Goal: Task Accomplishment & Management: Use online tool/utility

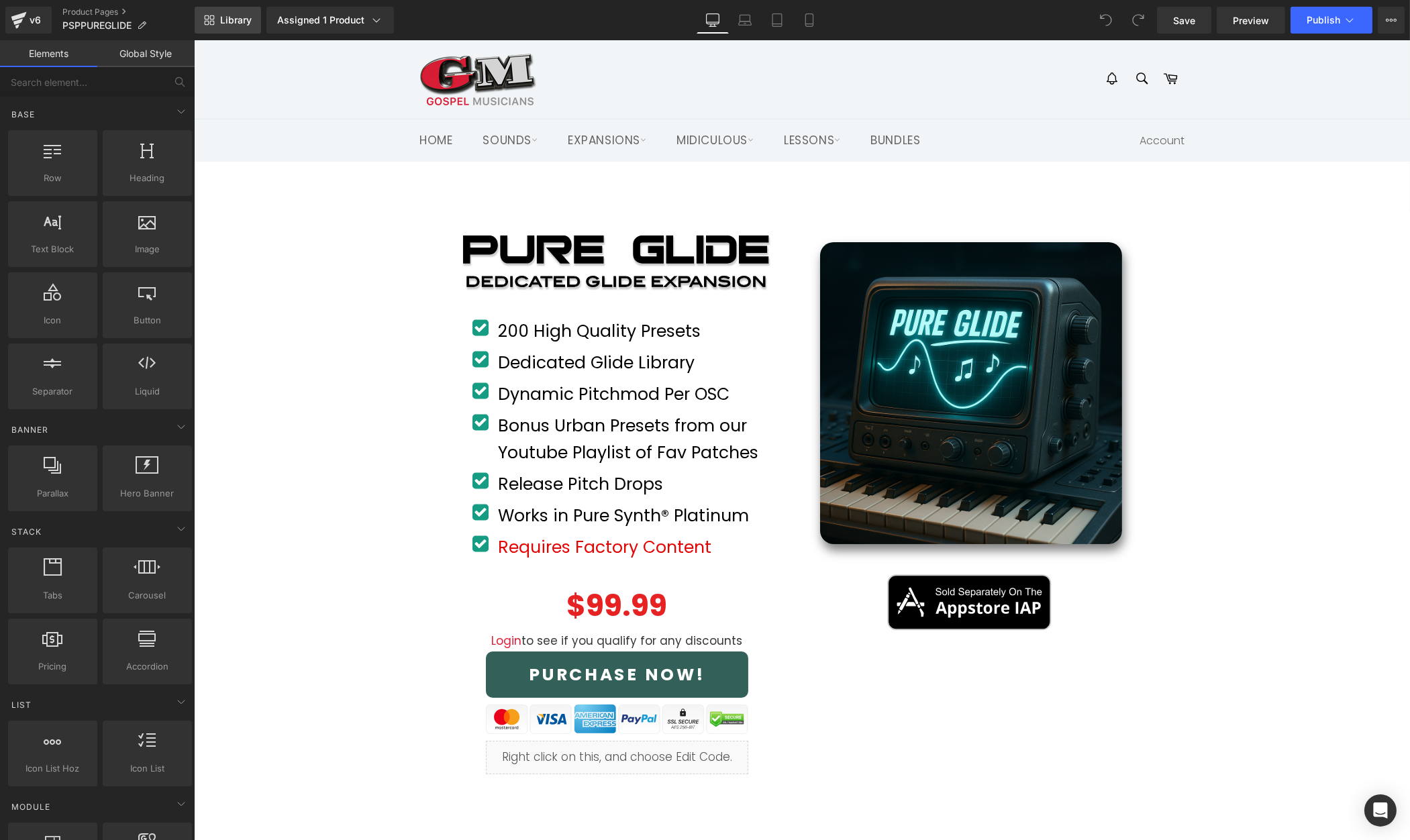
click at [240, 19] on span "Library" at bounding box center [236, 20] width 32 height 12
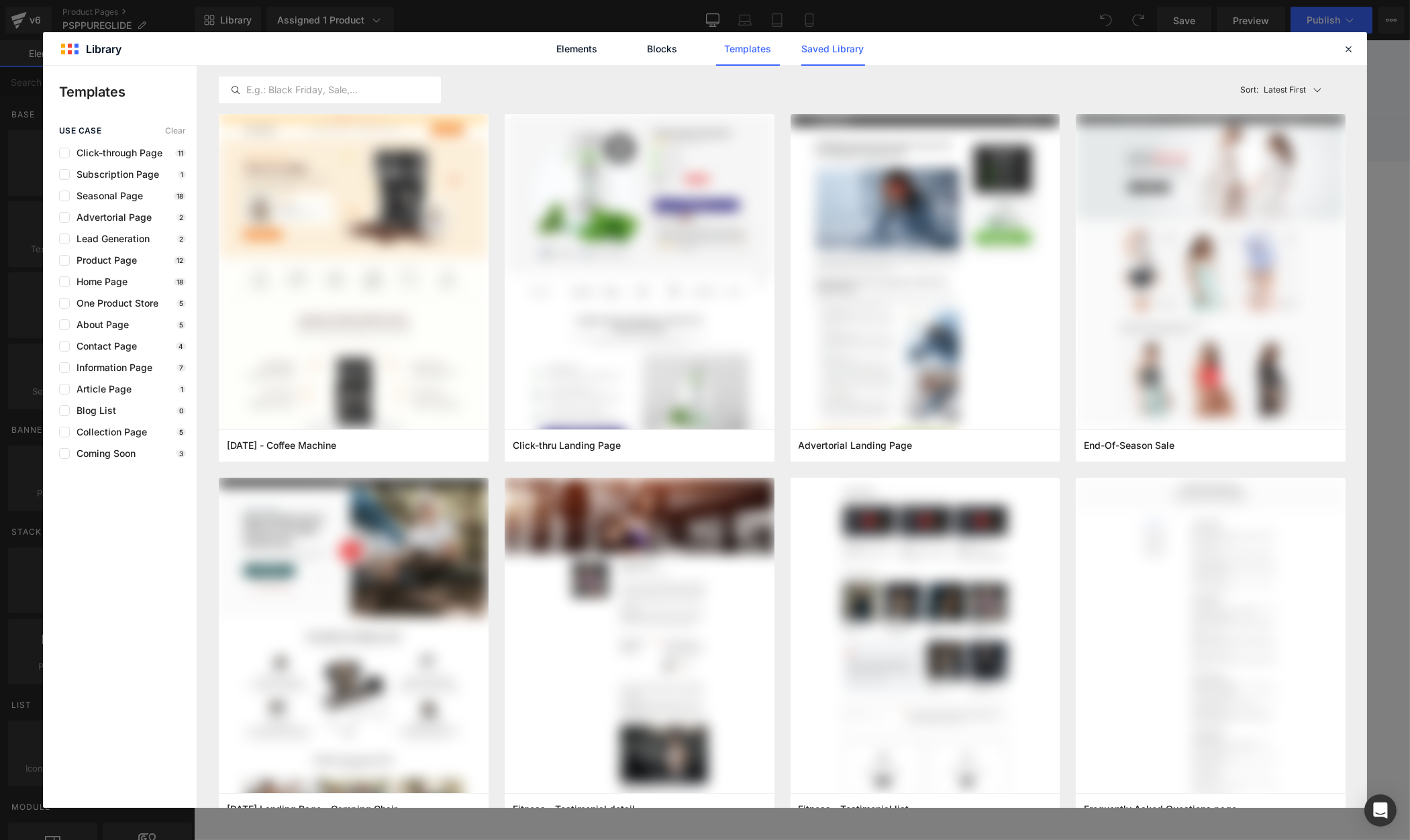
click at [833, 54] on link "Saved Library" at bounding box center [834, 49] width 64 height 34
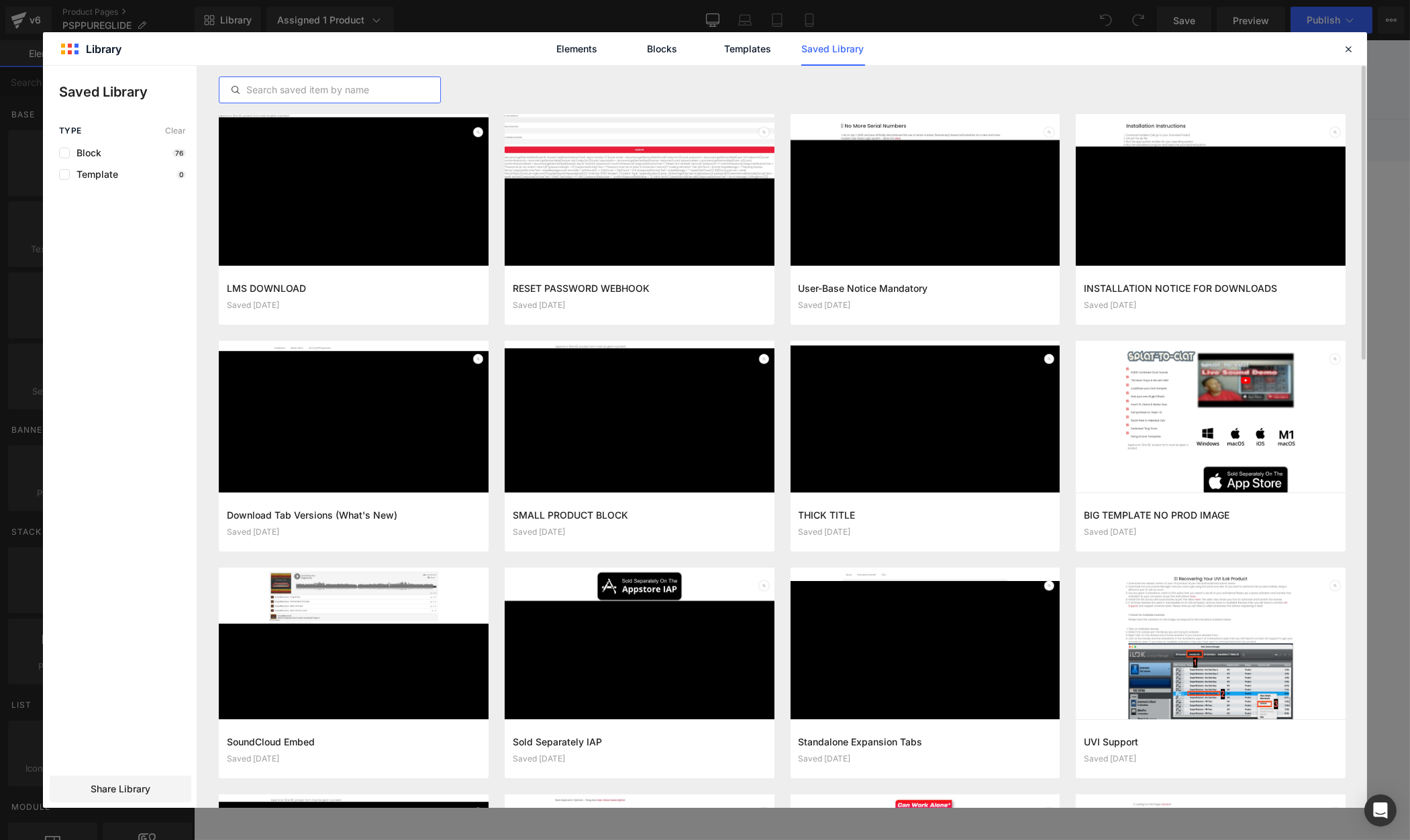
click at [415, 86] on input "text" at bounding box center [330, 89] width 221 height 16
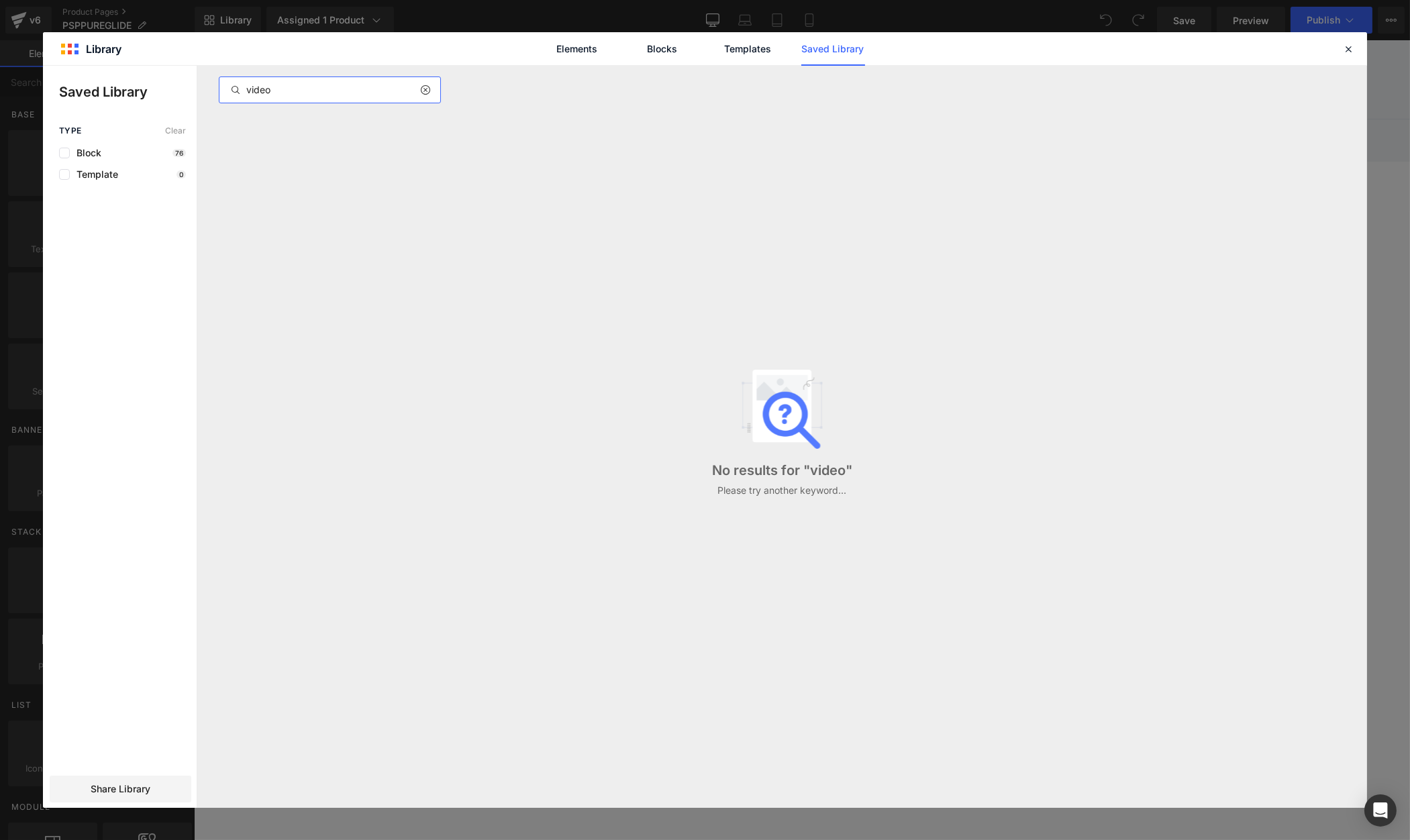
type input "video"
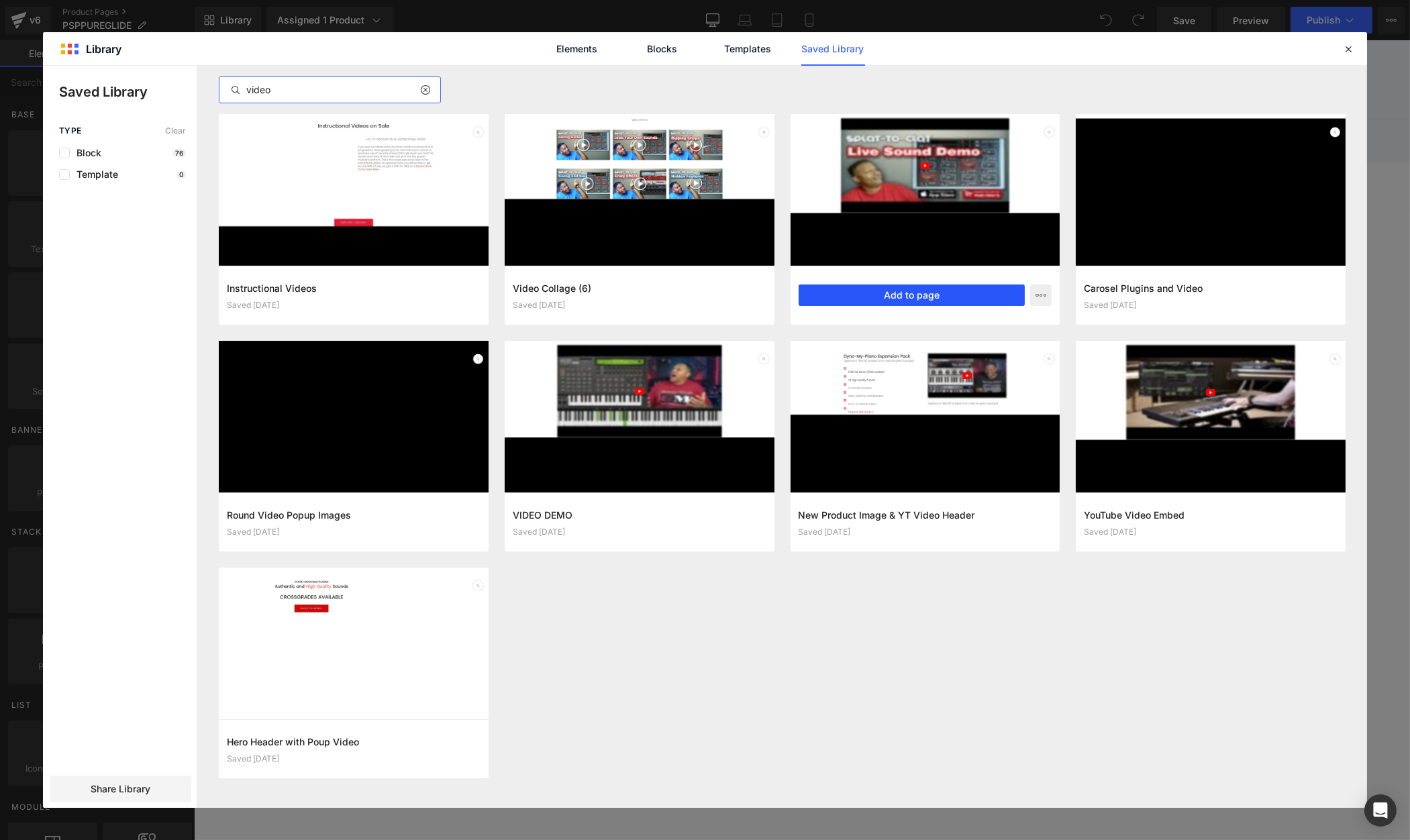
click at [935, 293] on button "Add to page" at bounding box center [912, 295] width 227 height 22
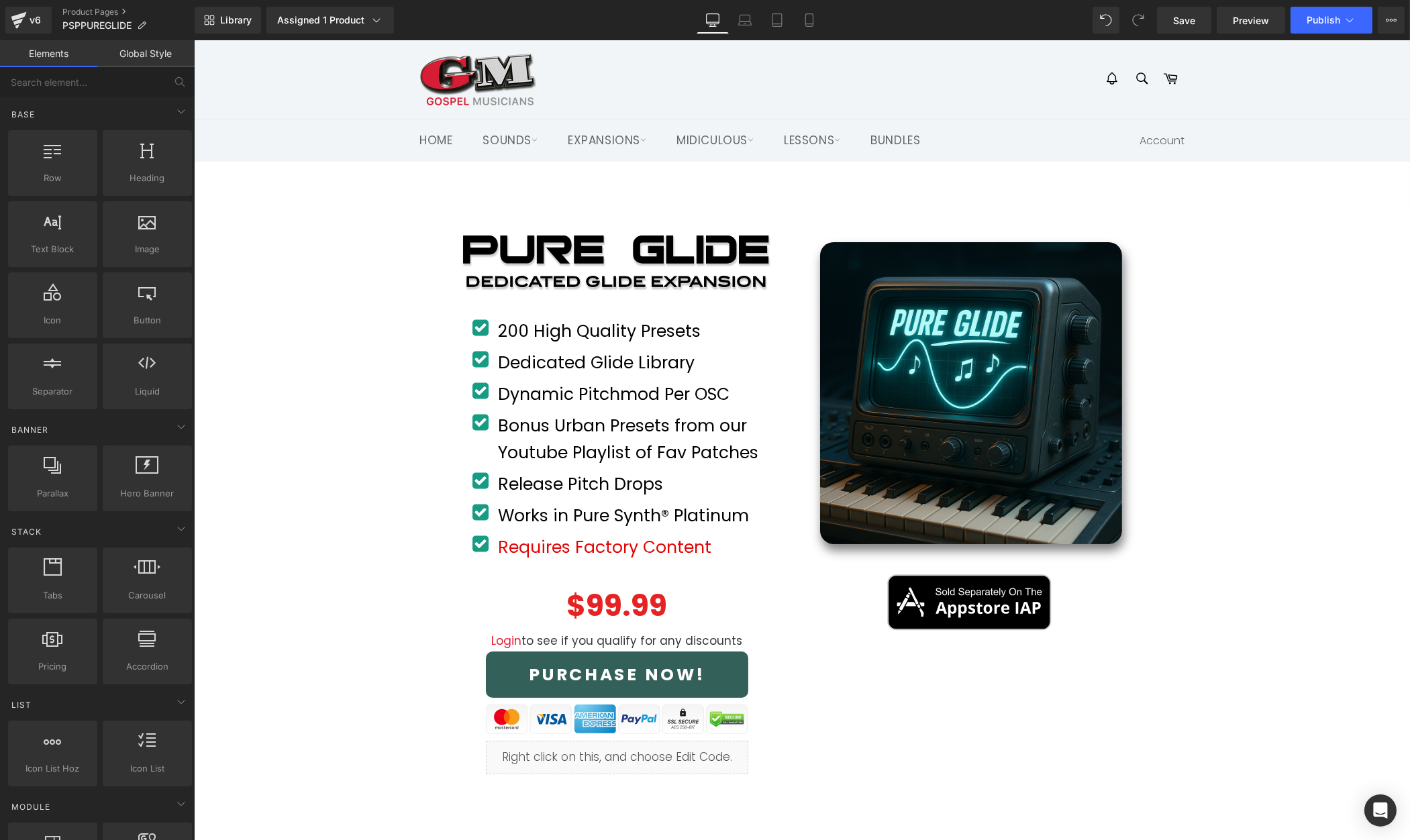
drag, startPoint x: 1229, startPoint y: 390, endPoint x: 1032, endPoint y: 374, distance: 197.6
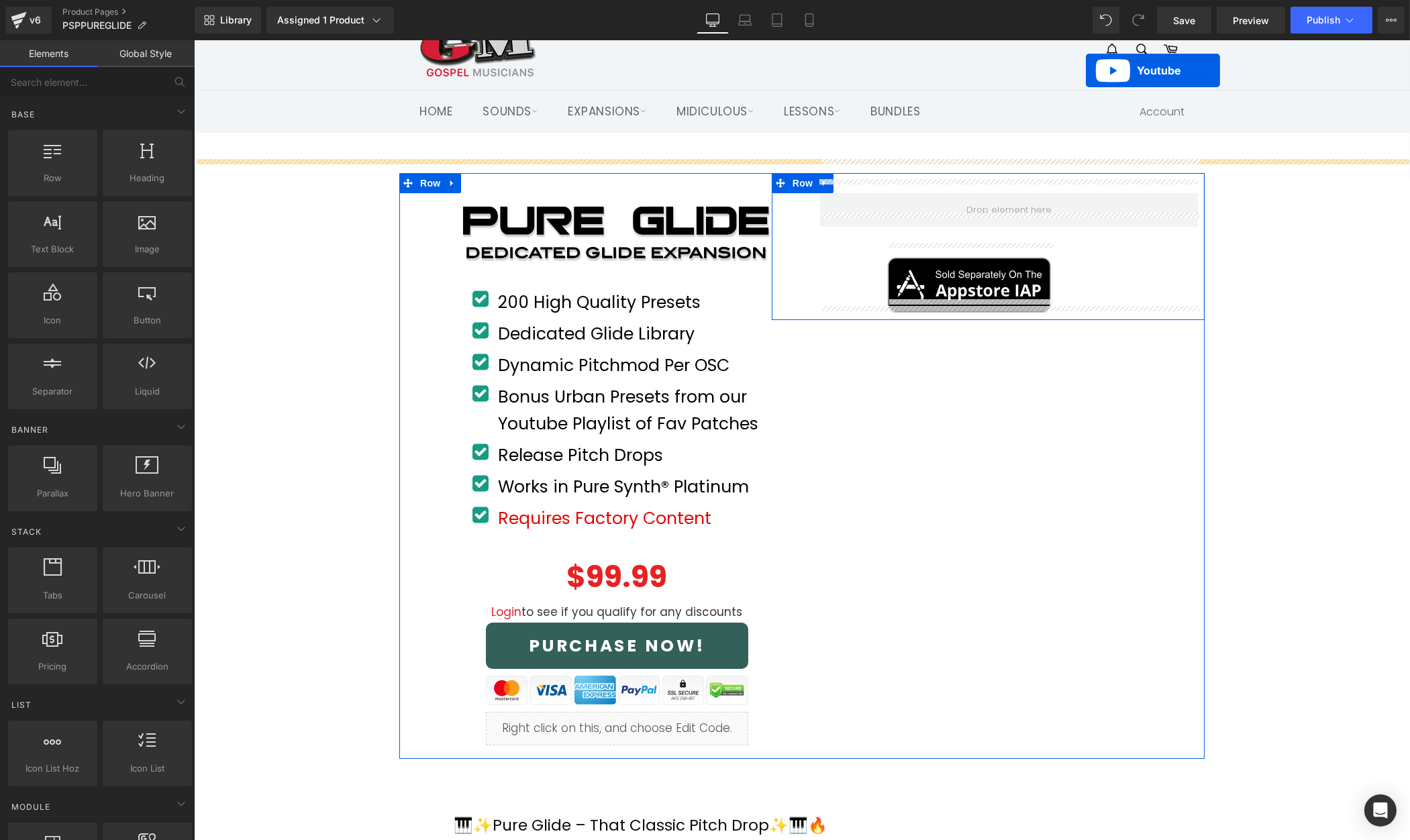
scroll to position [2, 0]
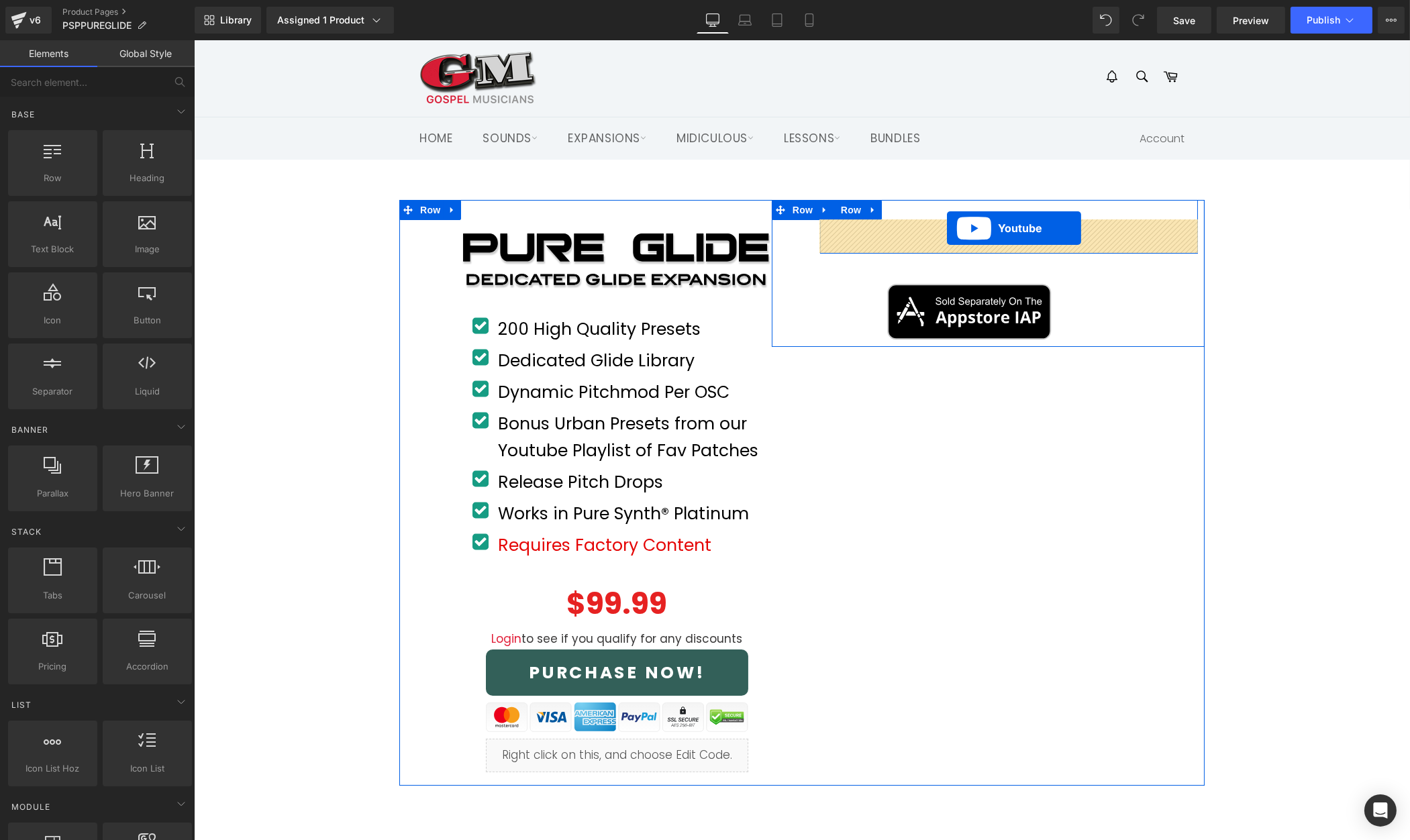
drag, startPoint x: 809, startPoint y: 313, endPoint x: 947, endPoint y: 228, distance: 162.1
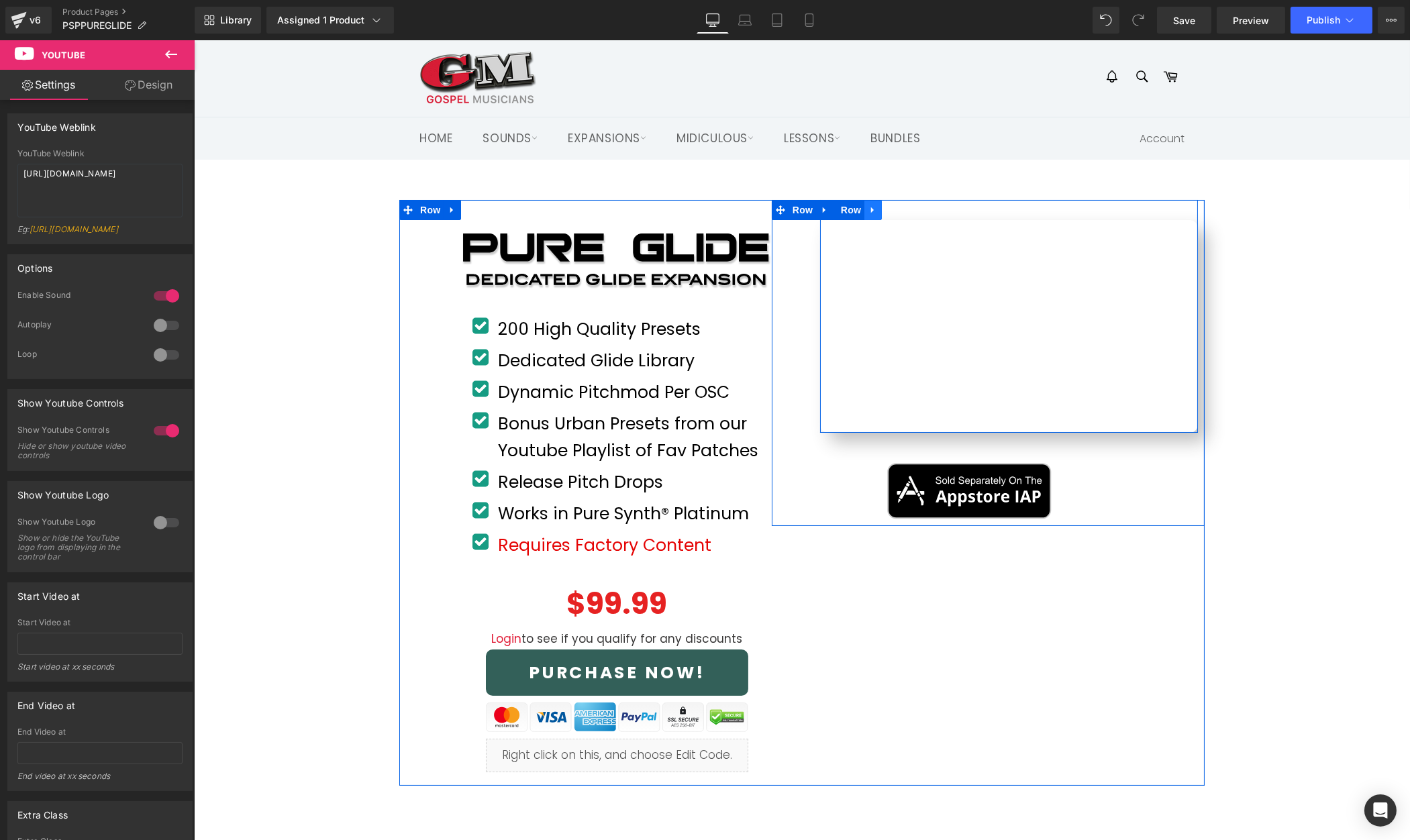
click at [872, 214] on icon at bounding box center [872, 210] width 9 height 10
click at [851, 211] on span "Row" at bounding box center [851, 210] width 27 height 20
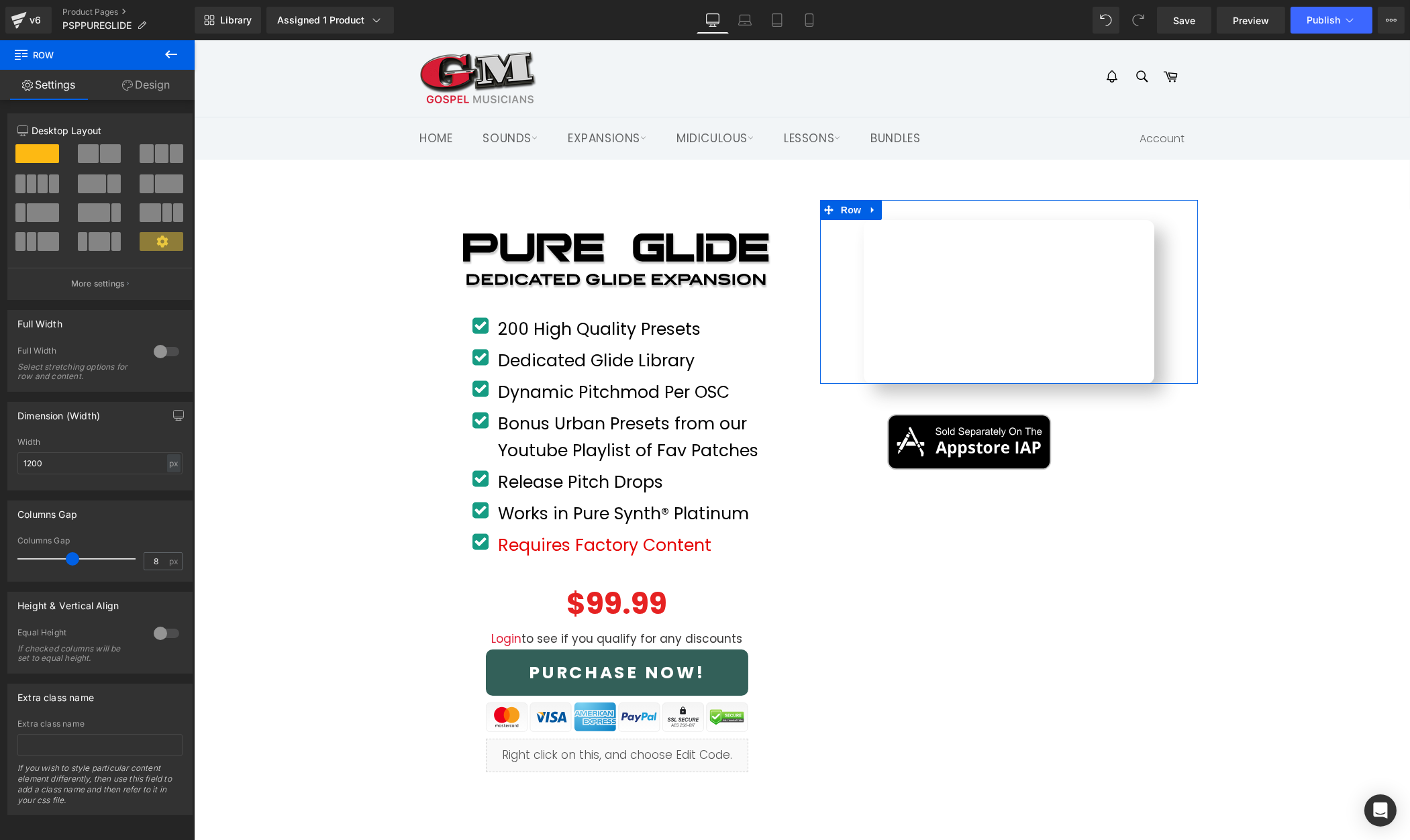
type input "0"
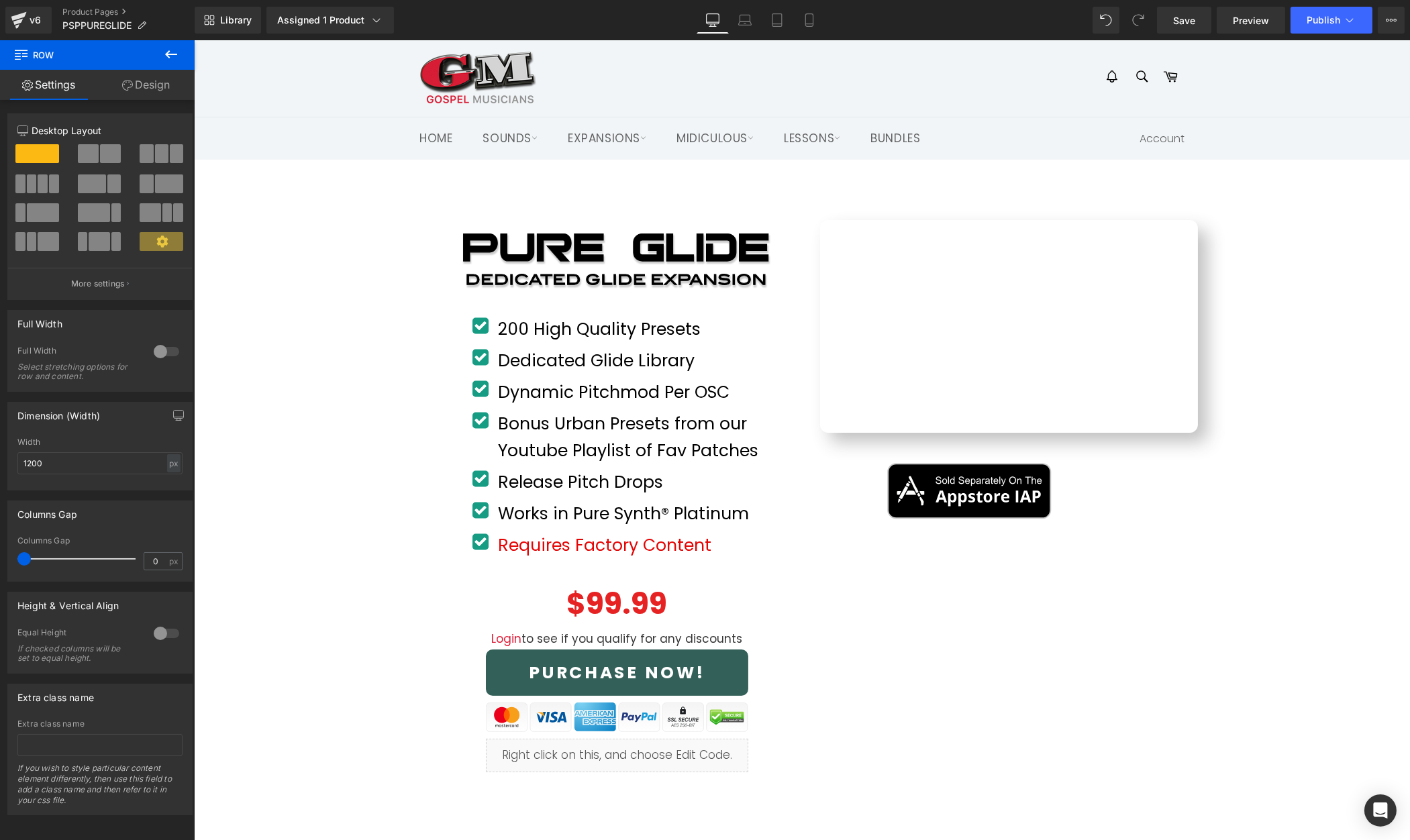
drag, startPoint x: 21, startPoint y: 560, endPoint x: -93, endPoint y: 552, distance: 114.3
click at [0, 552] on html "Row You are previewing how the will restyle your page. You can not edit Element…" at bounding box center [705, 420] width 1410 height 840
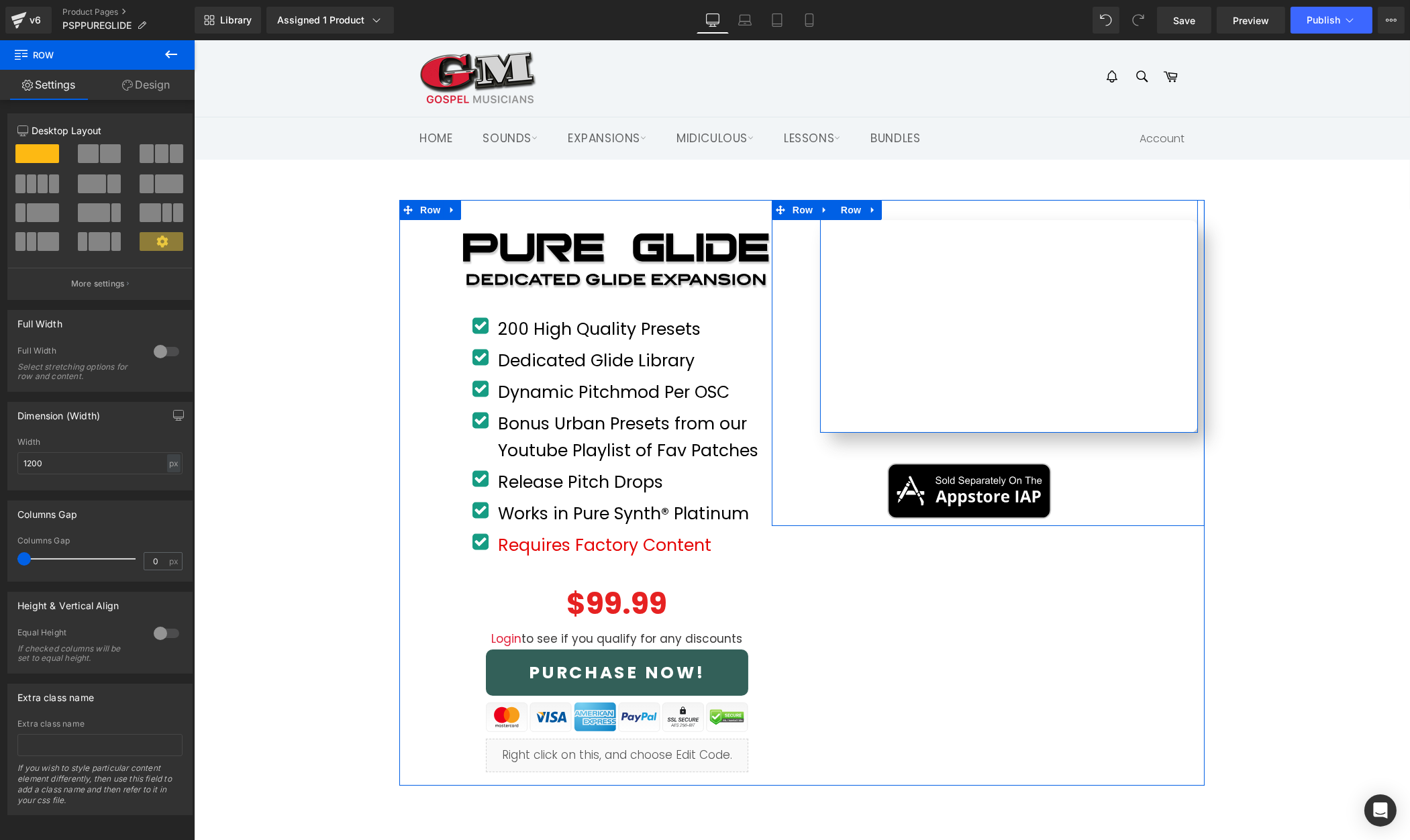
click at [1012, 225] on span "Youtube" at bounding box center [1009, 229] width 37 height 16
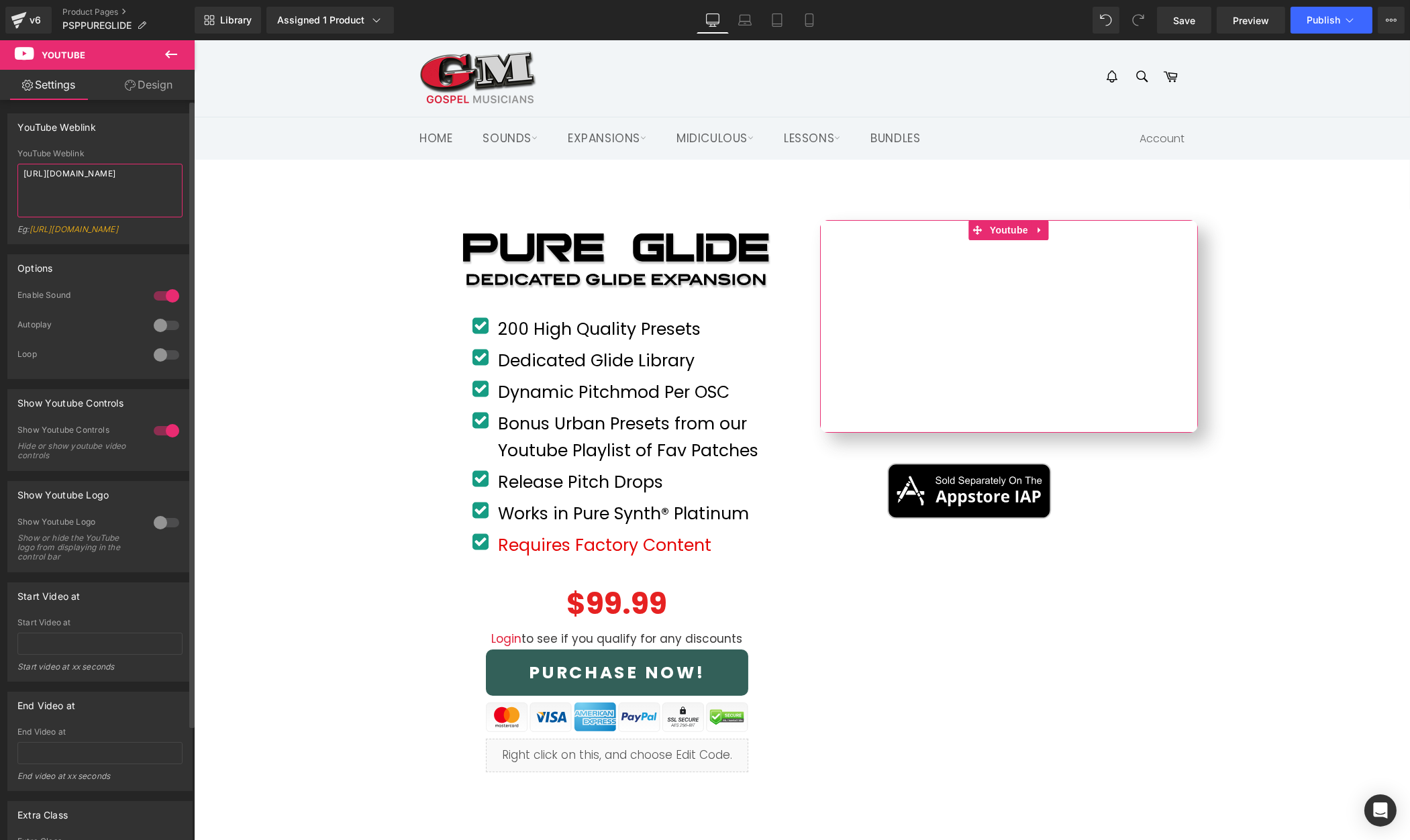
click at [79, 184] on textarea "[URL][DOMAIN_NAME]" at bounding box center [101, 190] width 165 height 54
paste textarea "[DOMAIN_NAME][URL]"
click at [60, 207] on textarea "[URL][DOMAIN_NAME]" at bounding box center [101, 190] width 165 height 54
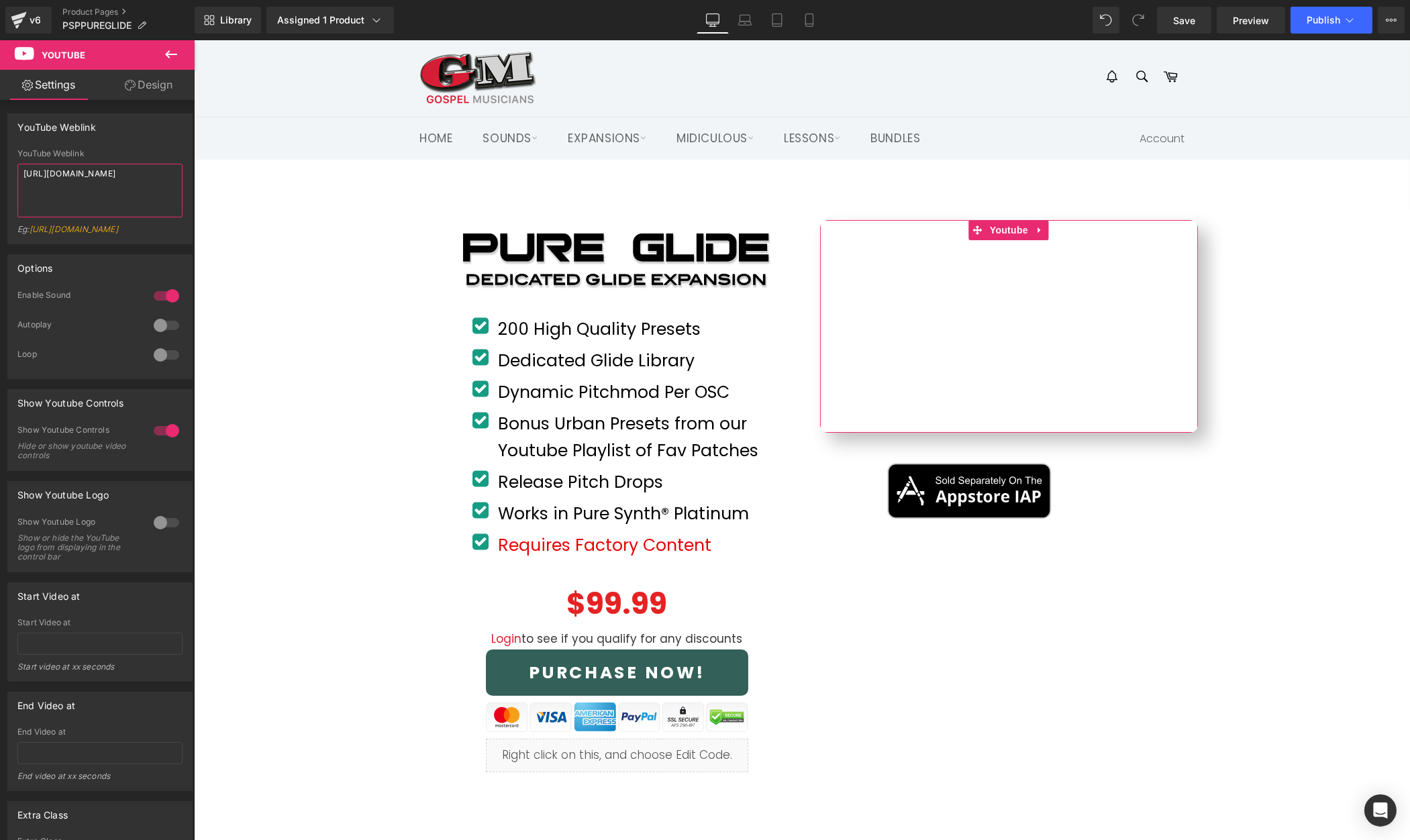
drag, startPoint x: 62, startPoint y: 207, endPoint x: -76, endPoint y: 124, distance: 161.0
click at [0, 124] on html "Youtube You are previewing how the will restyle your page. You can not edit Ele…" at bounding box center [705, 420] width 1410 height 840
paste textarea "[DOMAIN_NAME][URL]"
type textarea "[URL][DOMAIN_NAME]"
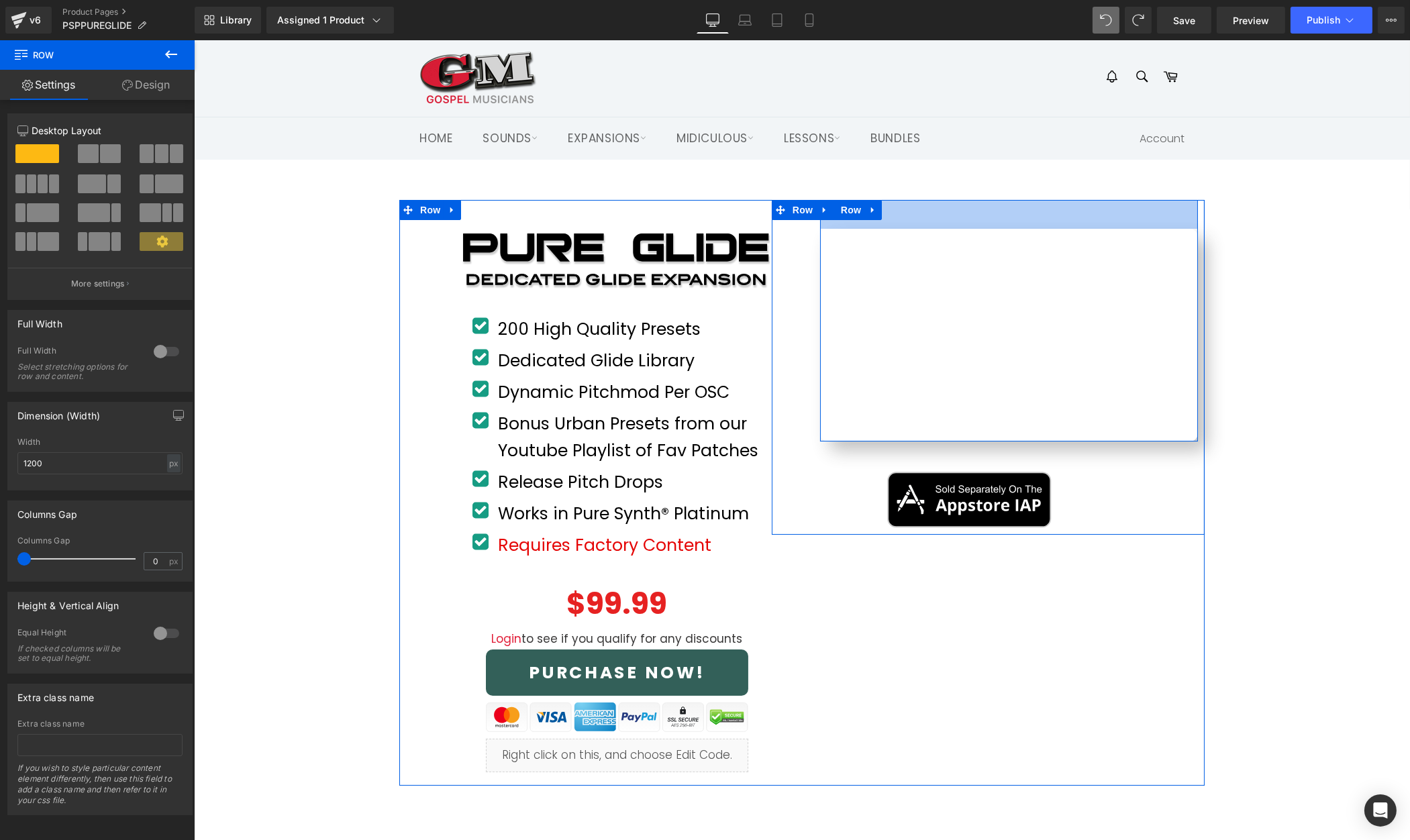
drag, startPoint x: 912, startPoint y: 208, endPoint x: 1316, endPoint y: 264, distance: 407.9
click at [912, 217] on div "43px" at bounding box center [1009, 214] width 378 height 29
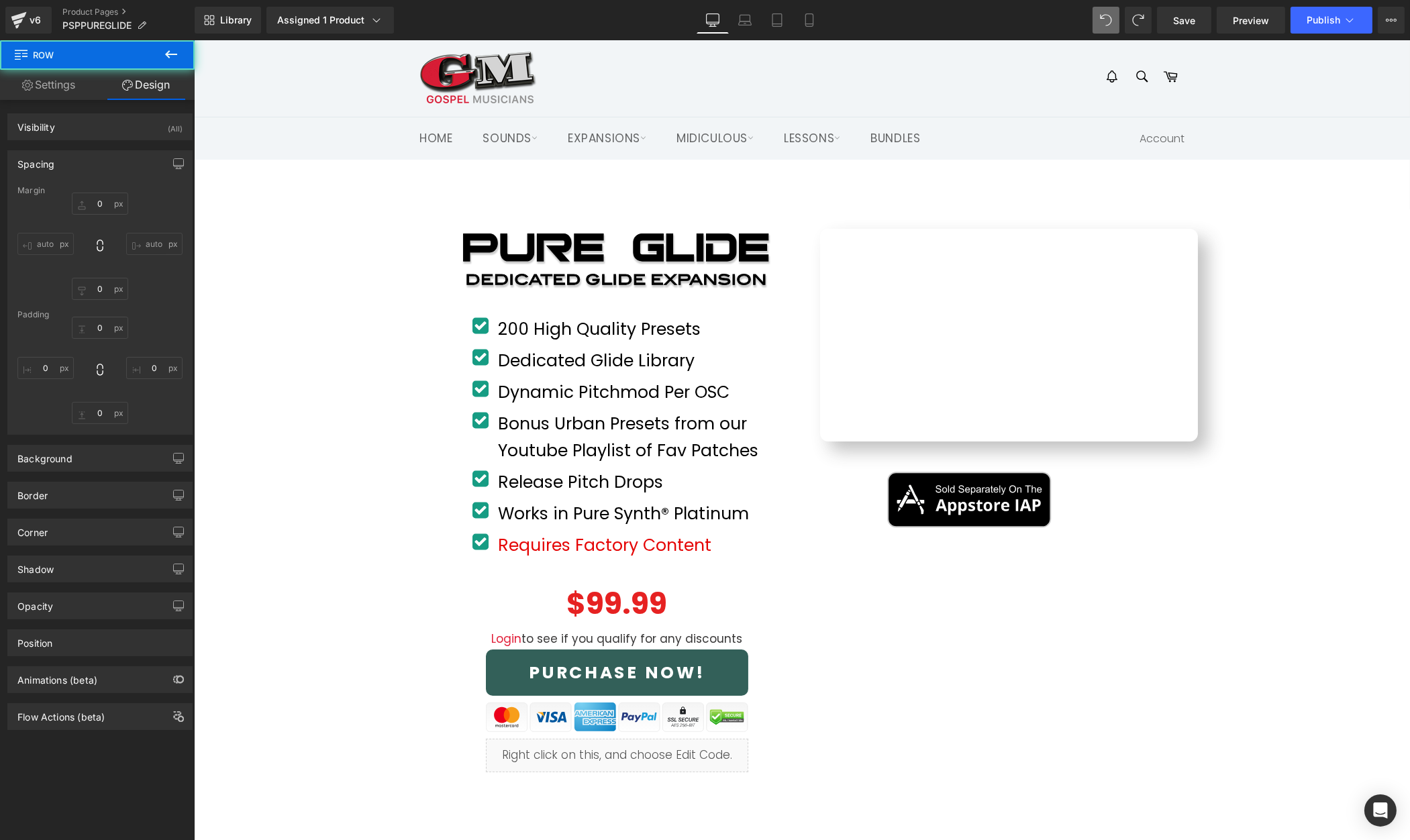
type input "0"
type input "43"
type input "0"
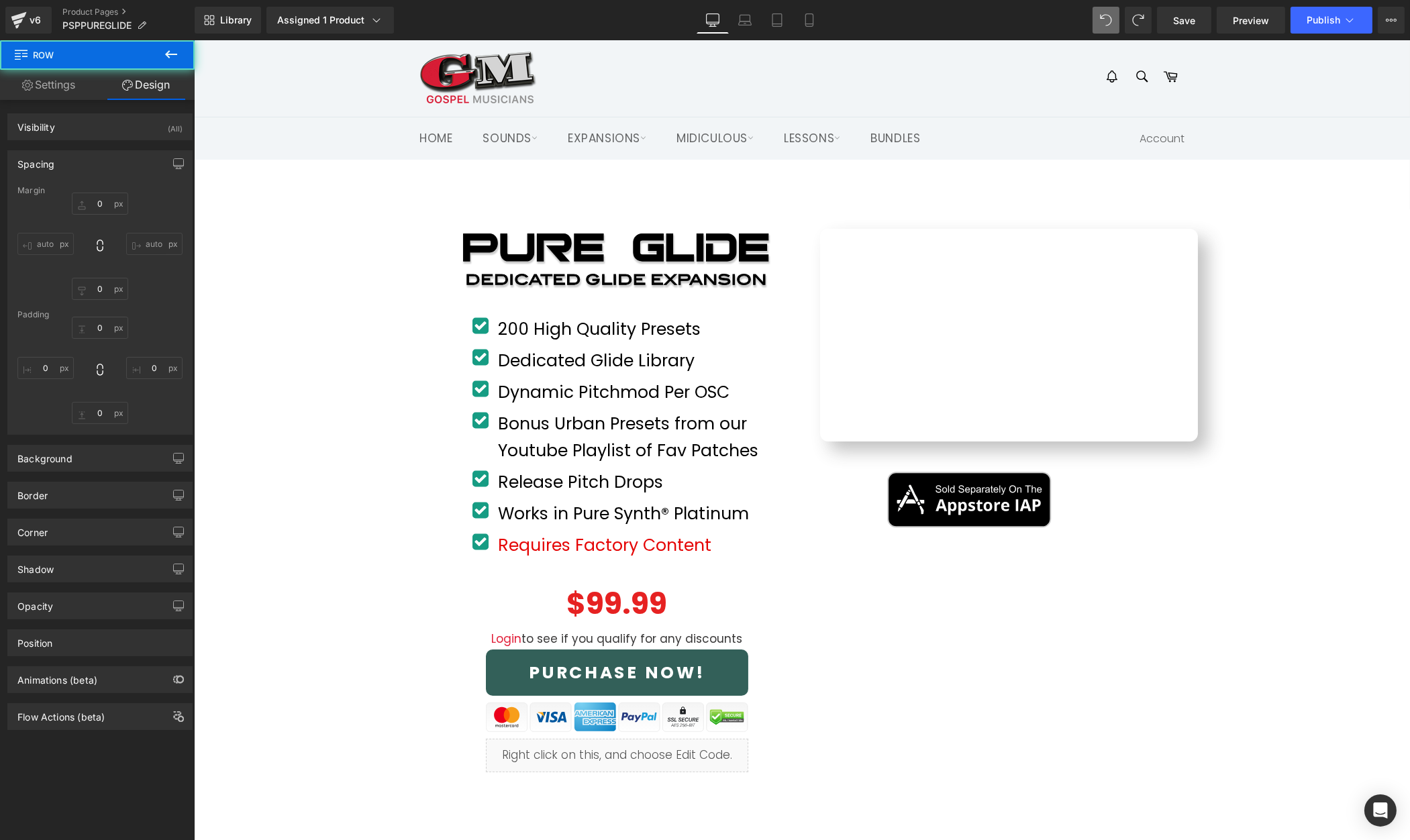
type input "0"
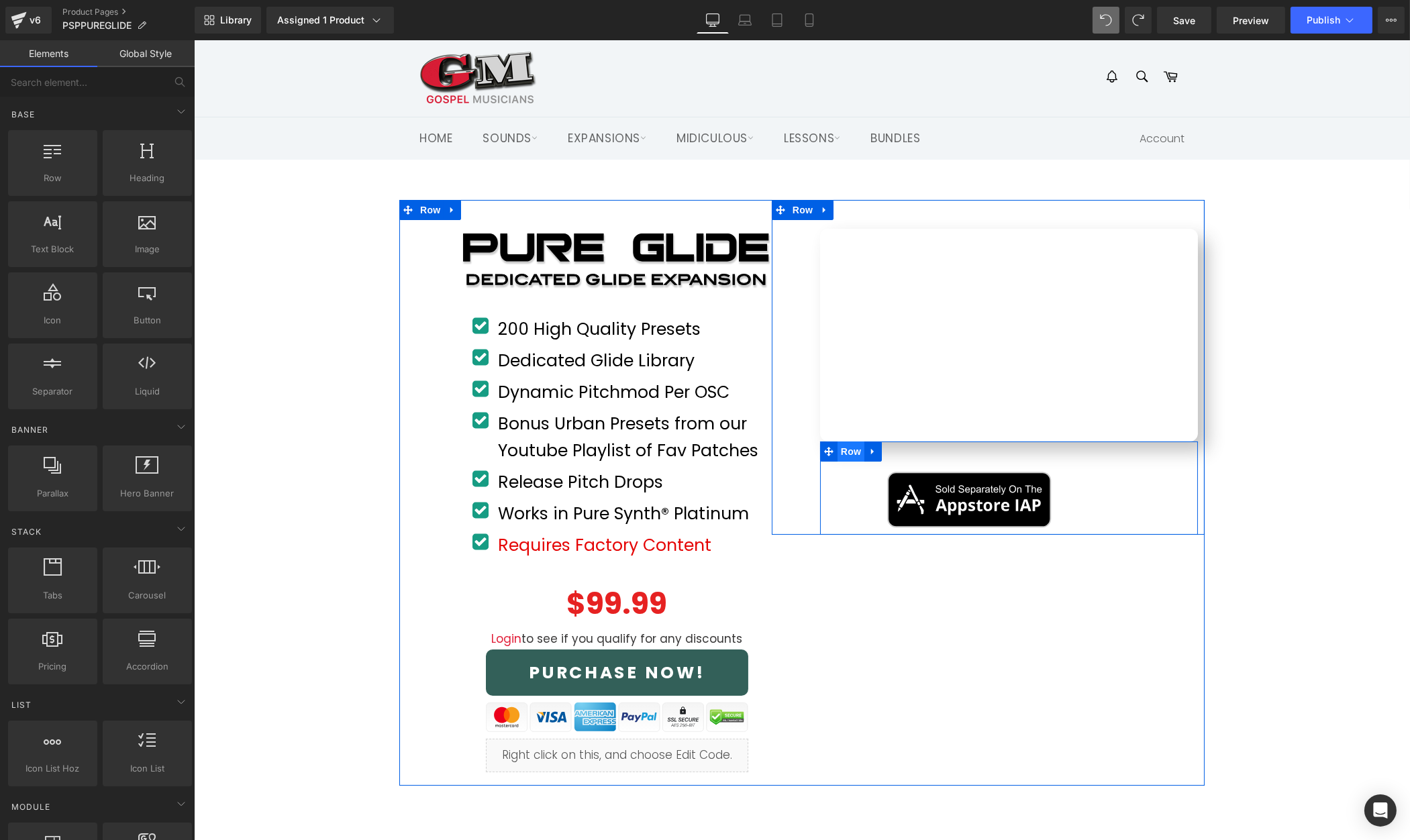
click at [849, 452] on span "Row" at bounding box center [851, 451] width 27 height 20
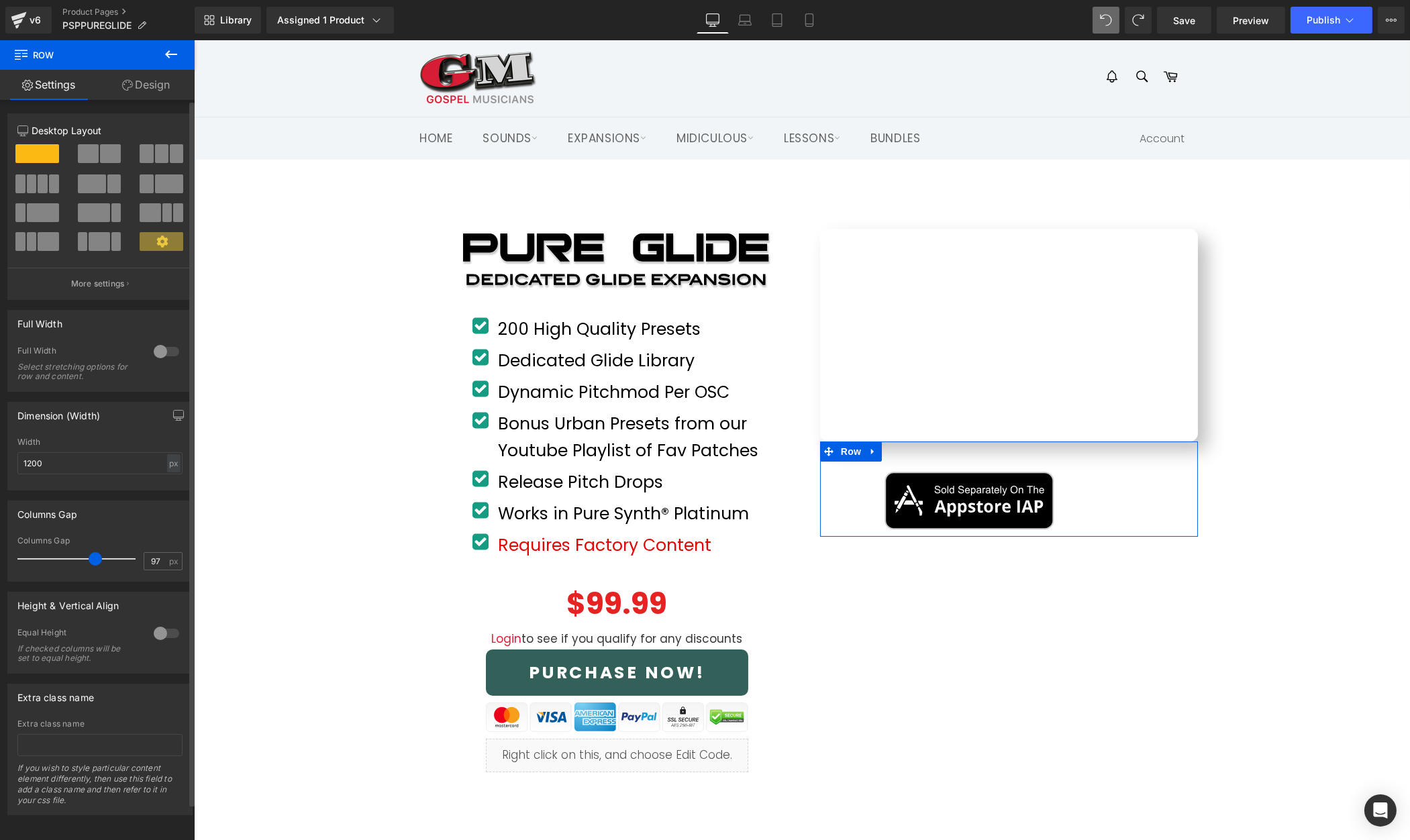
type input "98"
click at [93, 556] on span at bounding box center [97, 559] width 13 height 13
click at [149, 86] on link "Design" at bounding box center [147, 85] width 98 height 30
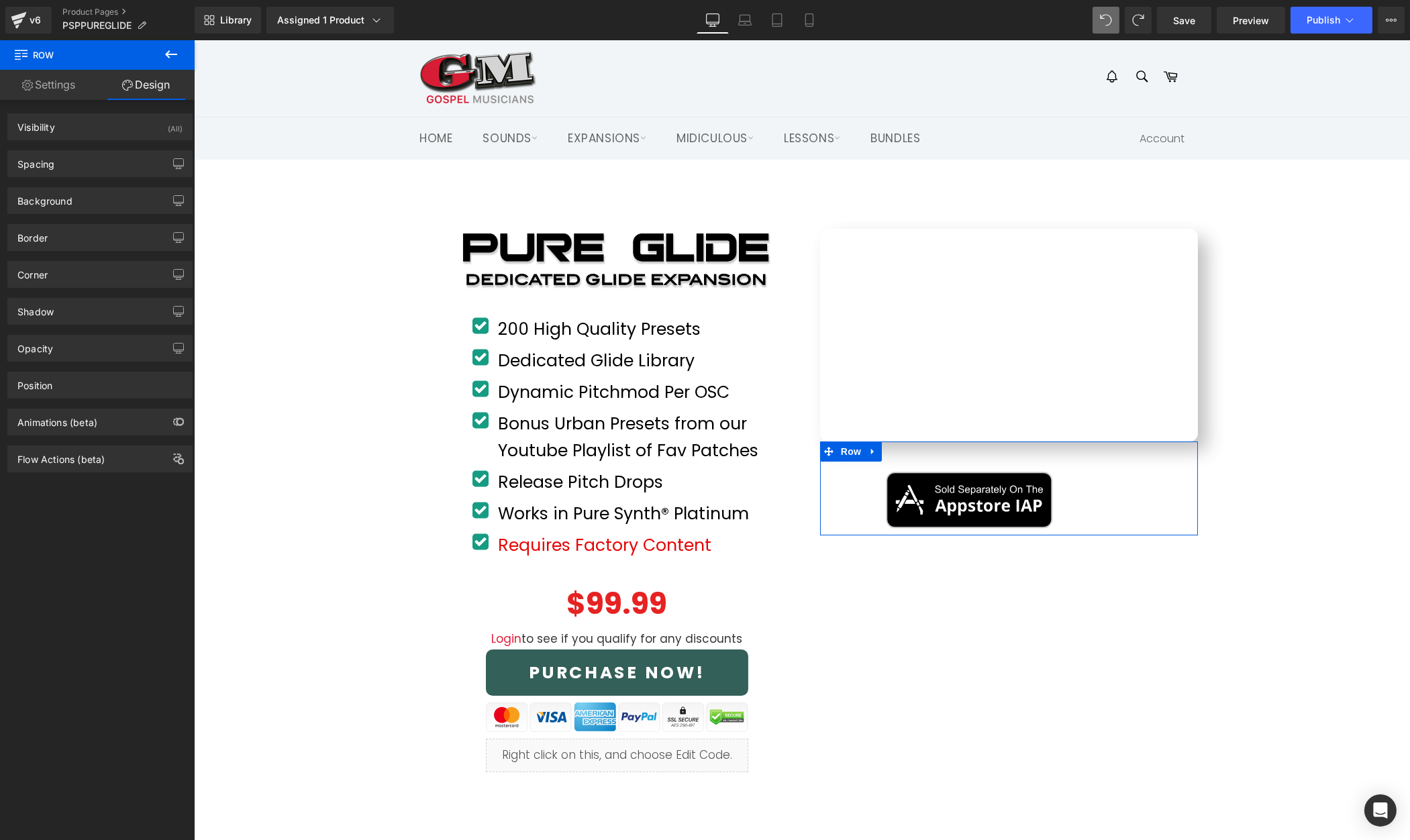
type input "0"
type input "45"
type input "118"
type input "10"
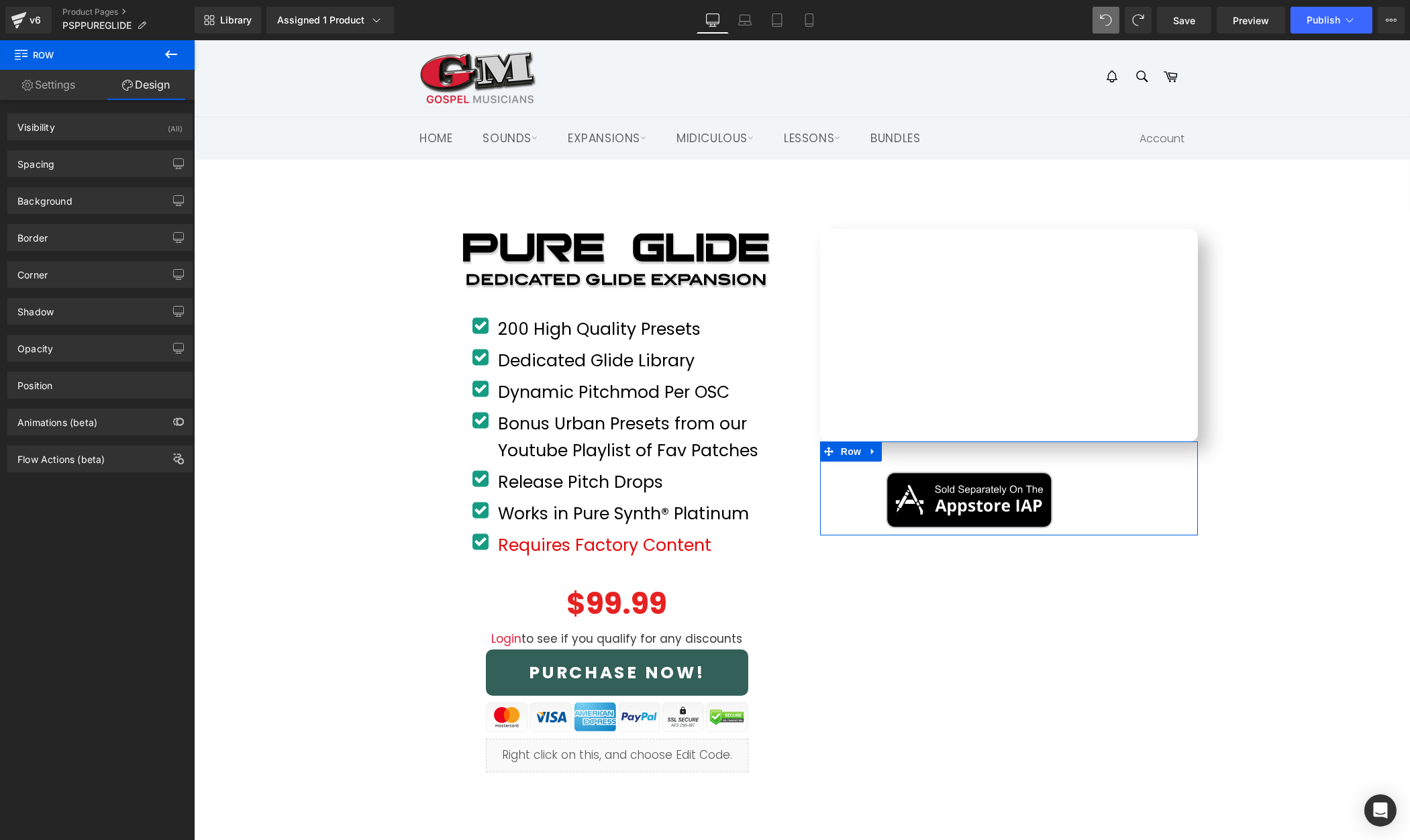
type input "0"
click at [109, 168] on div "Spacing" at bounding box center [101, 163] width 184 height 25
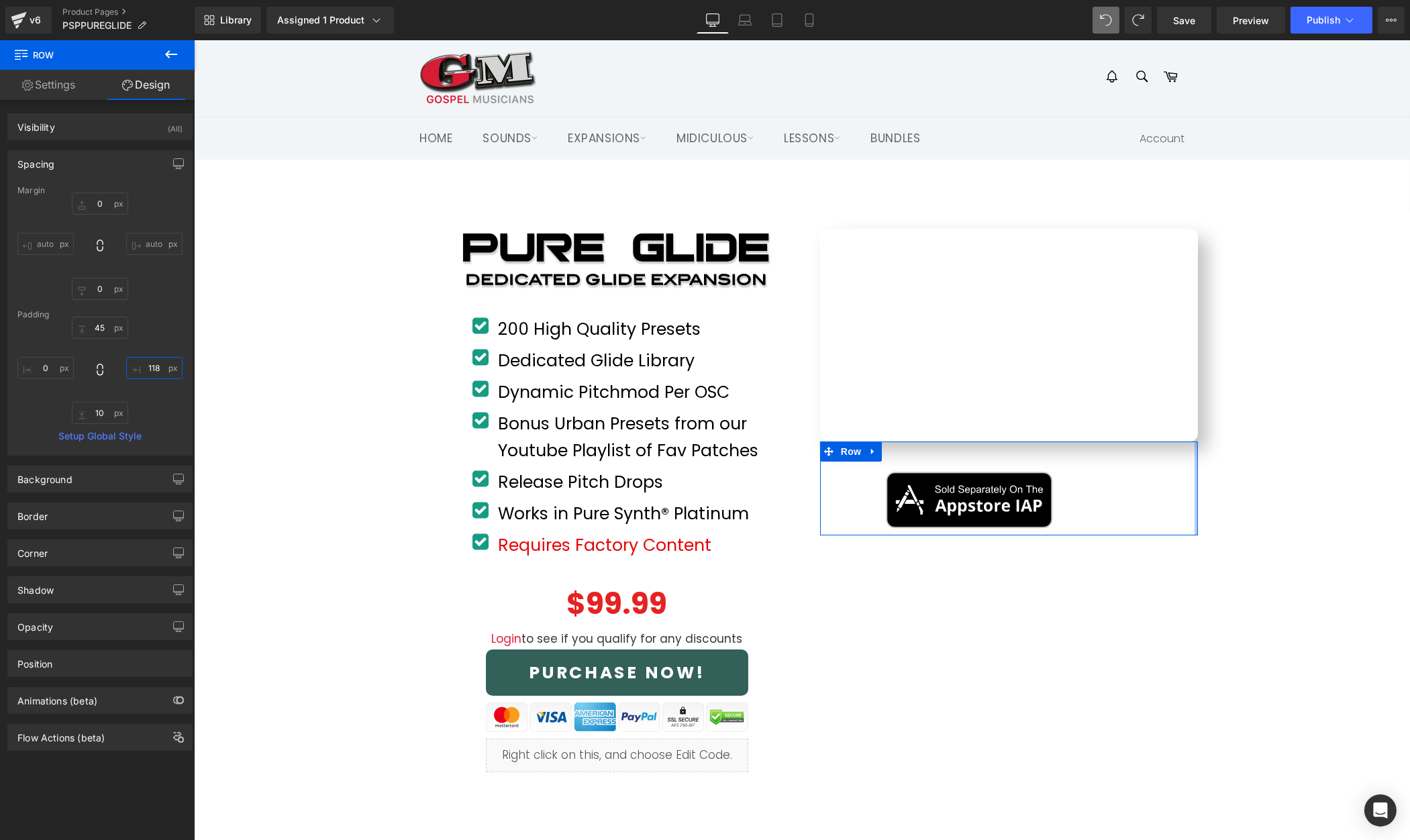
click at [147, 369] on input "118" at bounding box center [154, 368] width 56 height 23
type input "0"
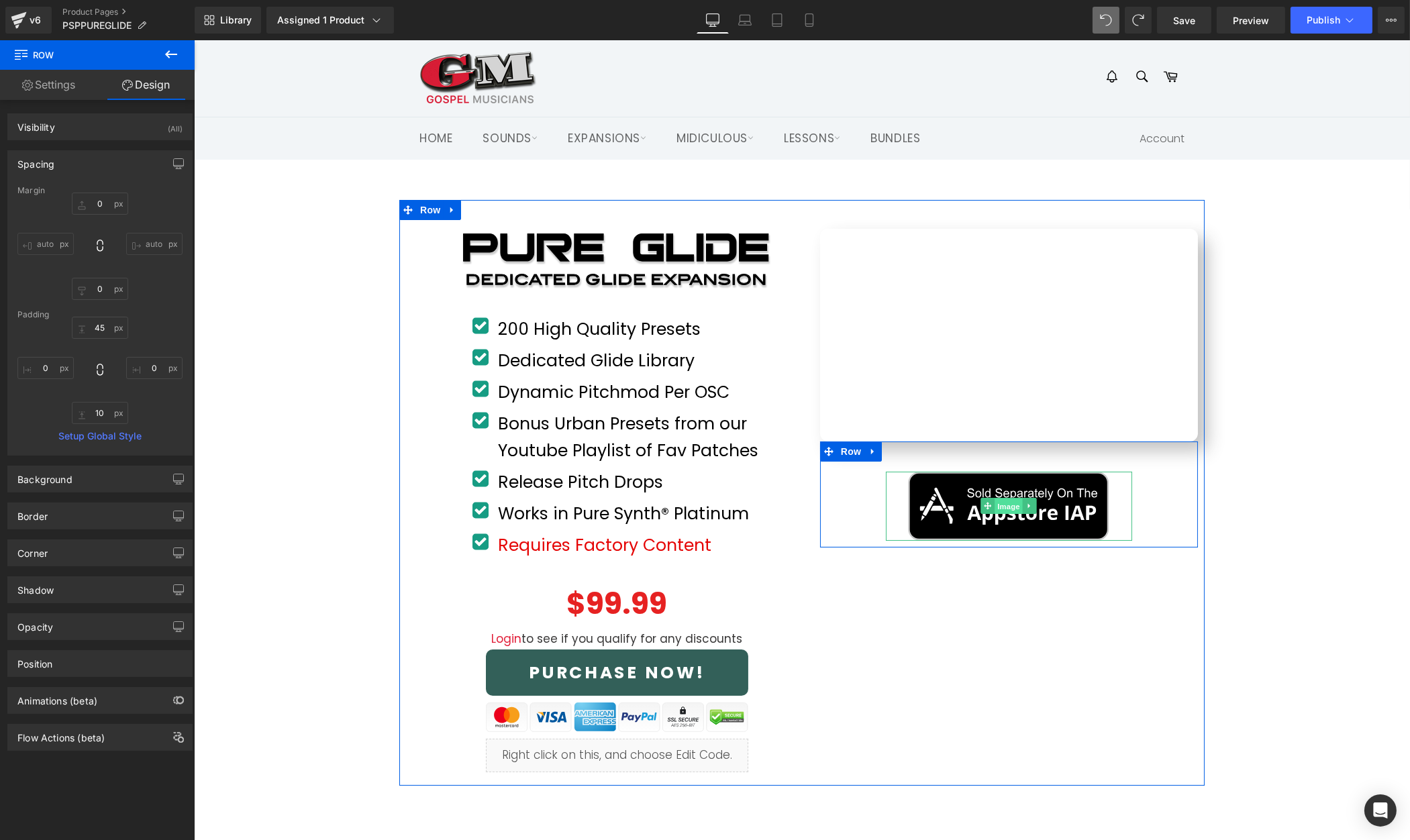
click at [1001, 507] on span "Image" at bounding box center [1009, 506] width 28 height 16
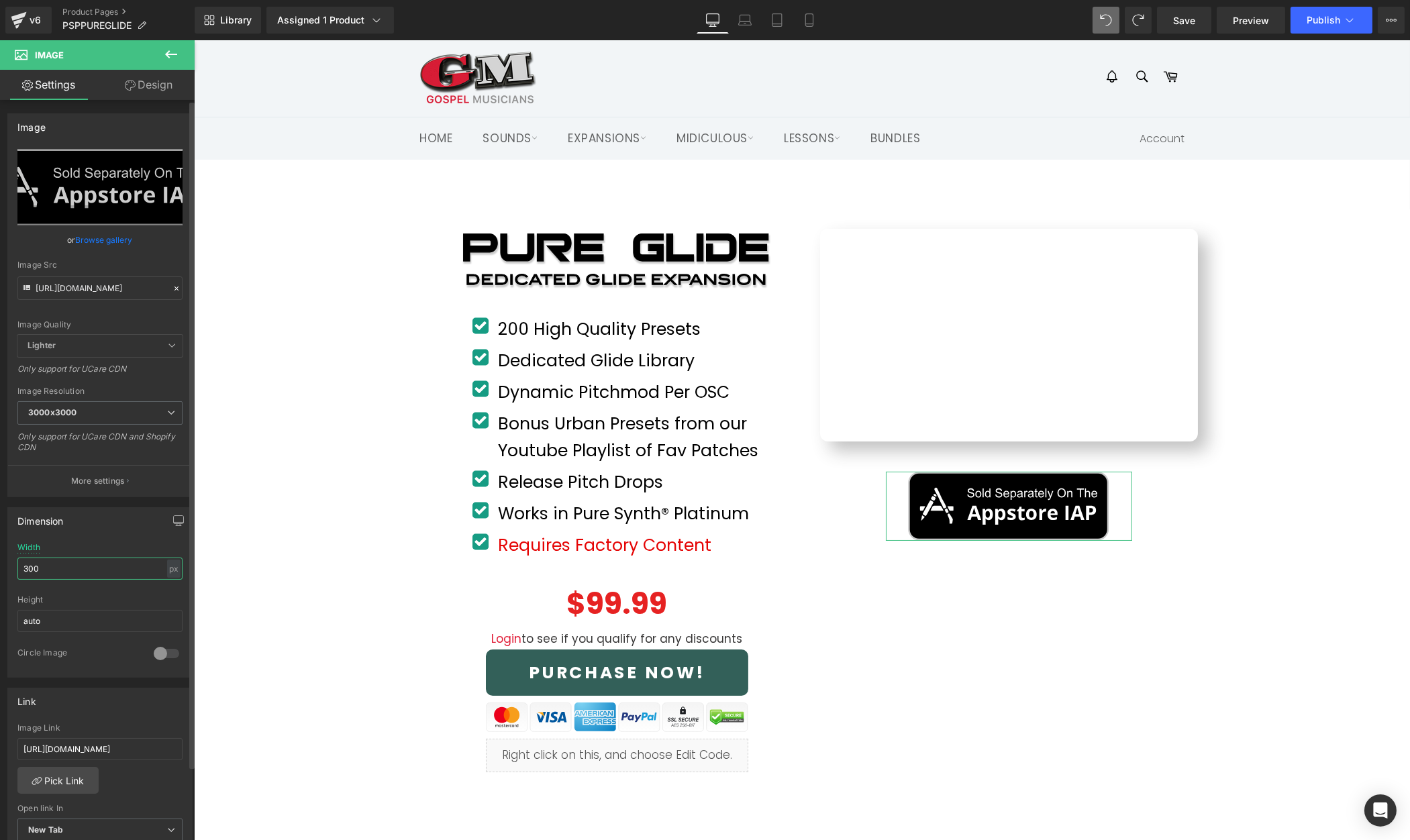
click at [112, 567] on input "300" at bounding box center [101, 568] width 165 height 23
click at [112, 567] on input "200" at bounding box center [101, 568] width 165 height 23
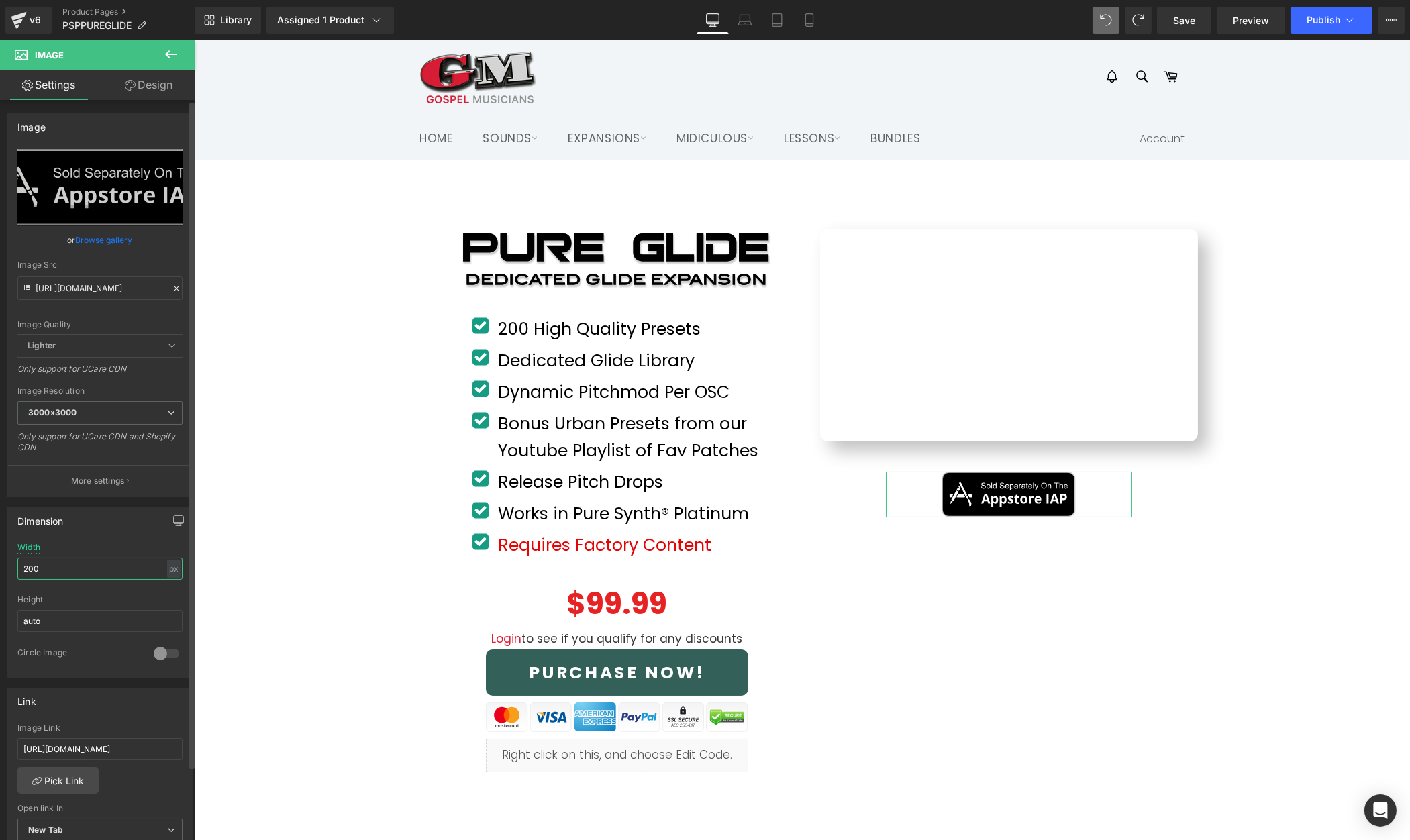
click at [112, 567] on input "200" at bounding box center [101, 568] width 165 height 23
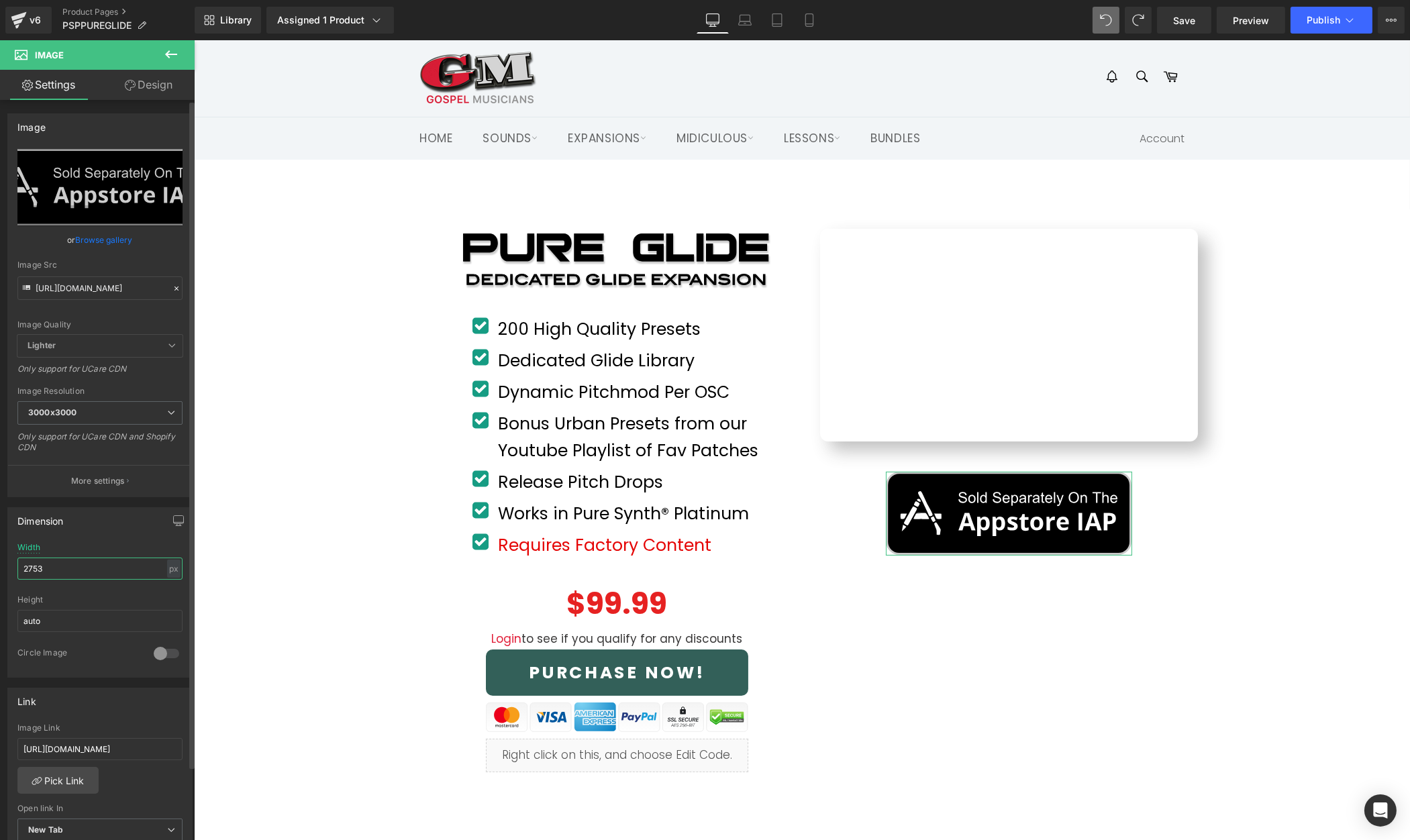
click at [112, 567] on input "2753" at bounding box center [101, 568] width 165 height 23
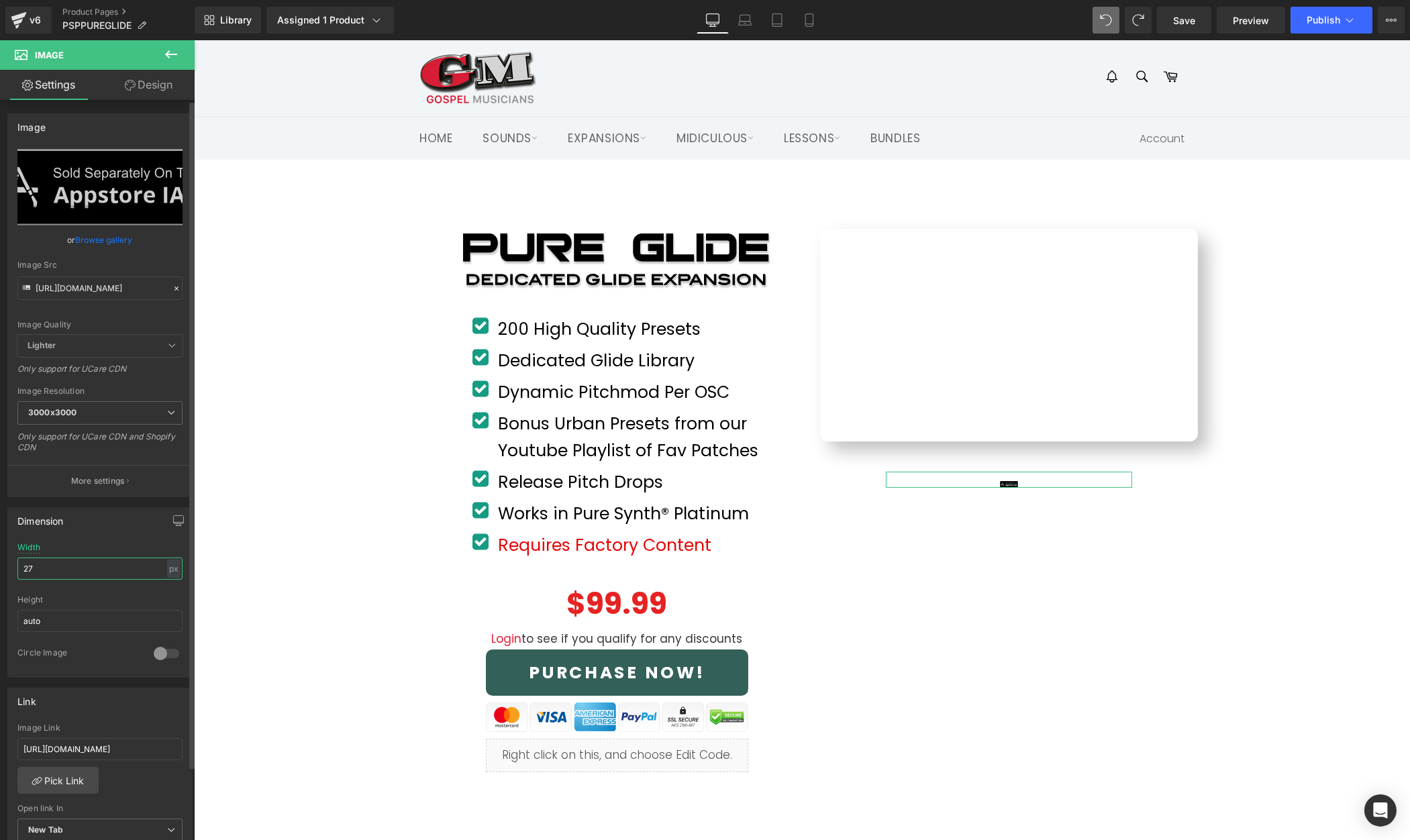
type input "275"
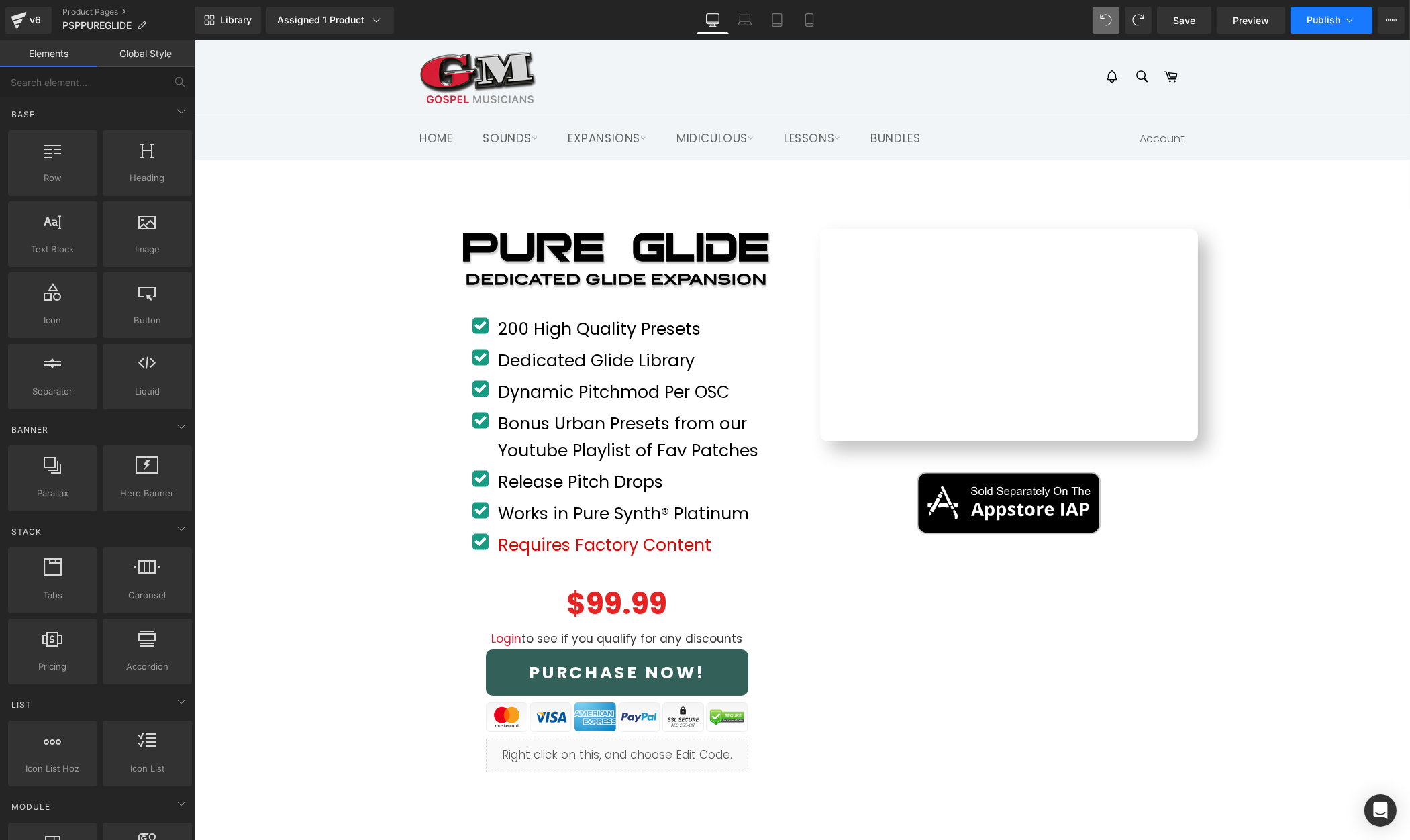
click at [1323, 26] on button "Publish" at bounding box center [1331, 20] width 82 height 27
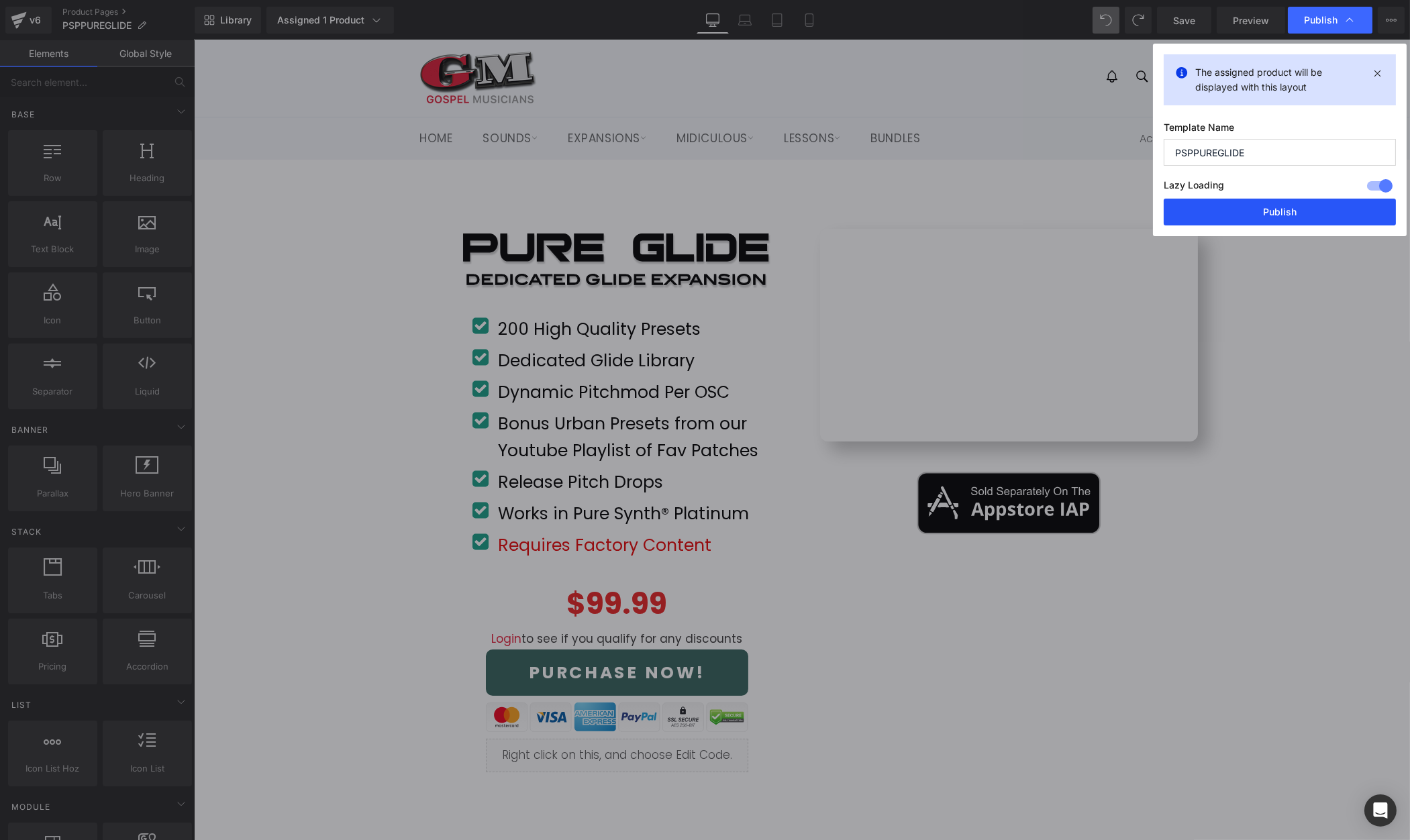
click at [1315, 205] on button "Publish" at bounding box center [1279, 211] width 232 height 27
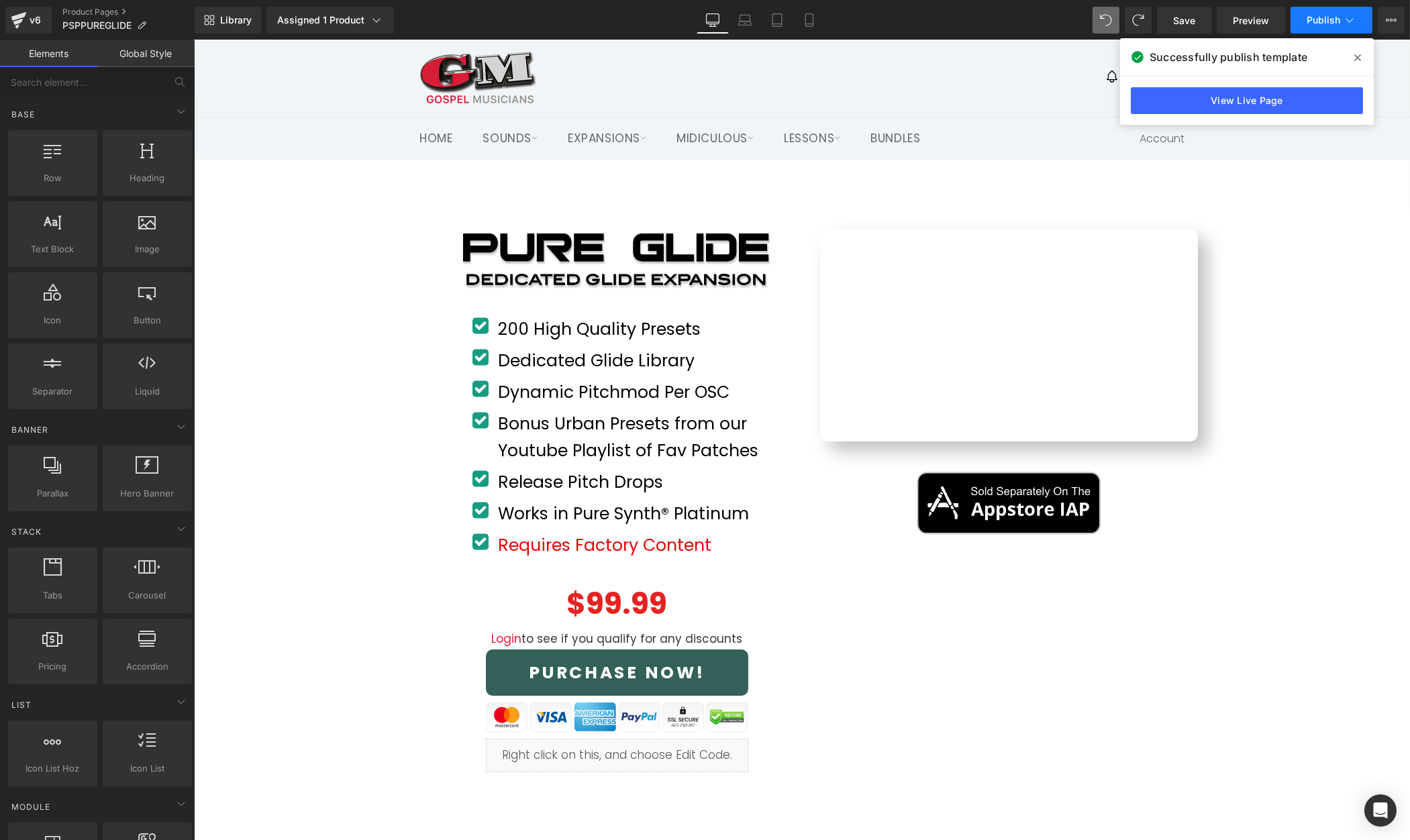
click at [1310, 15] on span "Publish" at bounding box center [1324, 20] width 34 height 10
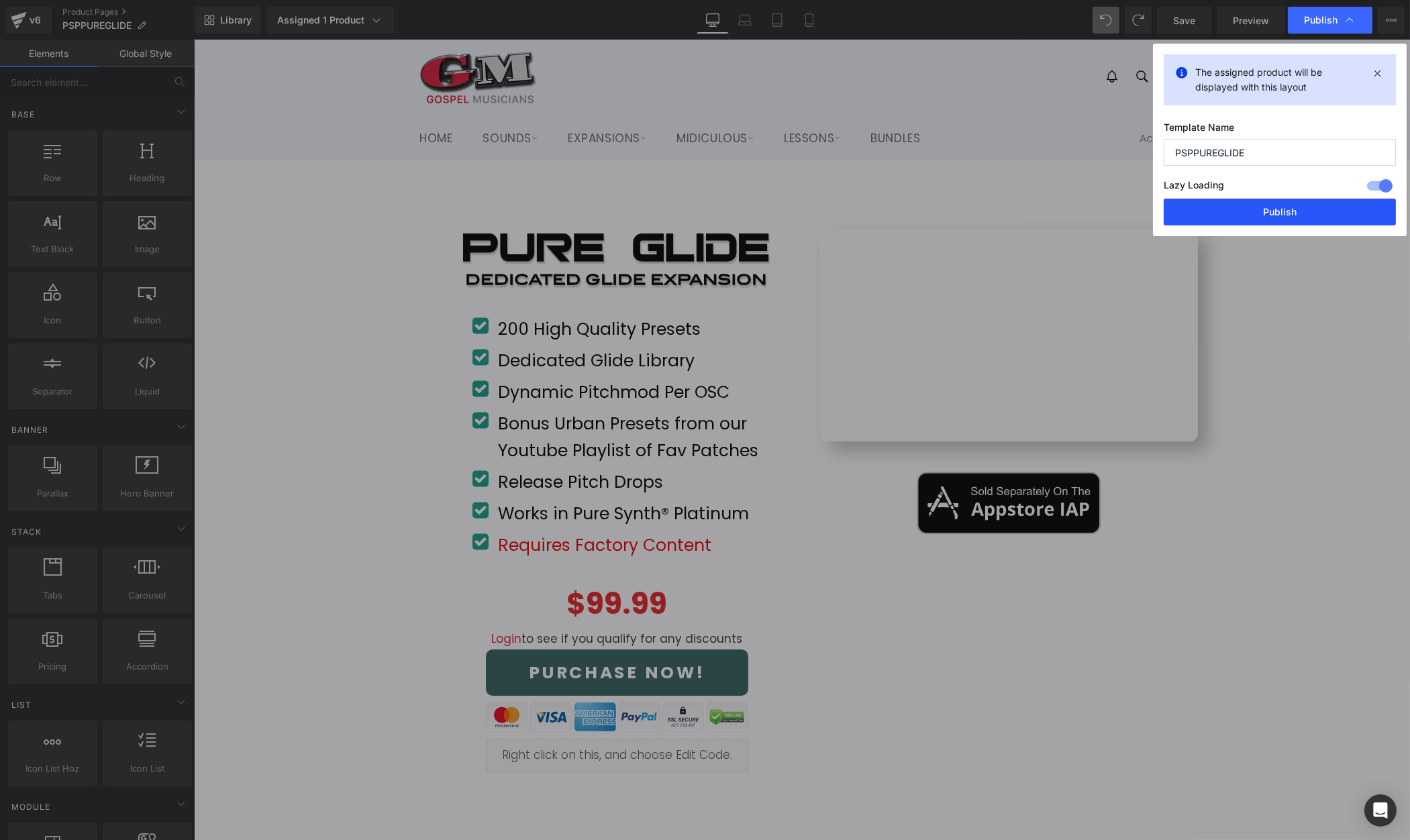
click at [1295, 207] on button "Publish" at bounding box center [1279, 211] width 232 height 27
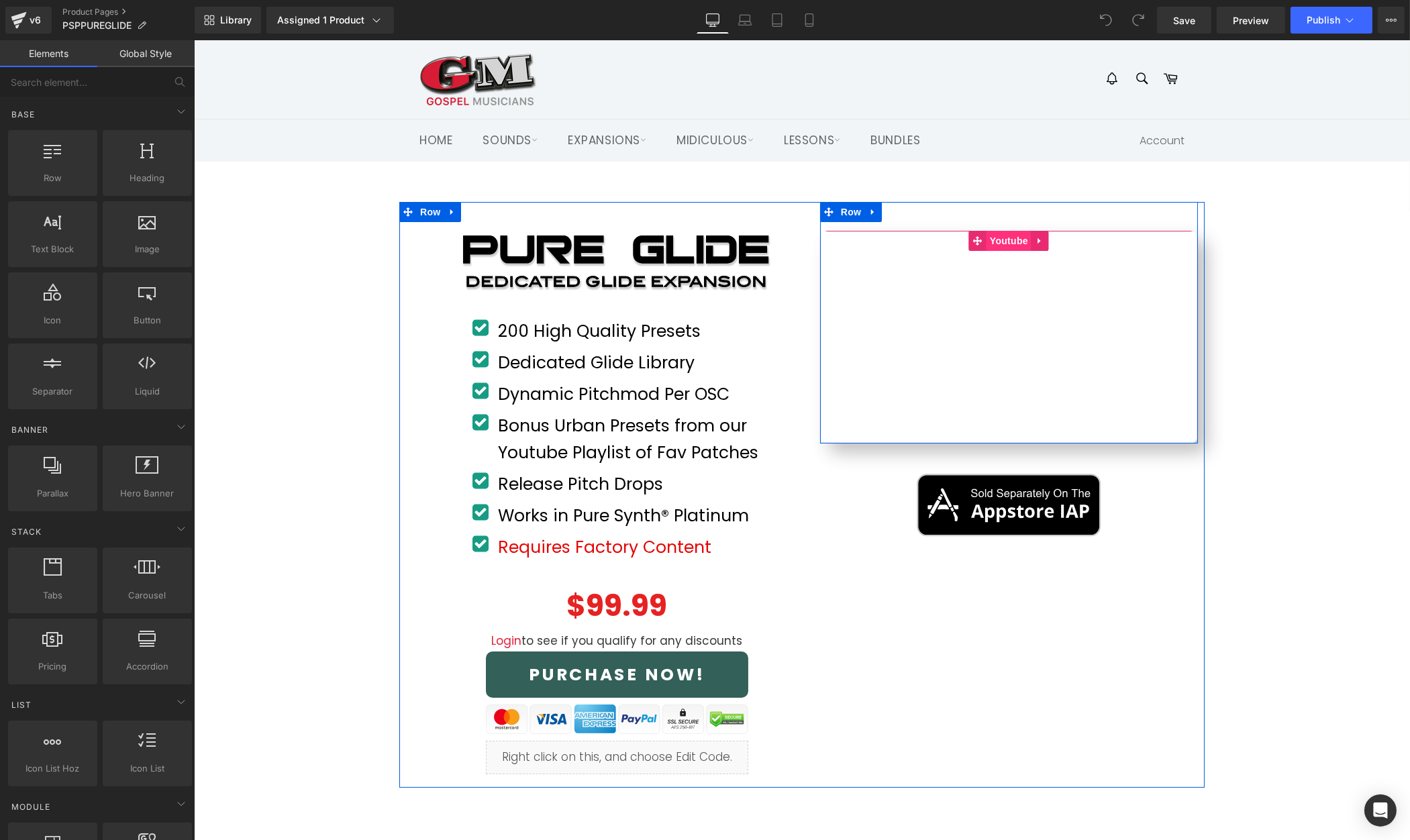
click at [1004, 241] on span "Youtube" at bounding box center [1009, 241] width 45 height 20
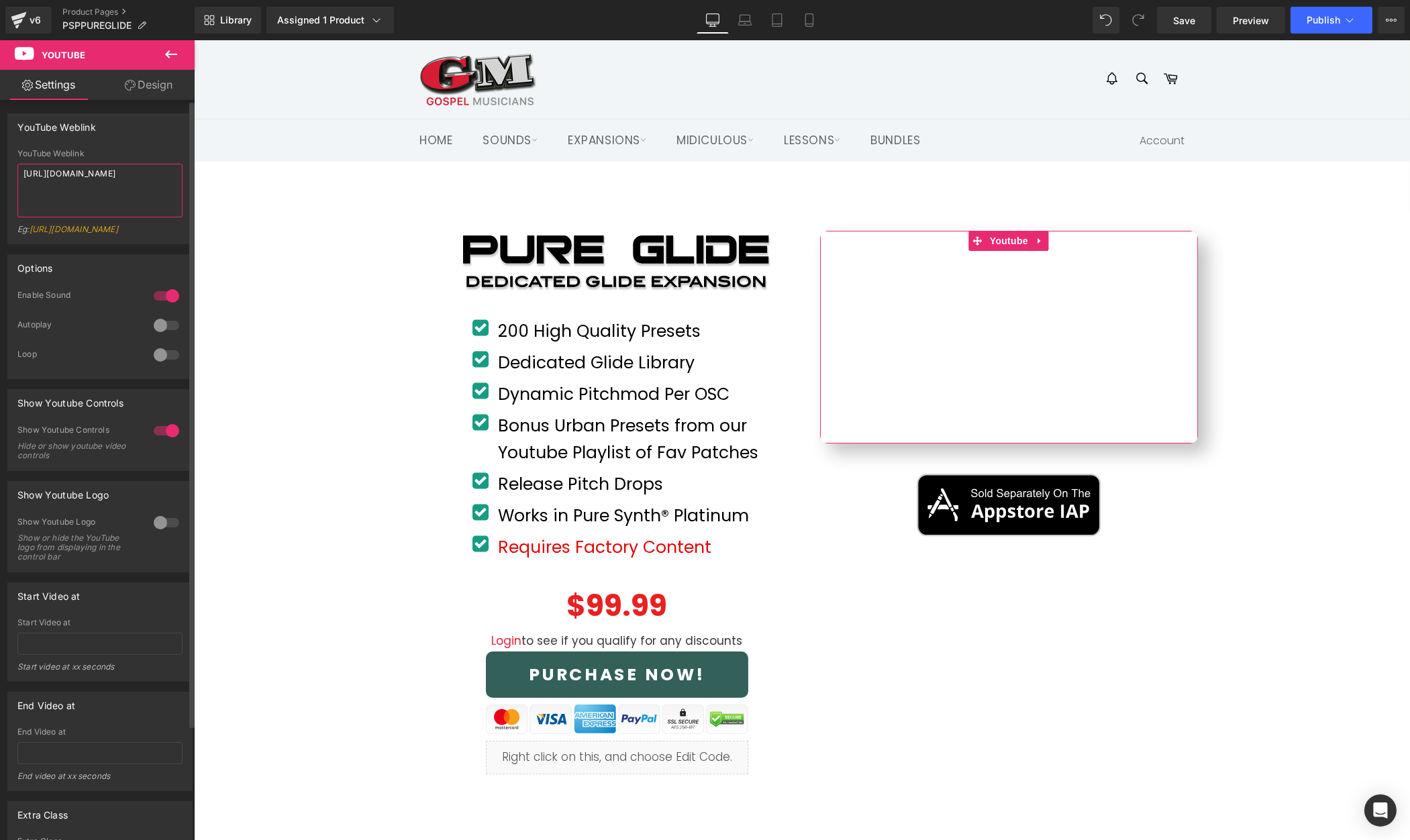
click at [105, 178] on textarea "[URL][DOMAIN_NAME]" at bounding box center [101, 190] width 165 height 54
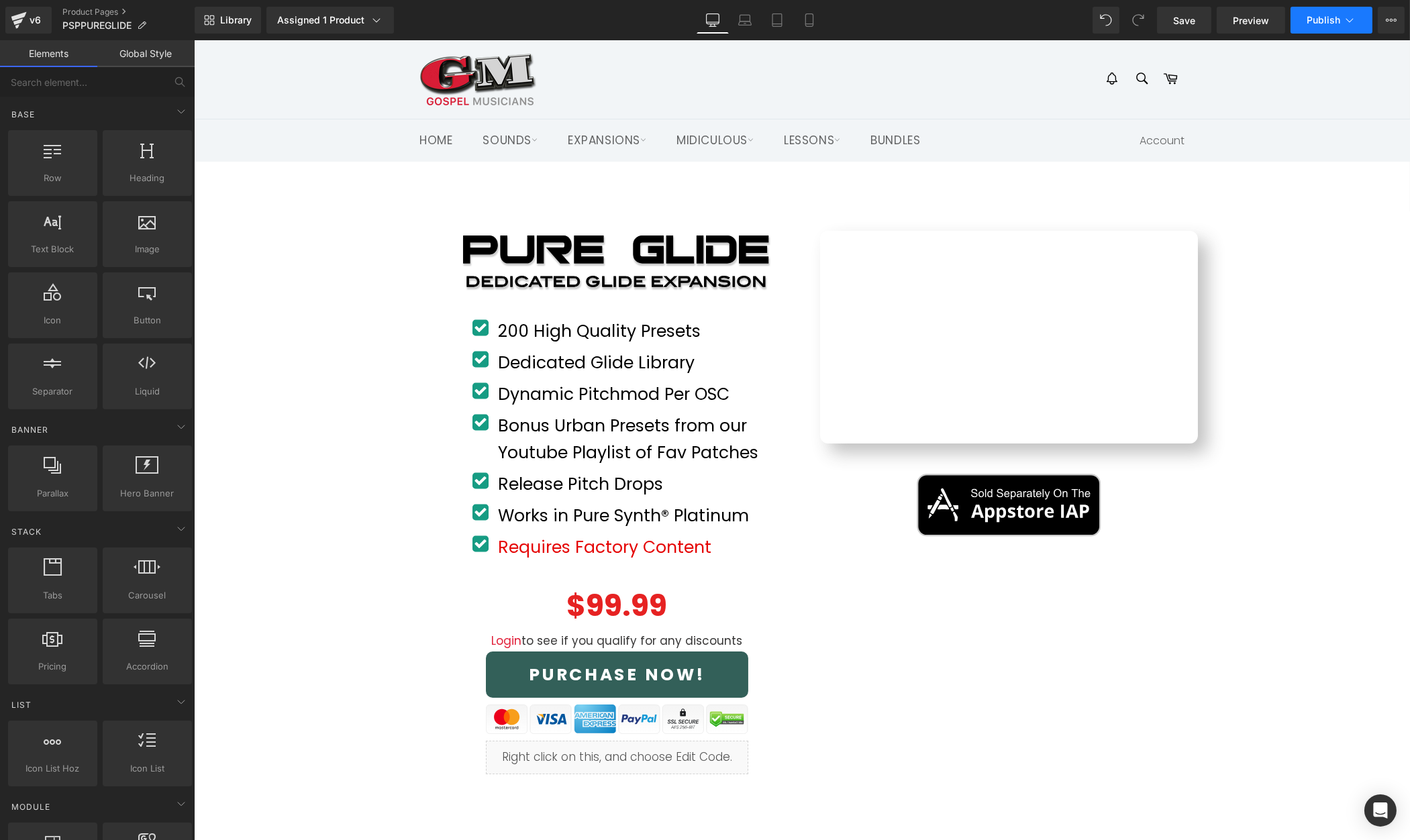
click at [1337, 10] on button "Publish" at bounding box center [1331, 20] width 82 height 27
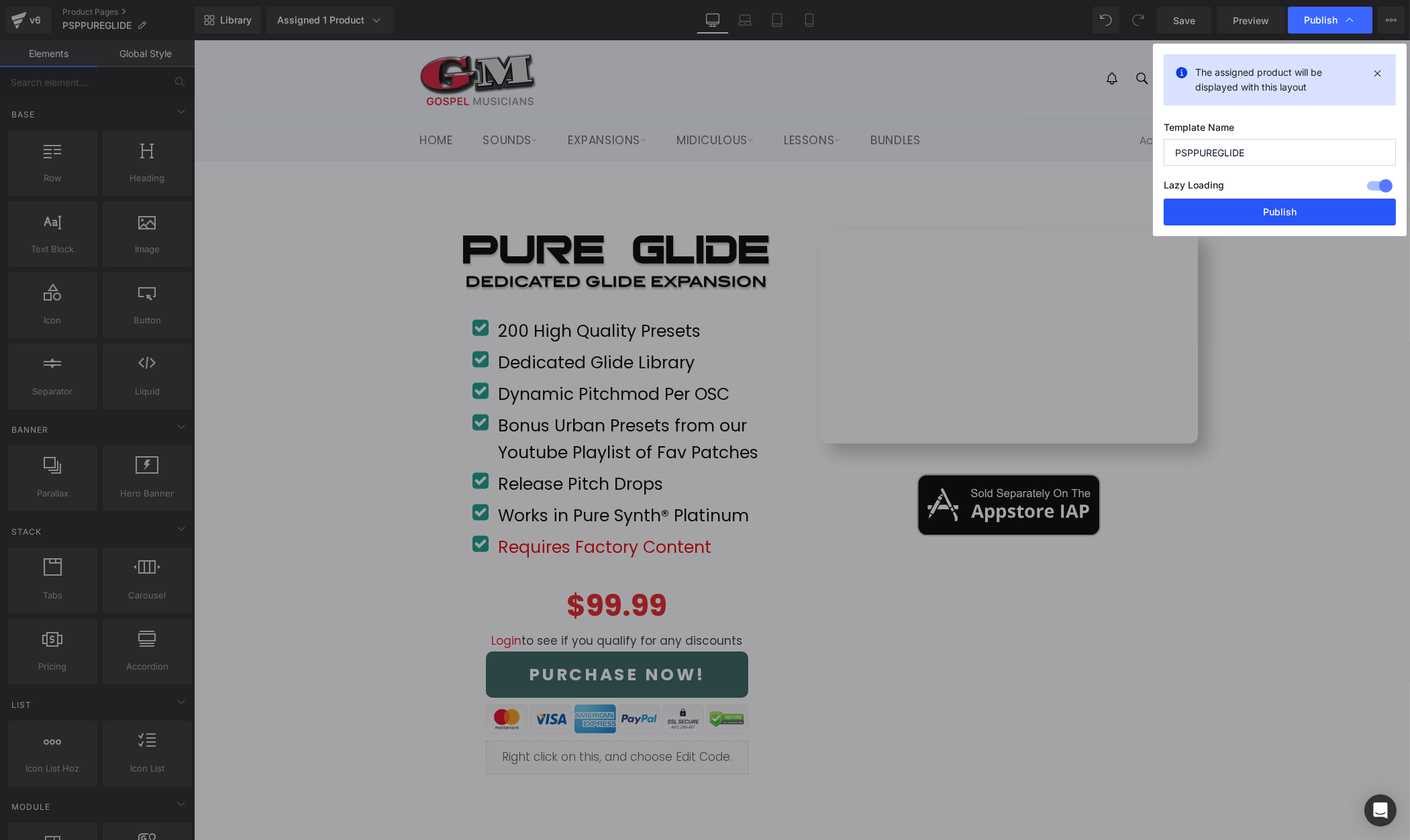
drag, startPoint x: 1331, startPoint y: 212, endPoint x: 1137, endPoint y: 172, distance: 198.1
click at [1331, 212] on button "Publish" at bounding box center [1279, 211] width 232 height 27
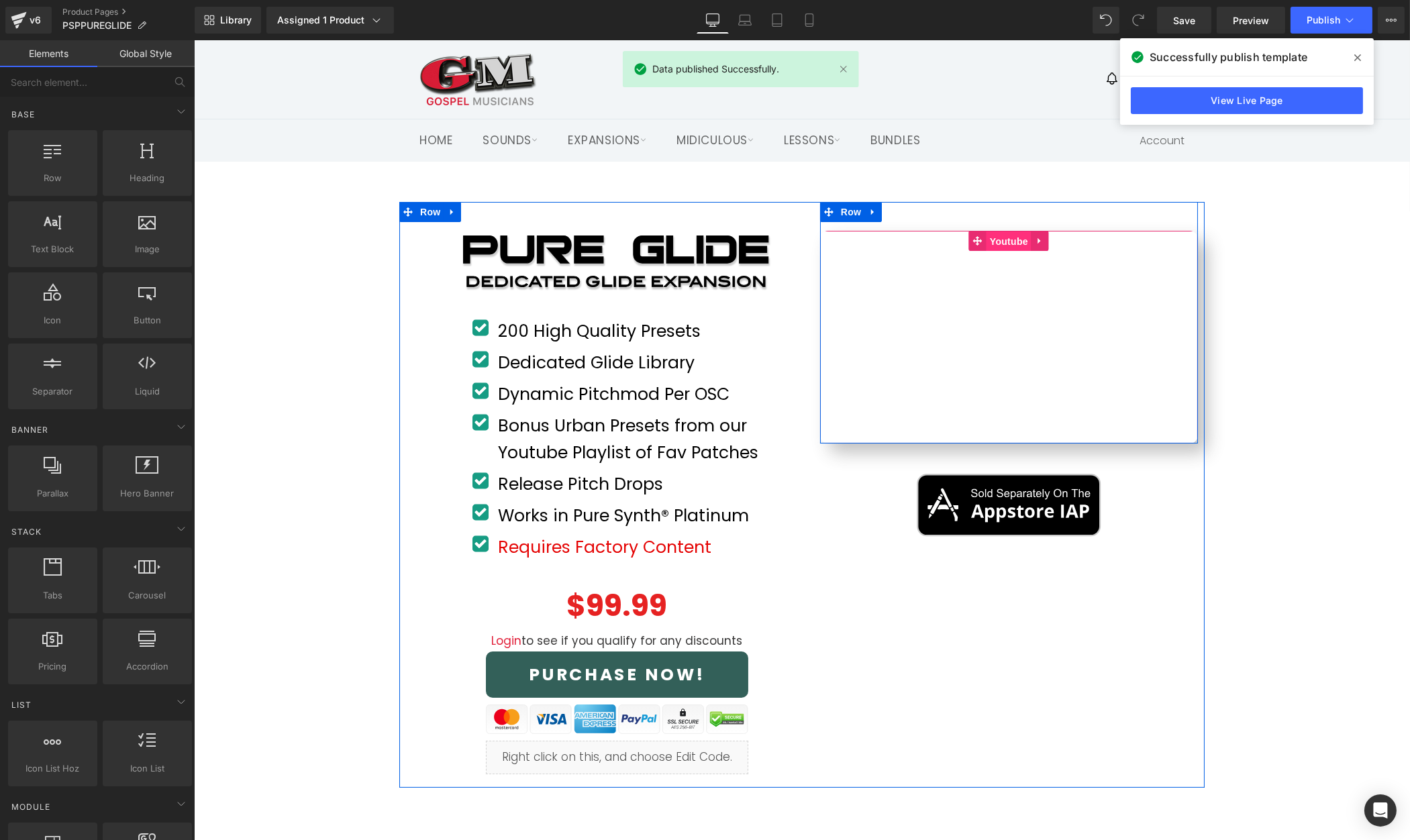
click at [1013, 238] on span "Youtube" at bounding box center [1009, 241] width 45 height 20
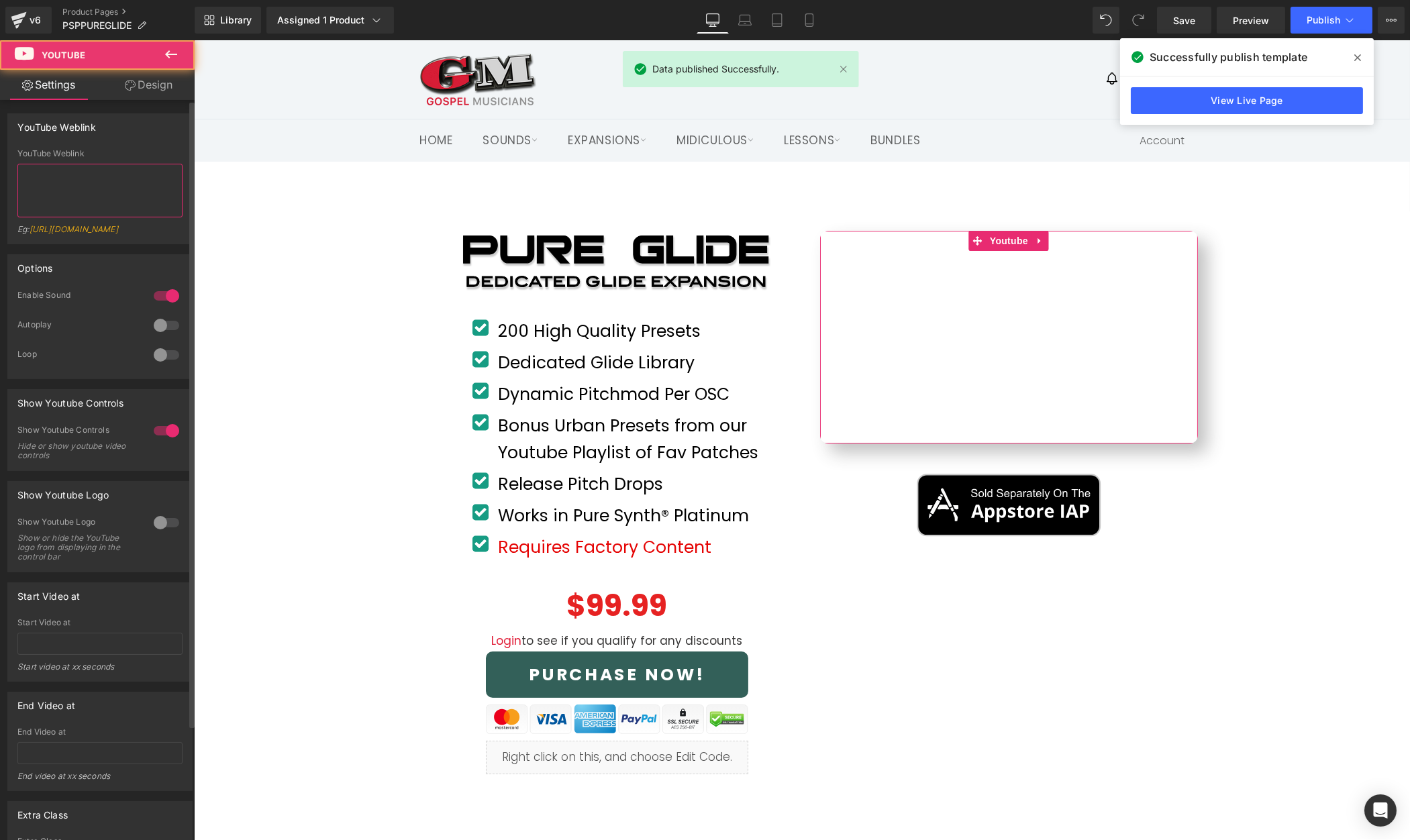
click at [95, 185] on textarea at bounding box center [101, 190] width 165 height 54
paste textarea "[URL][DOMAIN_NAME]"
type textarea "[URL][DOMAIN_NAME]"
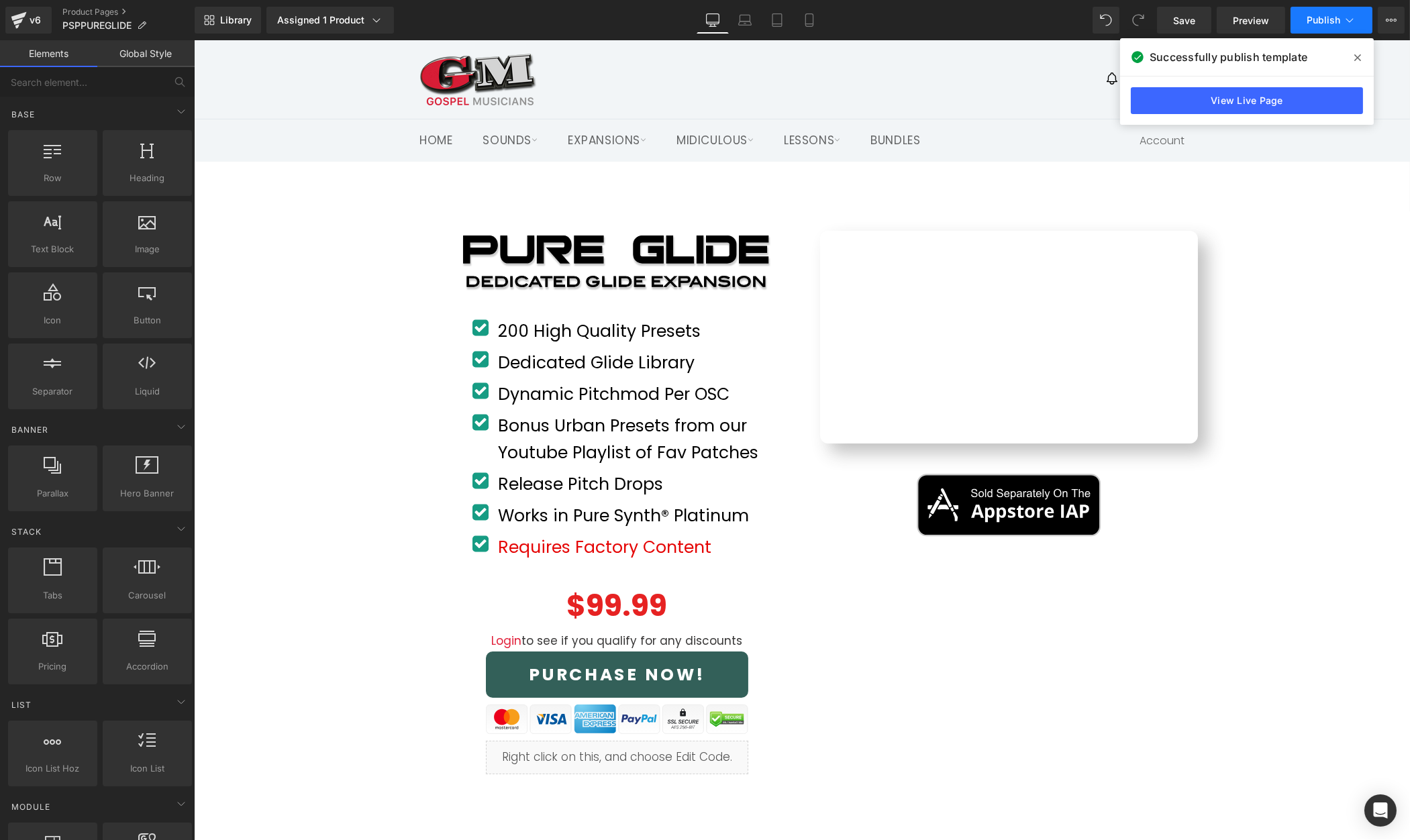
click at [1336, 23] on span "Publish" at bounding box center [1324, 20] width 34 height 10
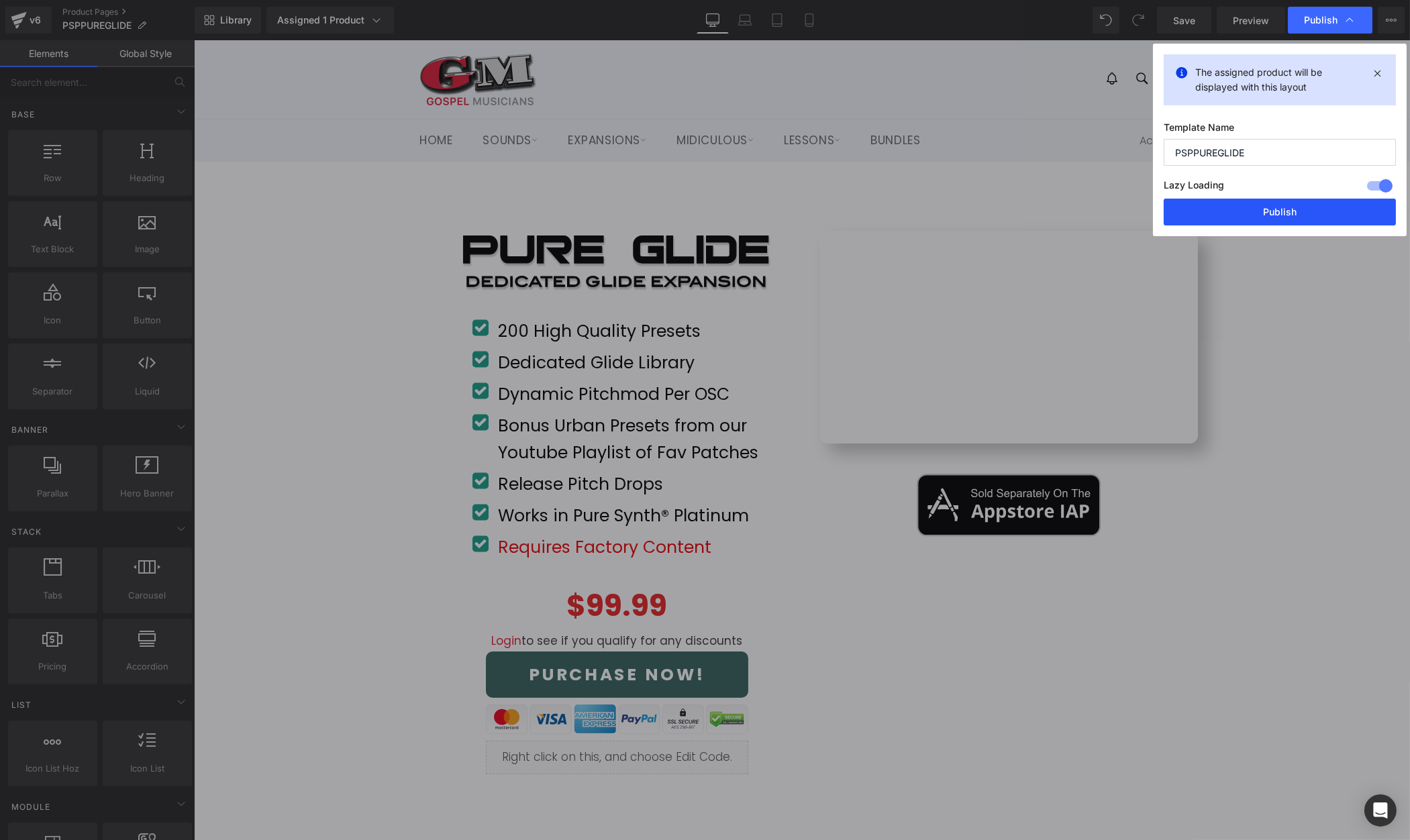
click at [1321, 215] on button "Publish" at bounding box center [1279, 211] width 232 height 27
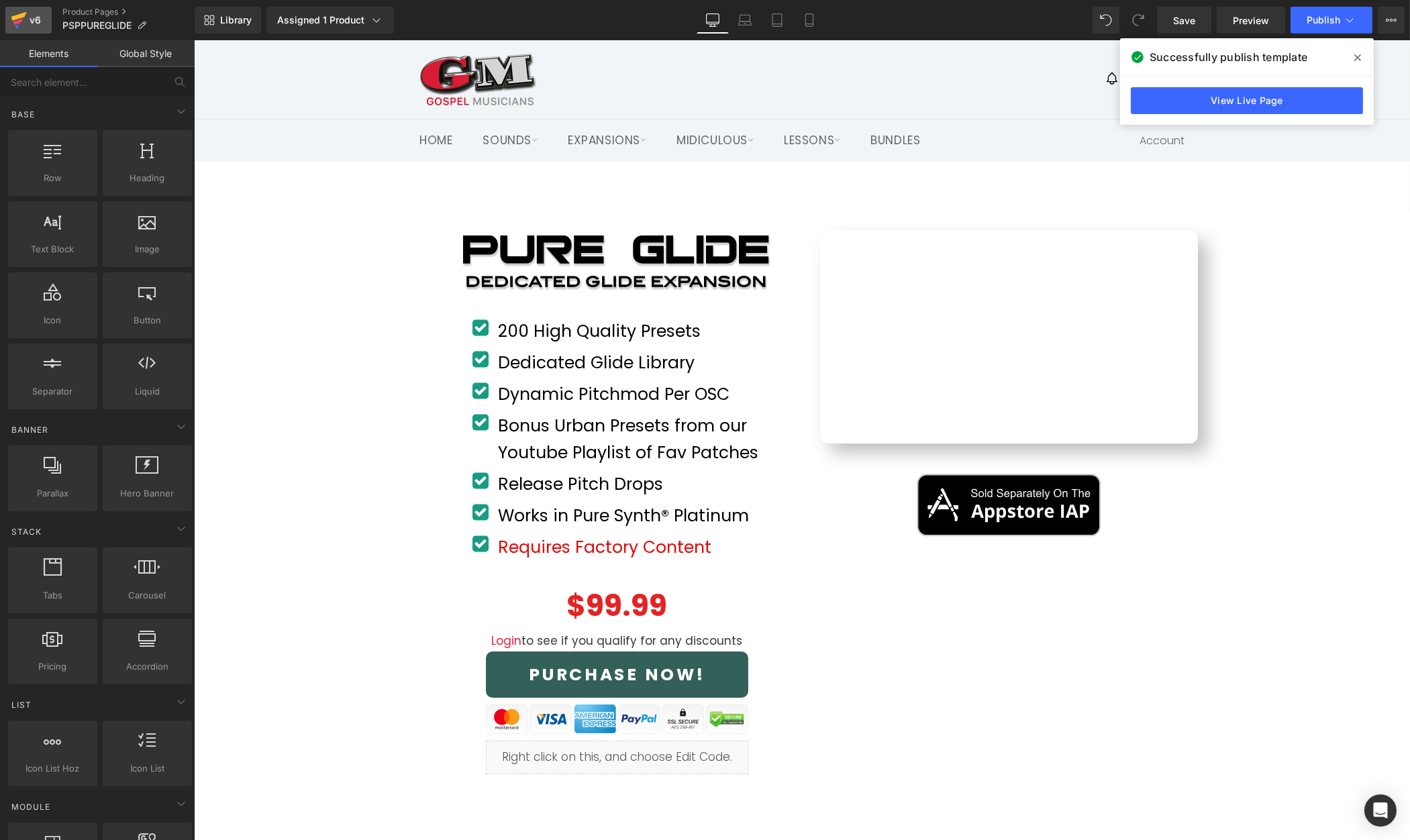
click at [28, 24] on div "v6" at bounding box center [36, 20] width 17 height 18
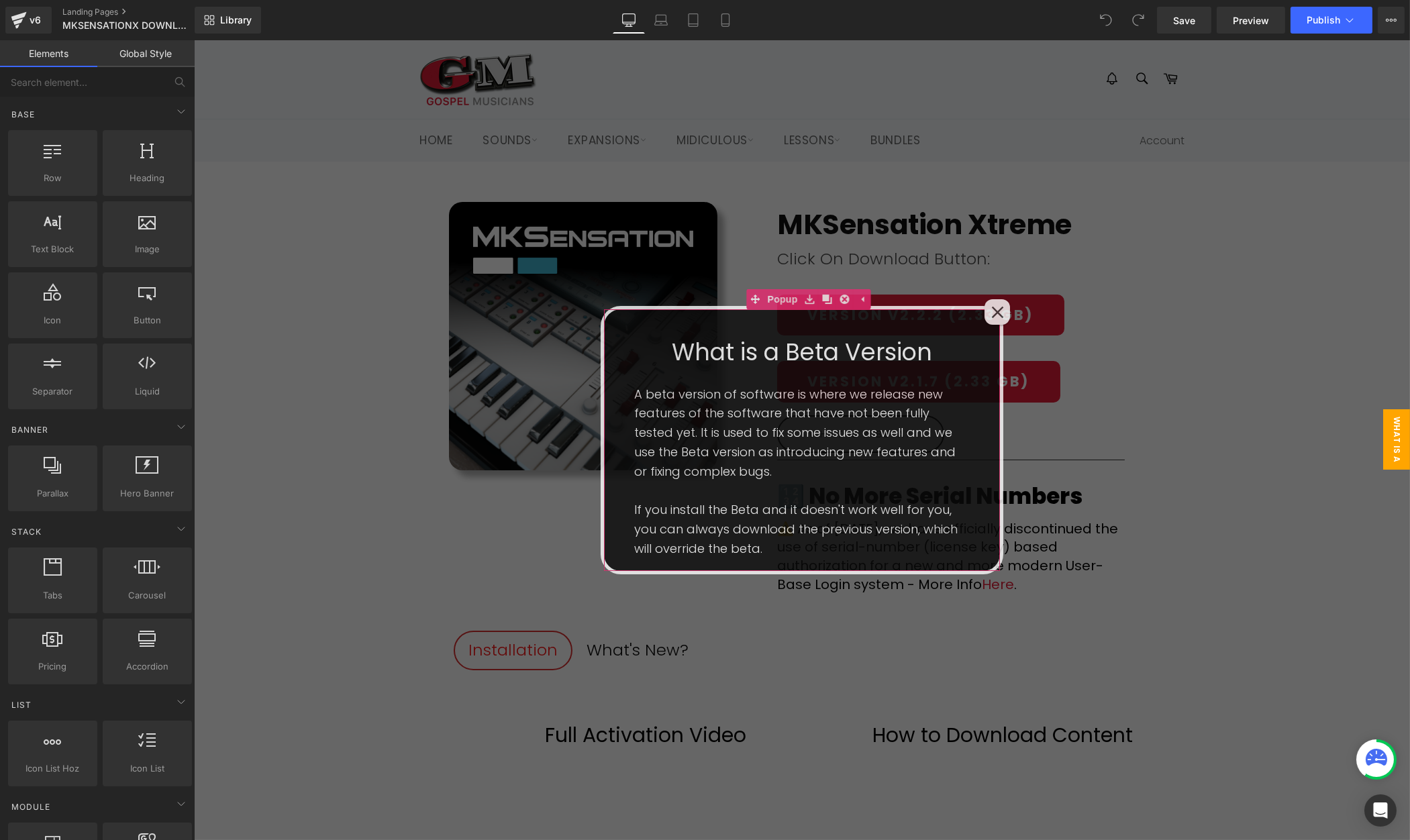
click at [1004, 313] on div at bounding box center [996, 311] width 25 height 25
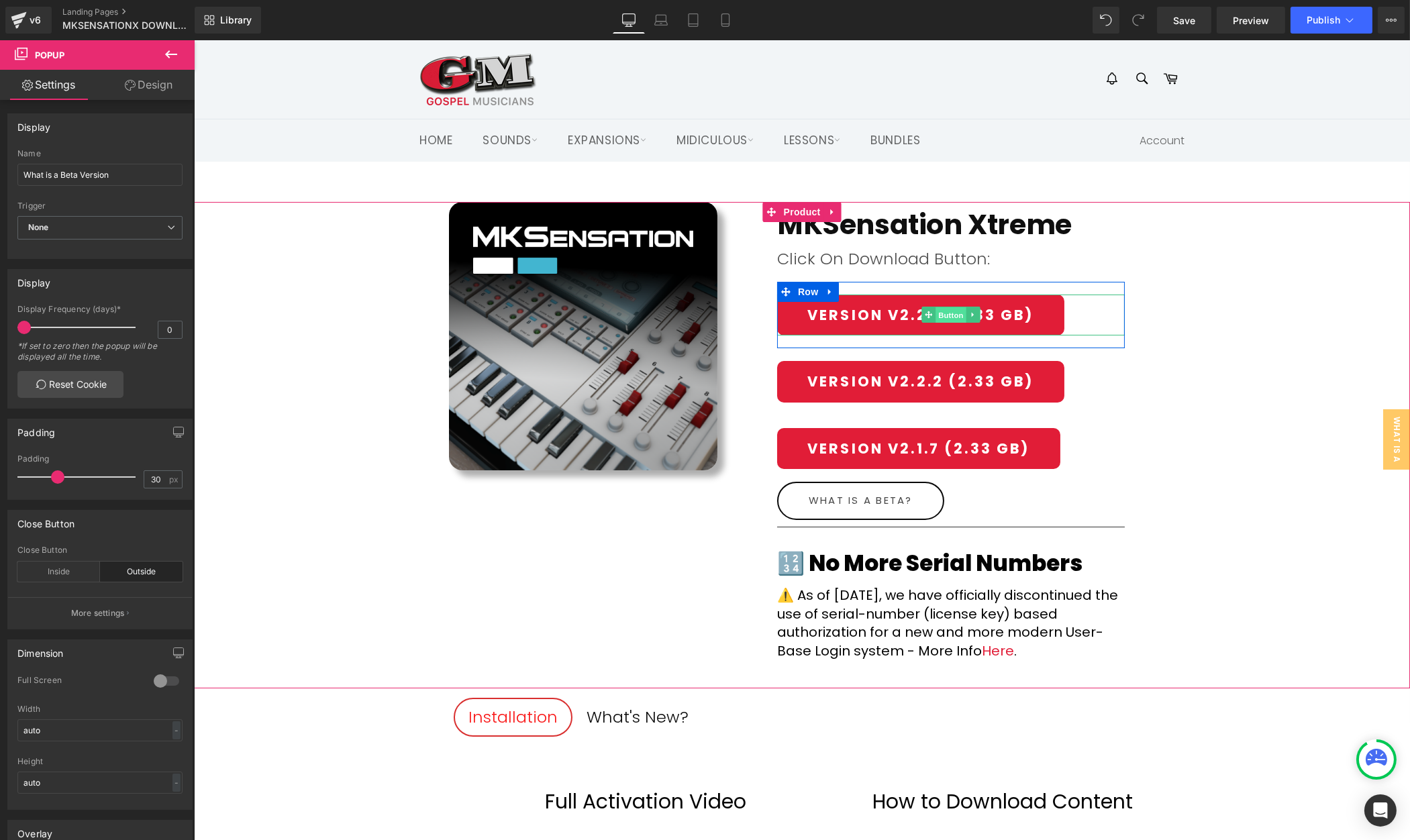
click at [949, 309] on span "Button" at bounding box center [950, 315] width 31 height 16
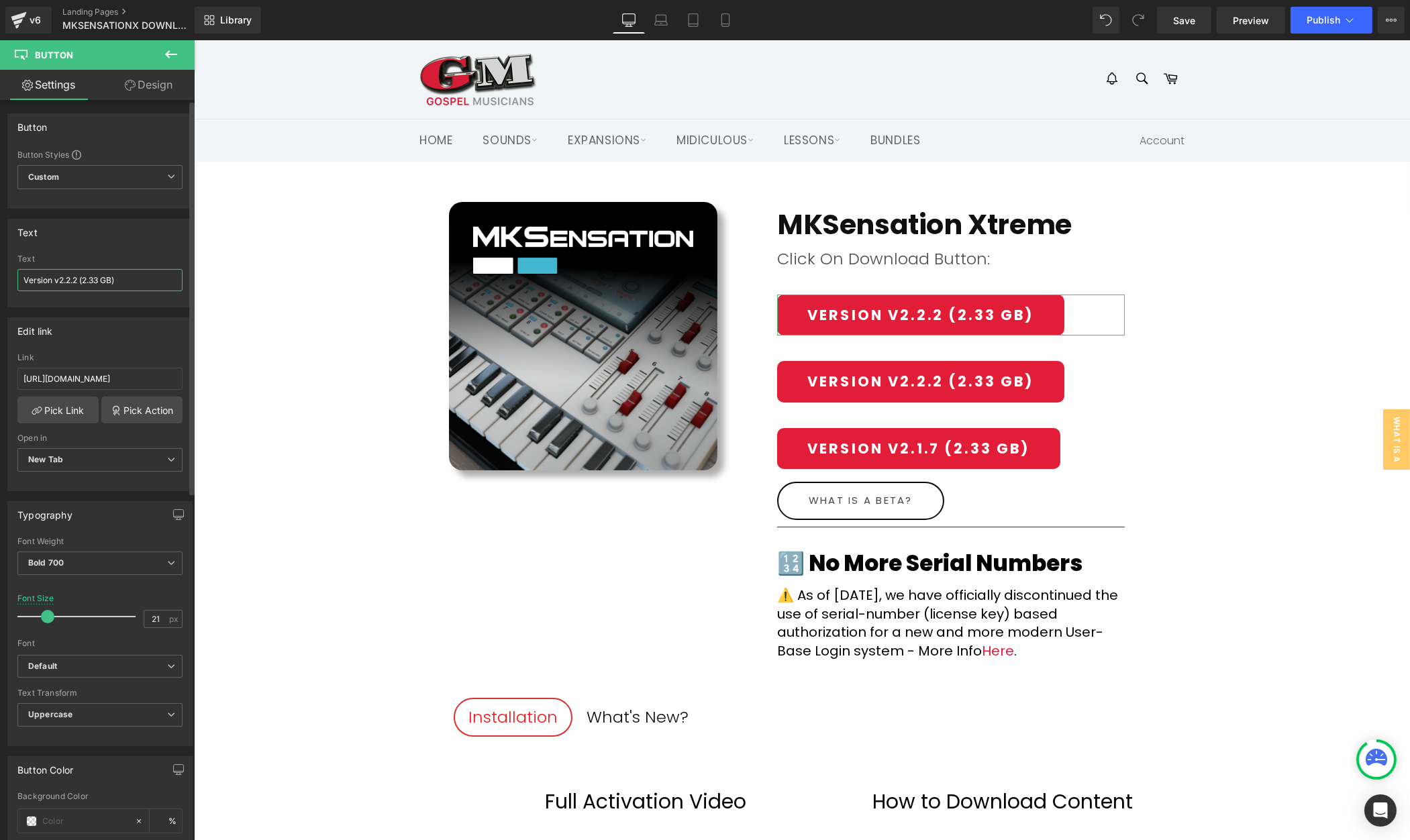
drag, startPoint x: 12, startPoint y: 239, endPoint x: 175, endPoint y: 279, distance: 167.8
click at [76, 277] on input "Version v2.2.2 (2.33 GB)" at bounding box center [101, 280] width 165 height 23
type input "Version v2.2.4 (2.33 GB)"
click at [90, 377] on input "https://gmdownloads.b-cdn.net/downloads/plugins/mksensationx/2025/MKSensation_X…" at bounding box center [101, 379] width 165 height 23
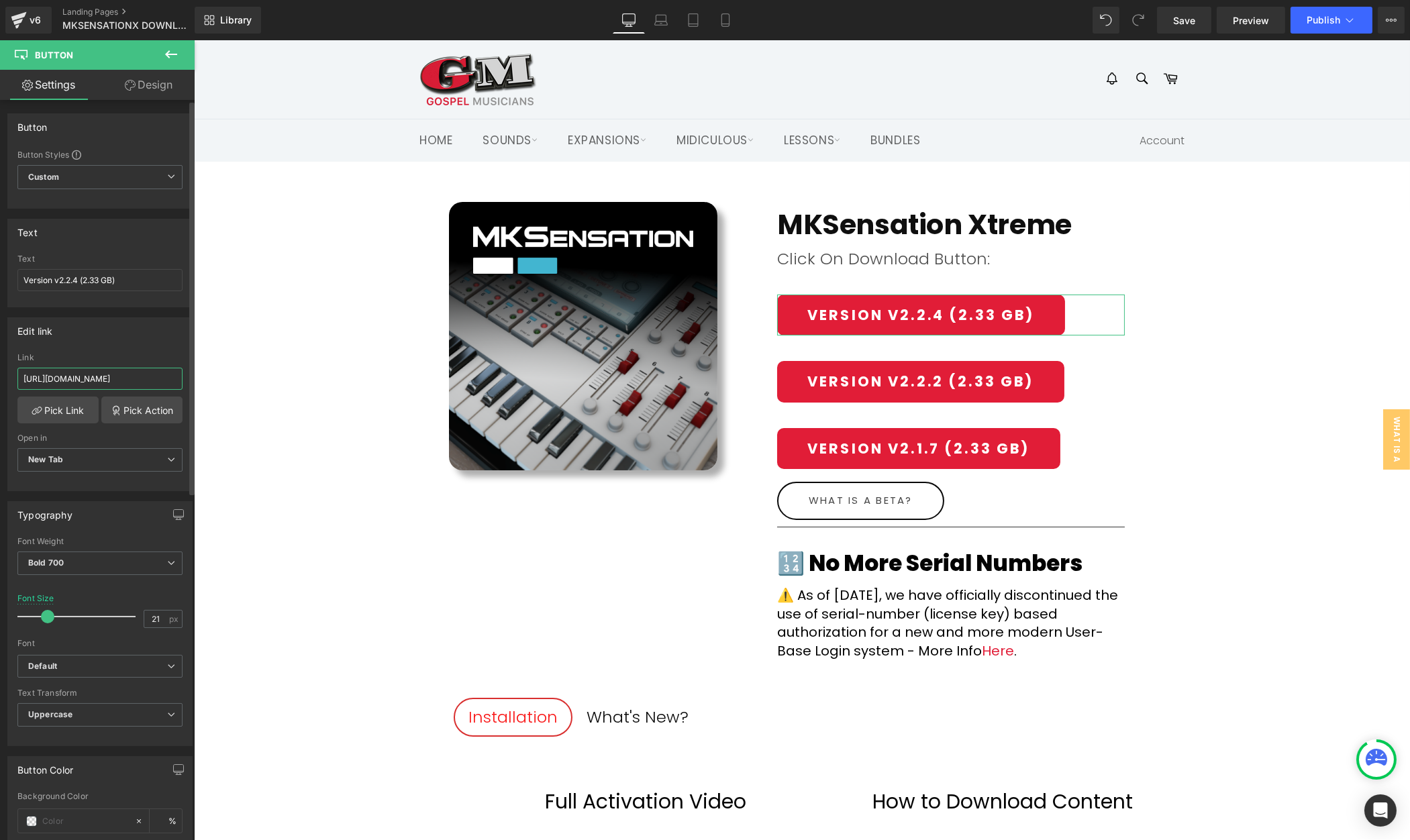
click at [90, 377] on input "https://gmdownloads.b-cdn.net/downloads/plugins/mksensationx/2025/MKSensation_X…" at bounding box center [101, 379] width 165 height 23
paste input "4"
type input "[URL][DOMAIN_NAME]"
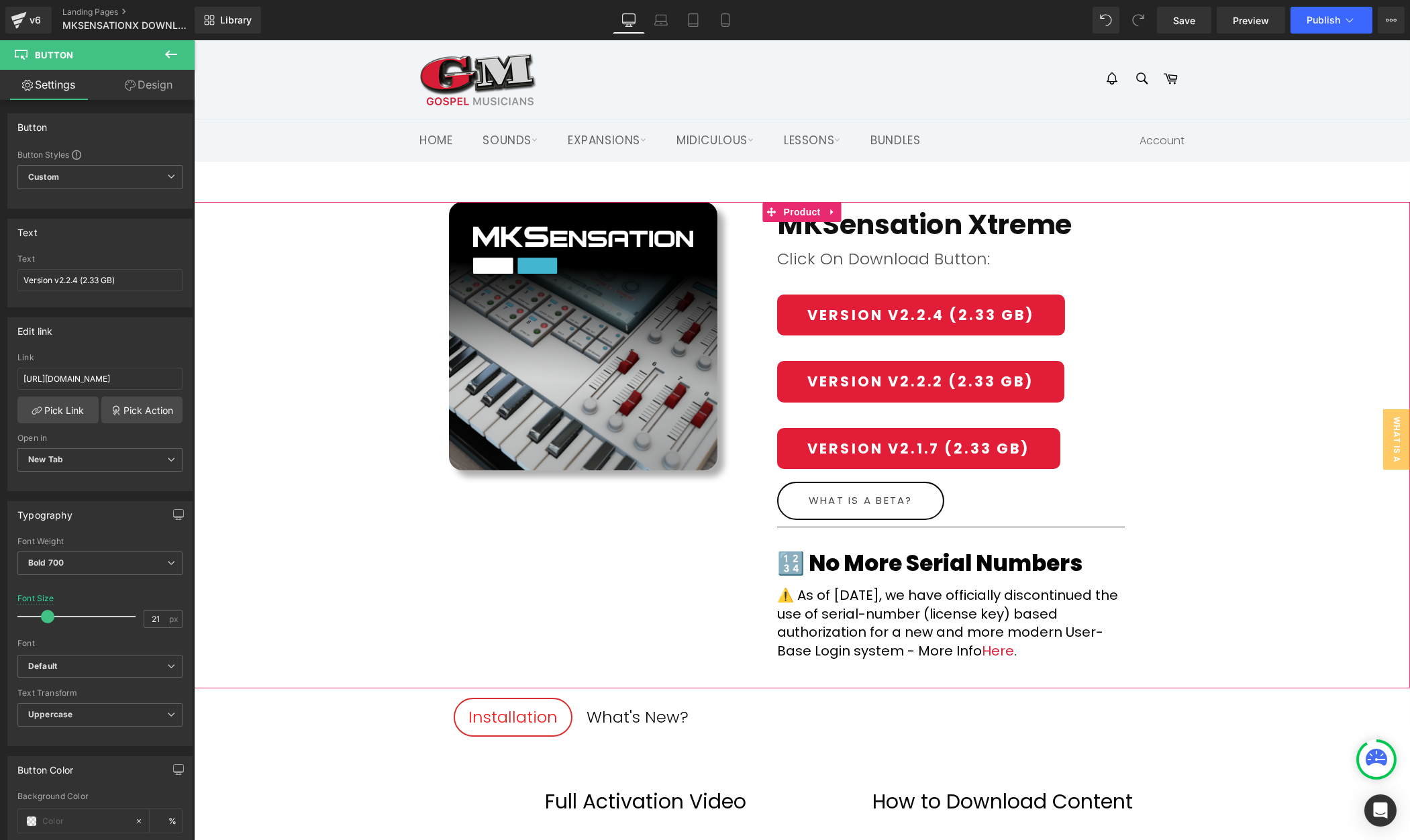
click at [358, 452] on div "(P) Image MKSensation Xtreme (P) Title Row Click On Download Button: Text Block…" at bounding box center [802, 444] width 1216 height 486
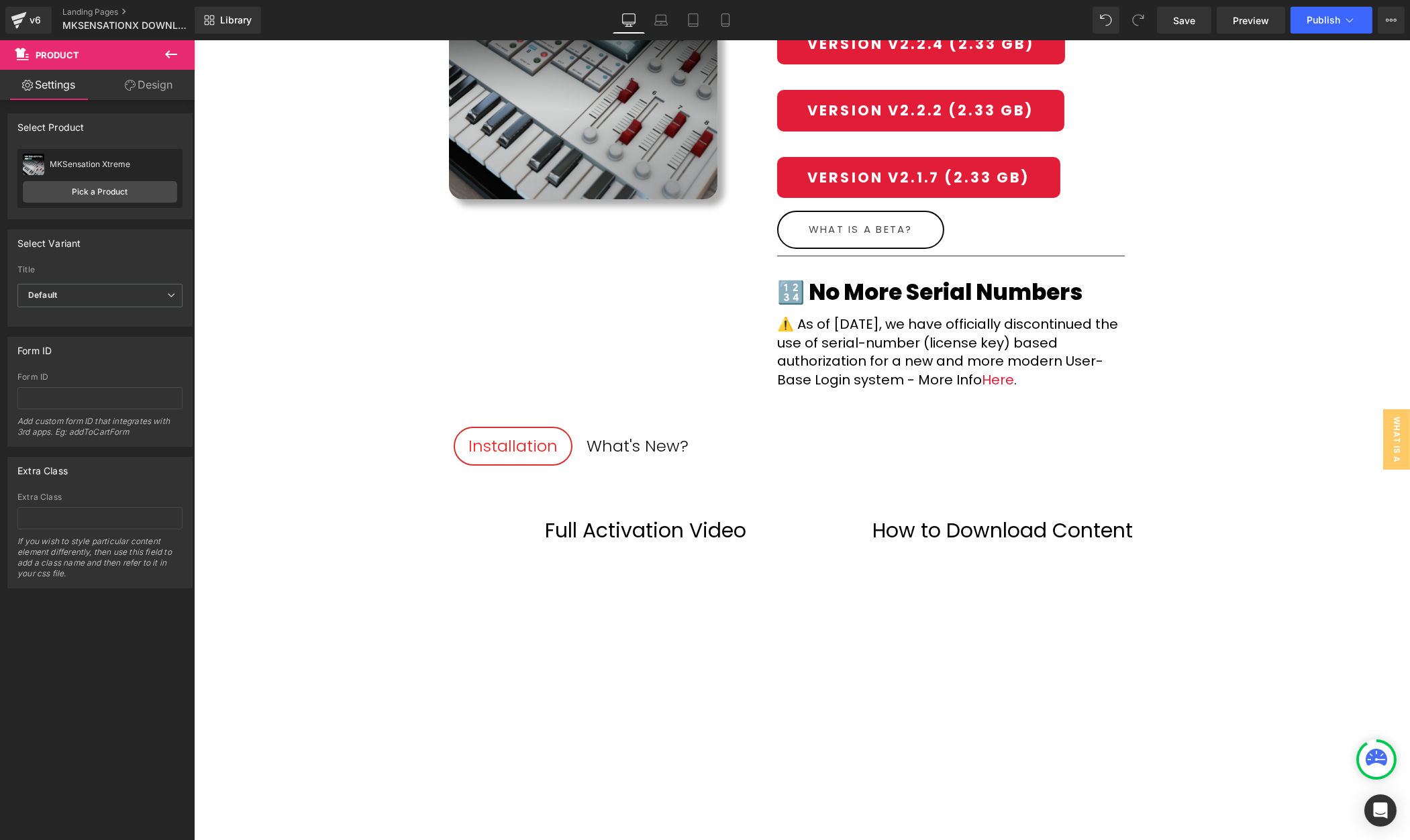
scroll to position [286, 0]
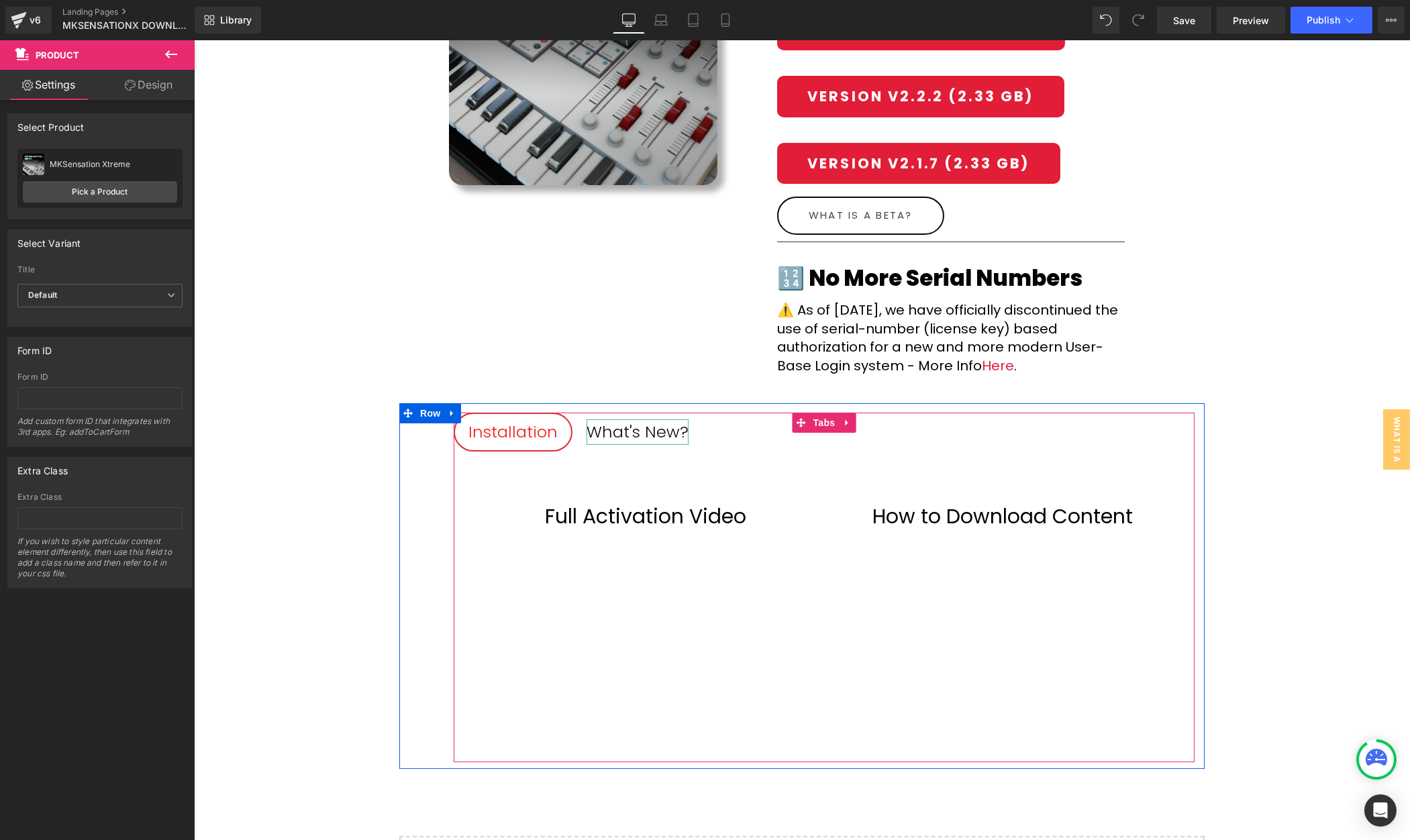
click at [645, 434] on div "What's New?" at bounding box center [636, 431] width 102 height 25
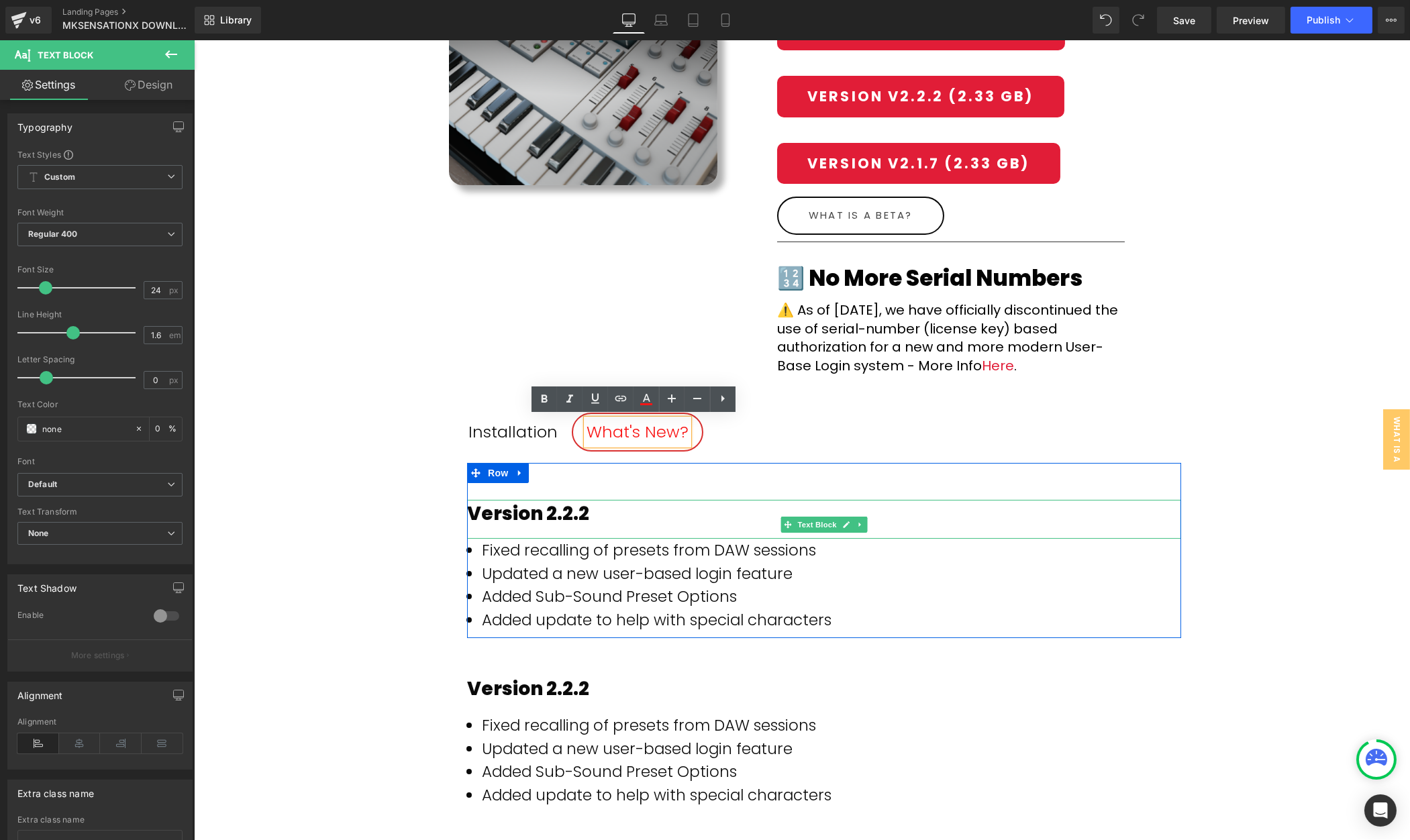
click at [592, 508] on div "Version 2.2.2" at bounding box center [823, 514] width 714 height 28
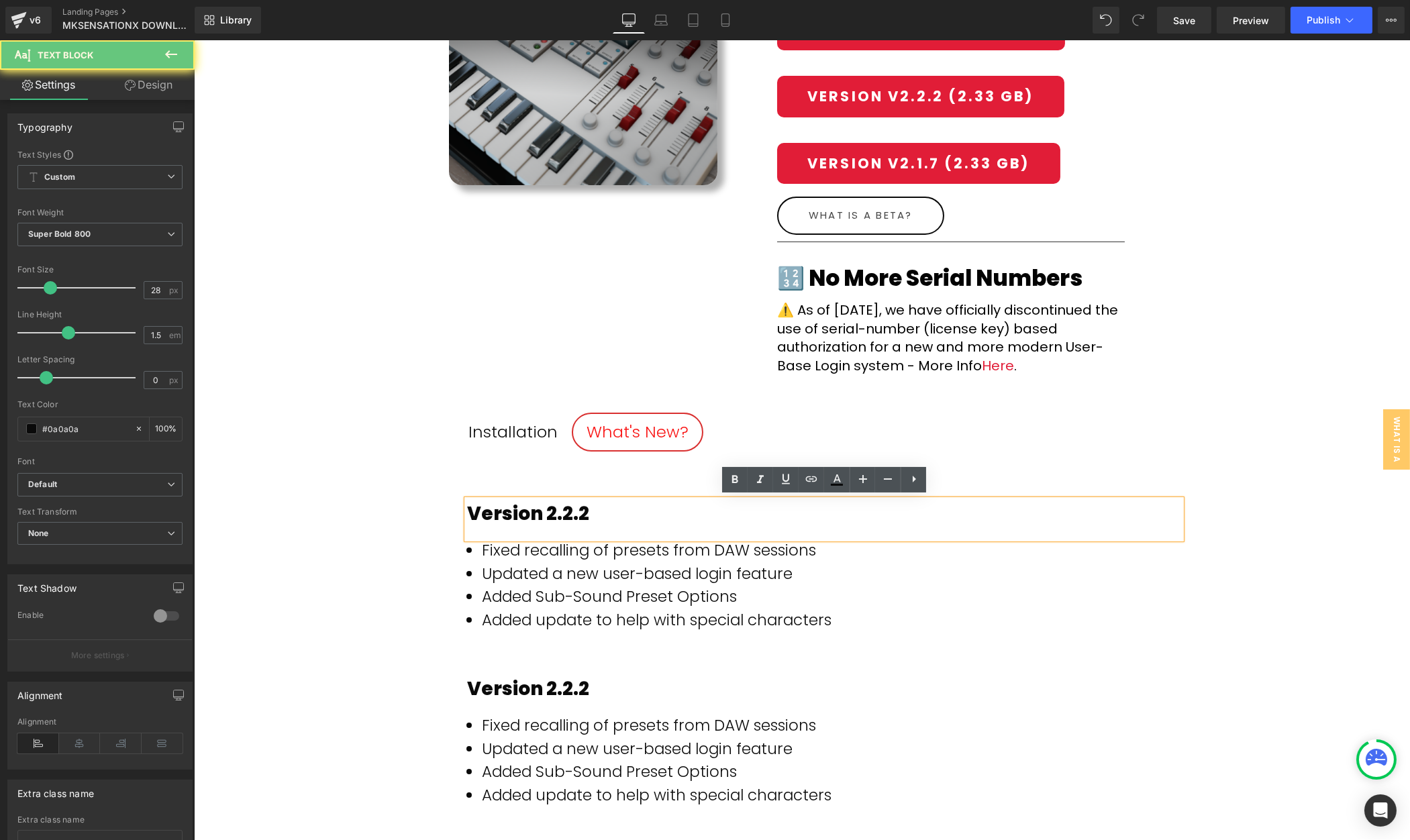
click at [592, 510] on div "Version 2.2.2" at bounding box center [823, 514] width 714 height 28
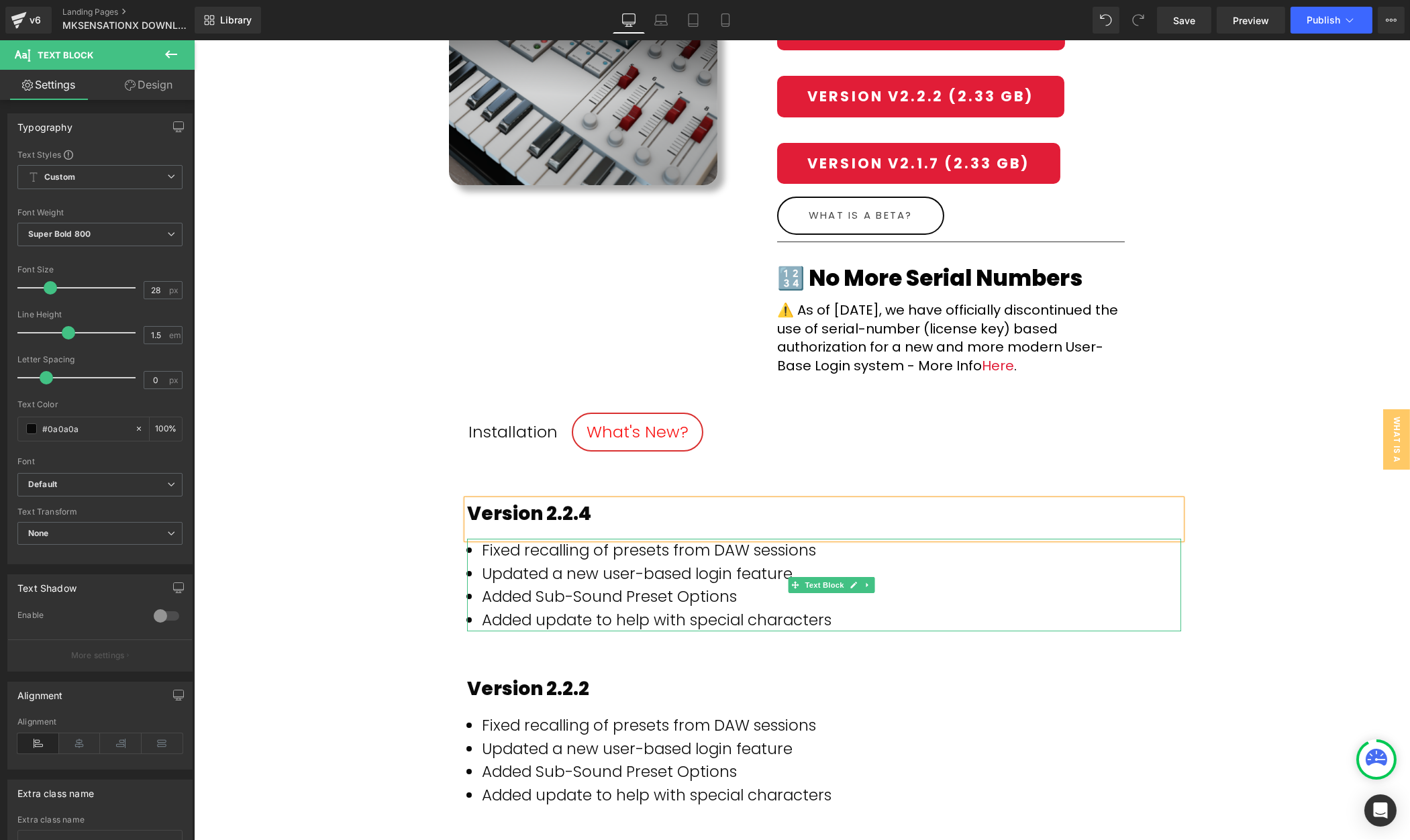
click at [761, 612] on li "Added update to help with special characters" at bounding box center [831, 620] width 699 height 23
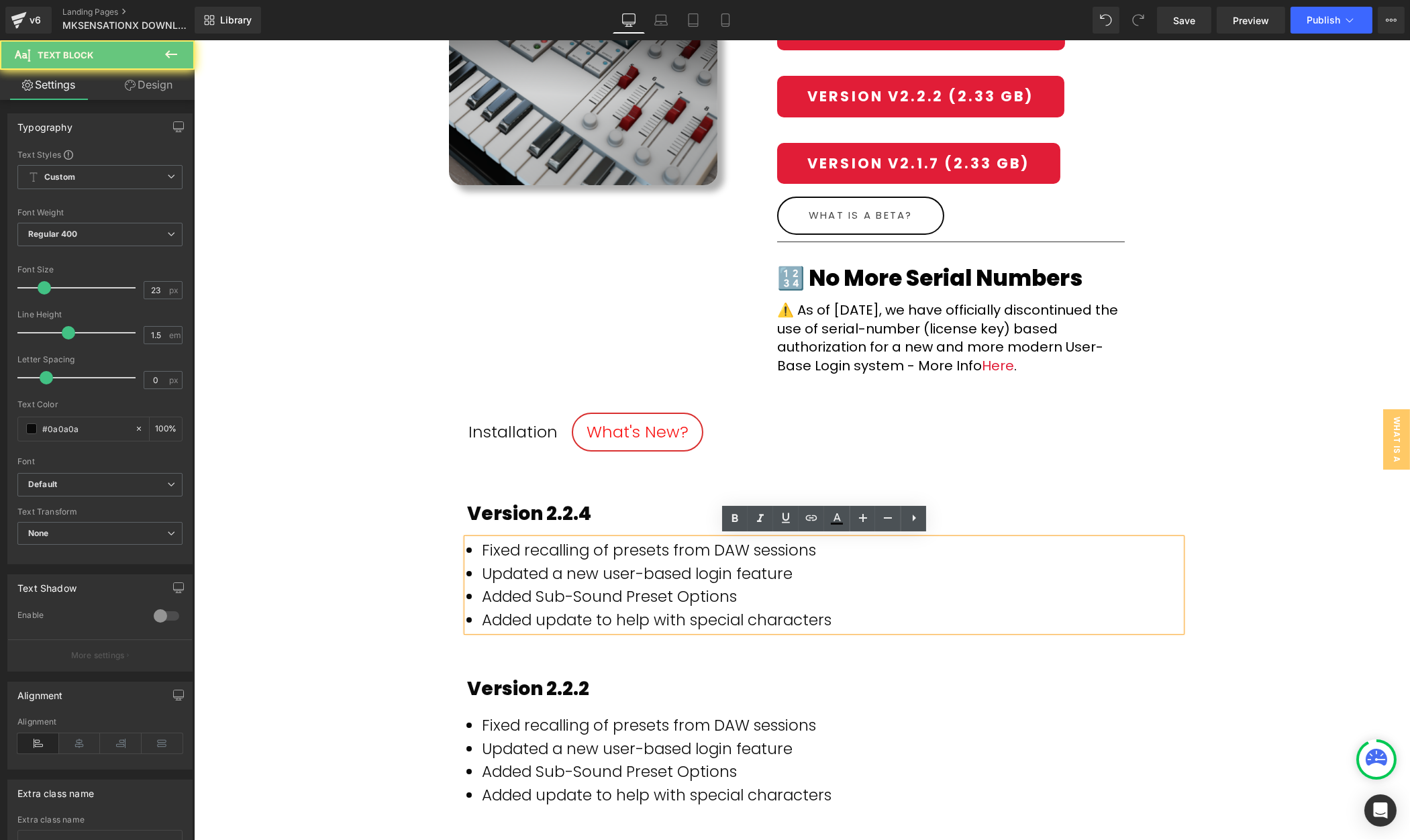
click at [767, 614] on li "Added update to help with special characters" at bounding box center [831, 620] width 699 height 23
drag, startPoint x: 831, startPoint y: 613, endPoint x: 844, endPoint y: 619, distance: 14.3
click at [832, 613] on li "Added update to help with special characters" at bounding box center [831, 620] width 699 height 23
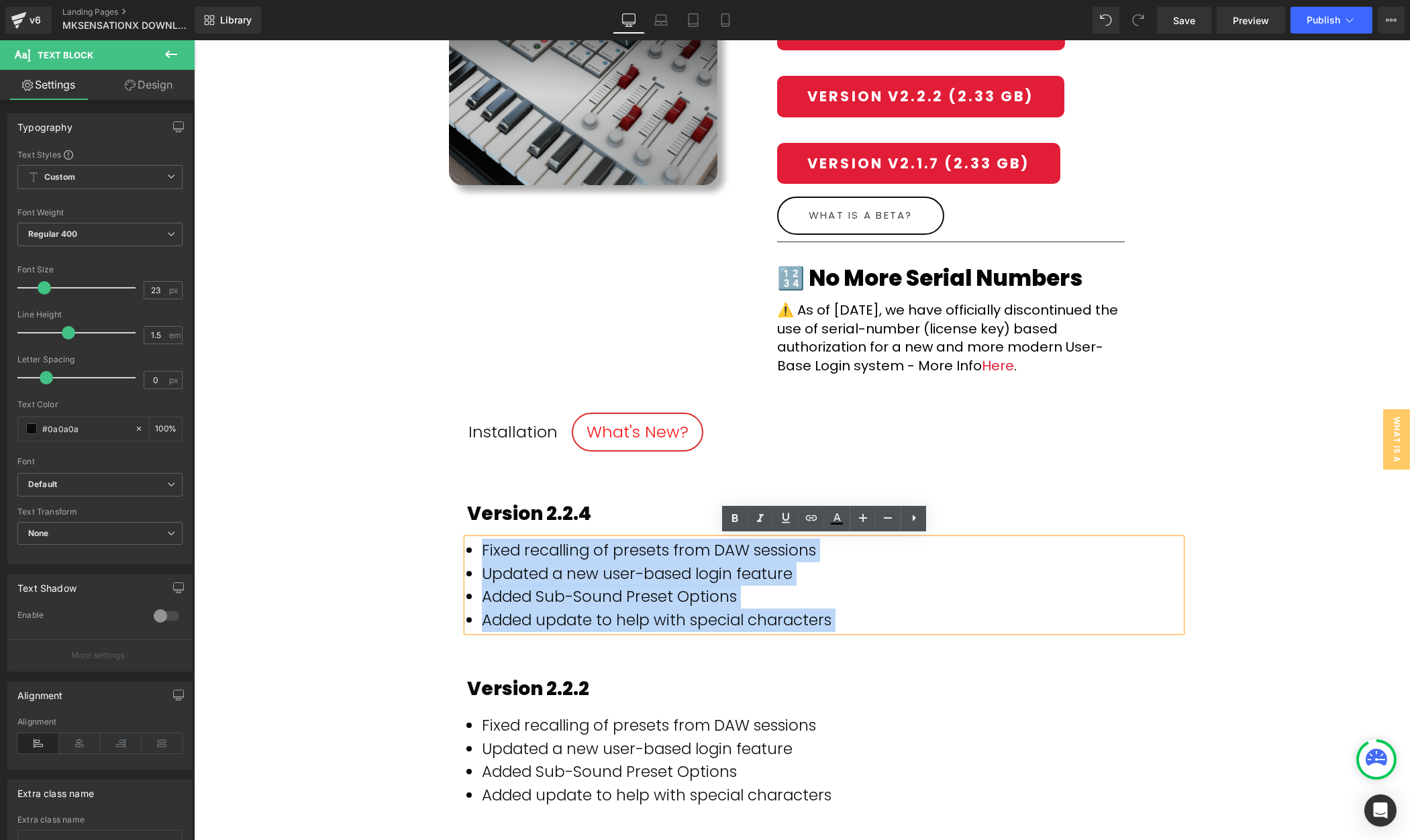
drag, startPoint x: 846, startPoint y: 619, endPoint x: 537, endPoint y: 565, distance: 313.7
click at [515, 556] on ul "Fixed recalling of presets from DAW sessions Updated a new user-based login fea…" at bounding box center [831, 584] width 699 height 93
click at [859, 628] on li "Added update to help with special characters" at bounding box center [831, 620] width 699 height 23
drag, startPoint x: 858, startPoint y: 623, endPoint x: 562, endPoint y: 546, distance: 305.9
click at [562, 546] on ul "Fixed recalling of presets from DAW sessions Updated a new user-based login fea…" at bounding box center [831, 584] width 699 height 93
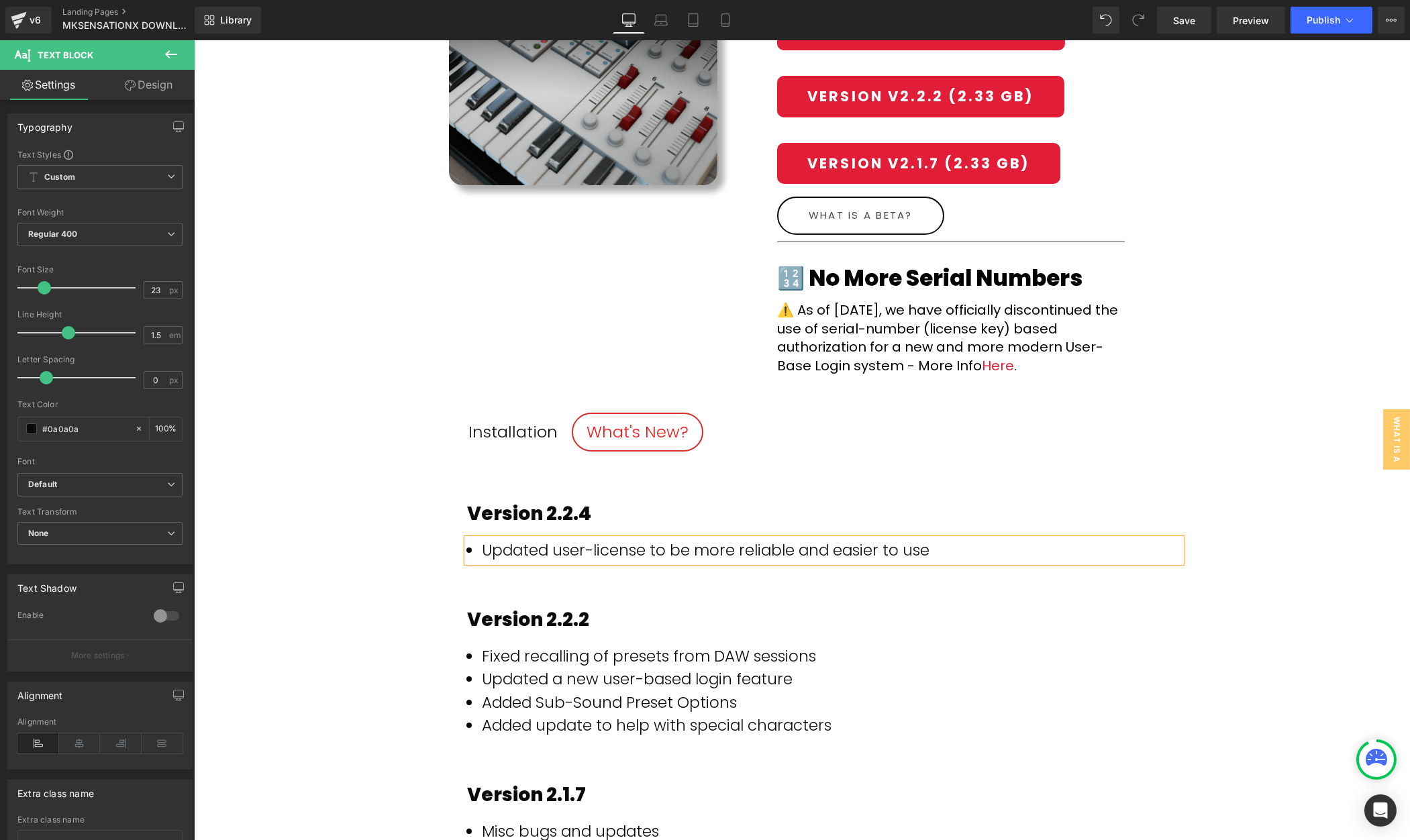
click at [1261, 573] on div "(P) Image MKSensation Xtreme (P) Title Row Click On Download Button: Text Block…" at bounding box center [802, 639] width 1216 height 1446
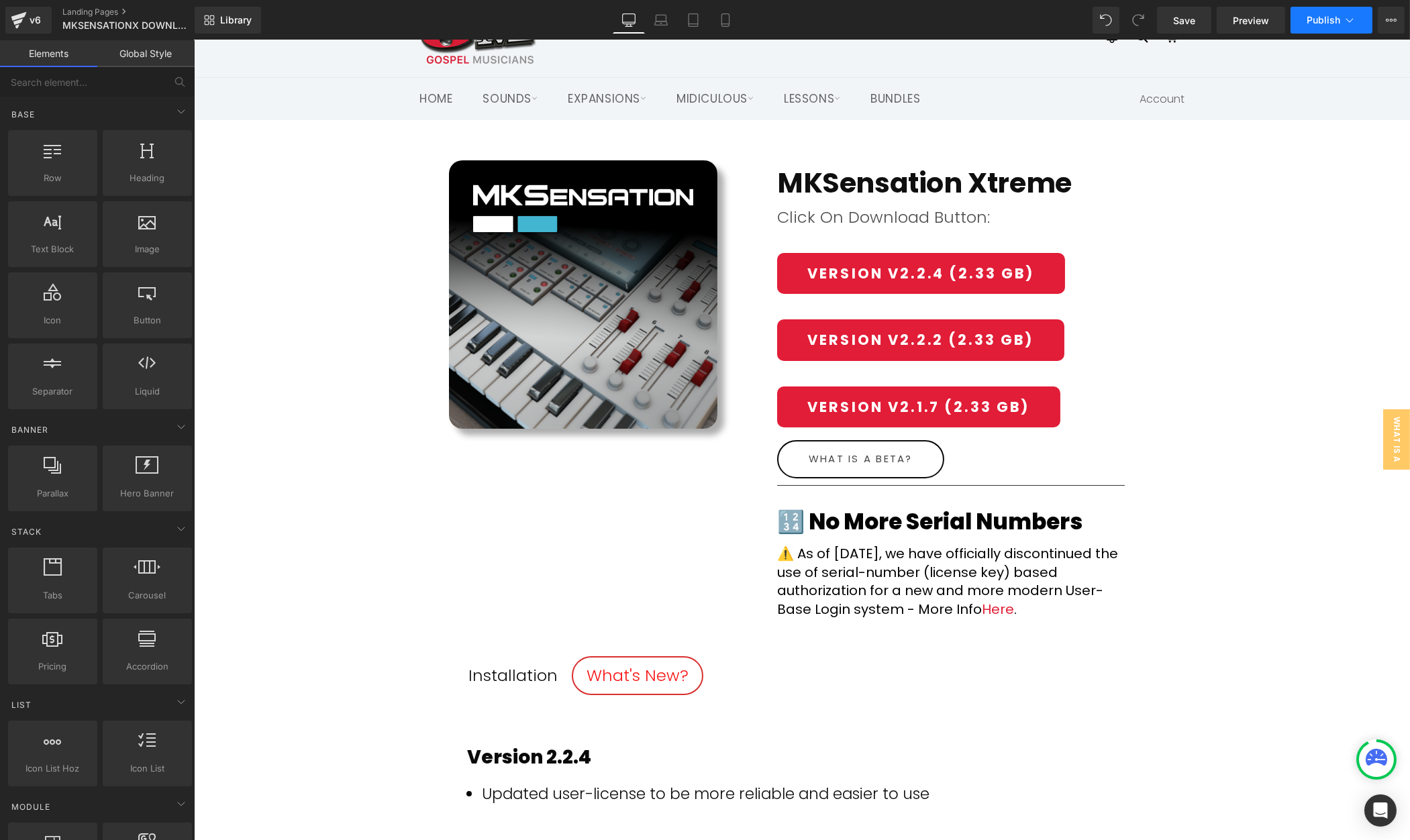
scroll to position [32, 0]
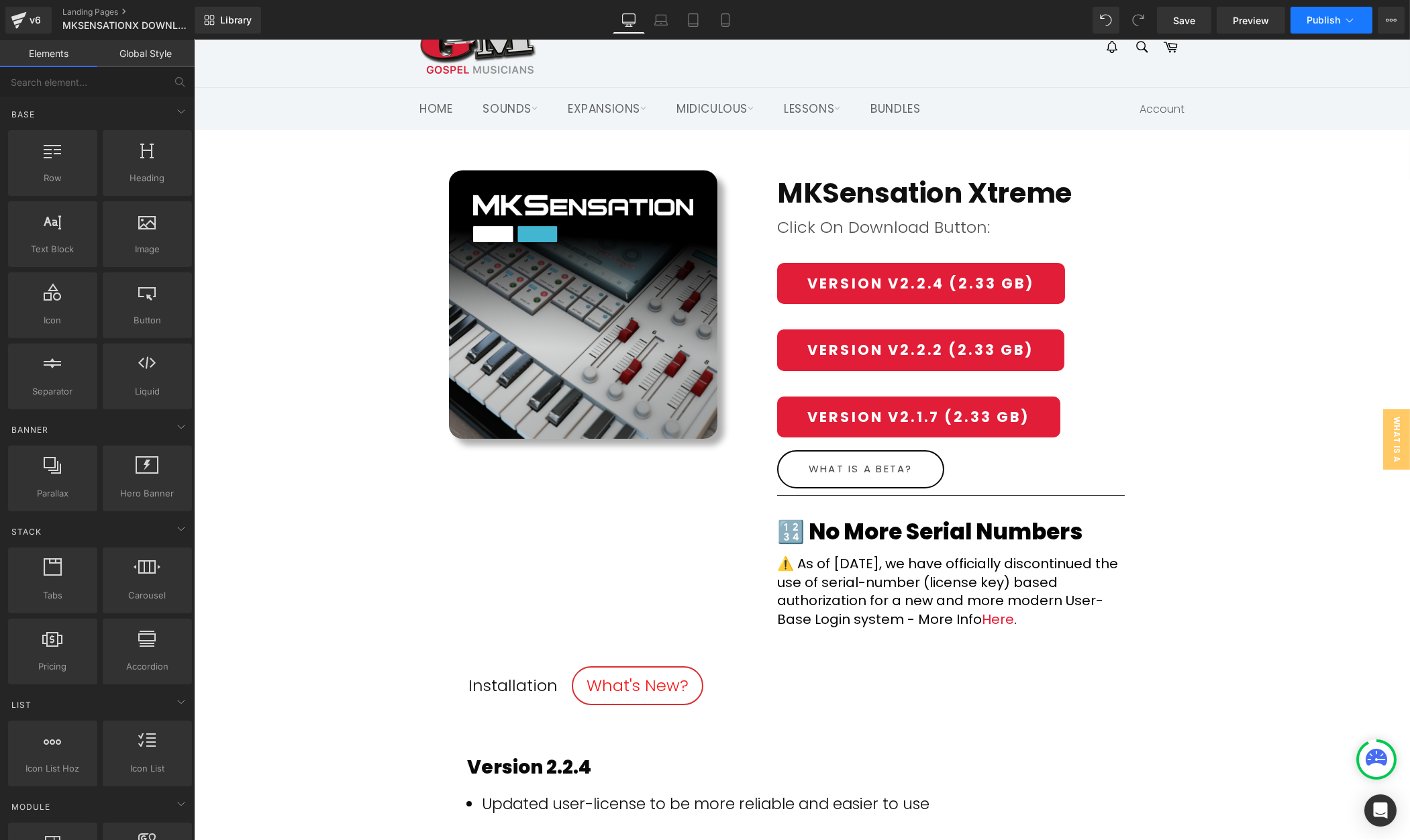
click at [1335, 17] on span "Publish" at bounding box center [1324, 20] width 34 height 10
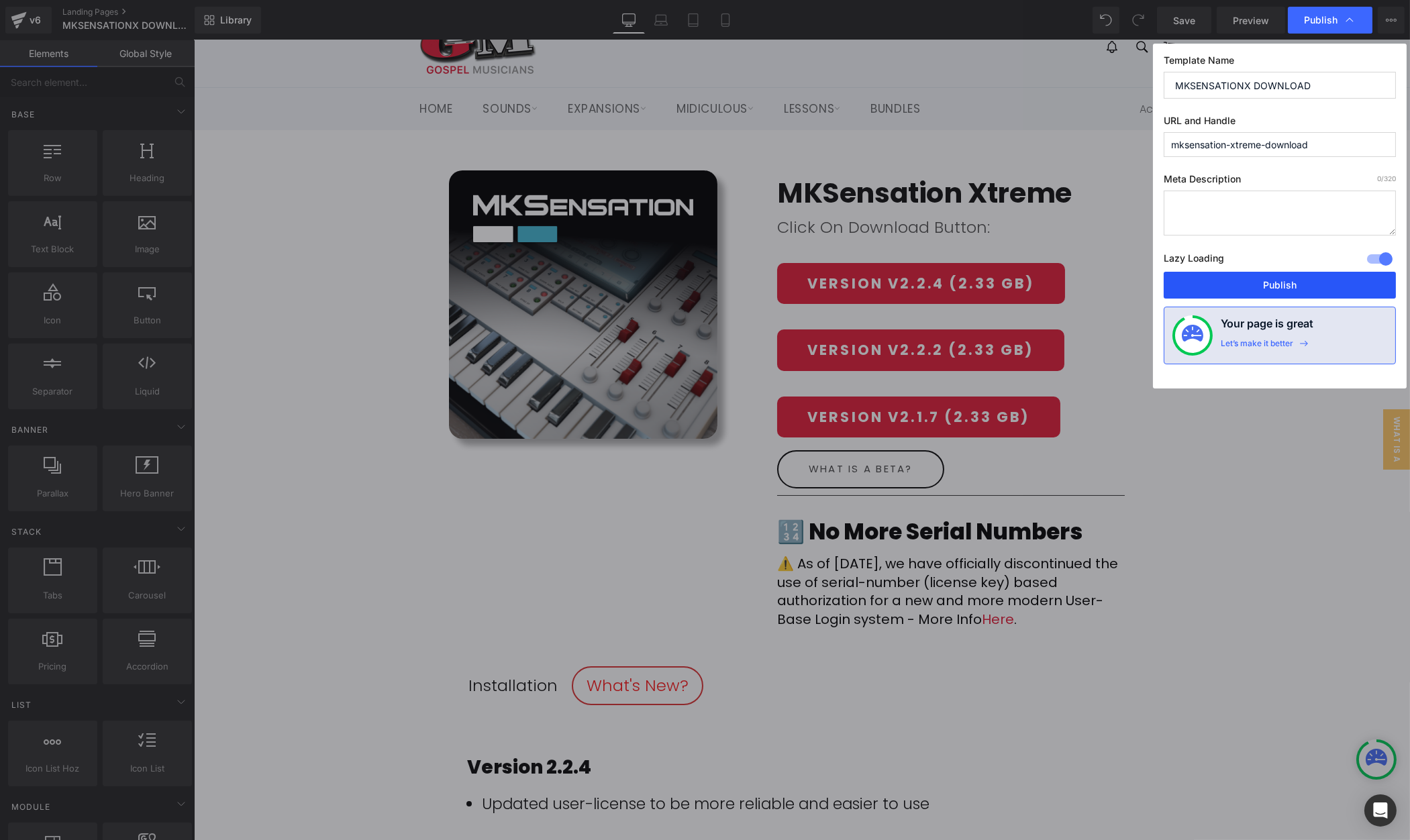
click at [1305, 279] on button "Publish" at bounding box center [1279, 285] width 232 height 27
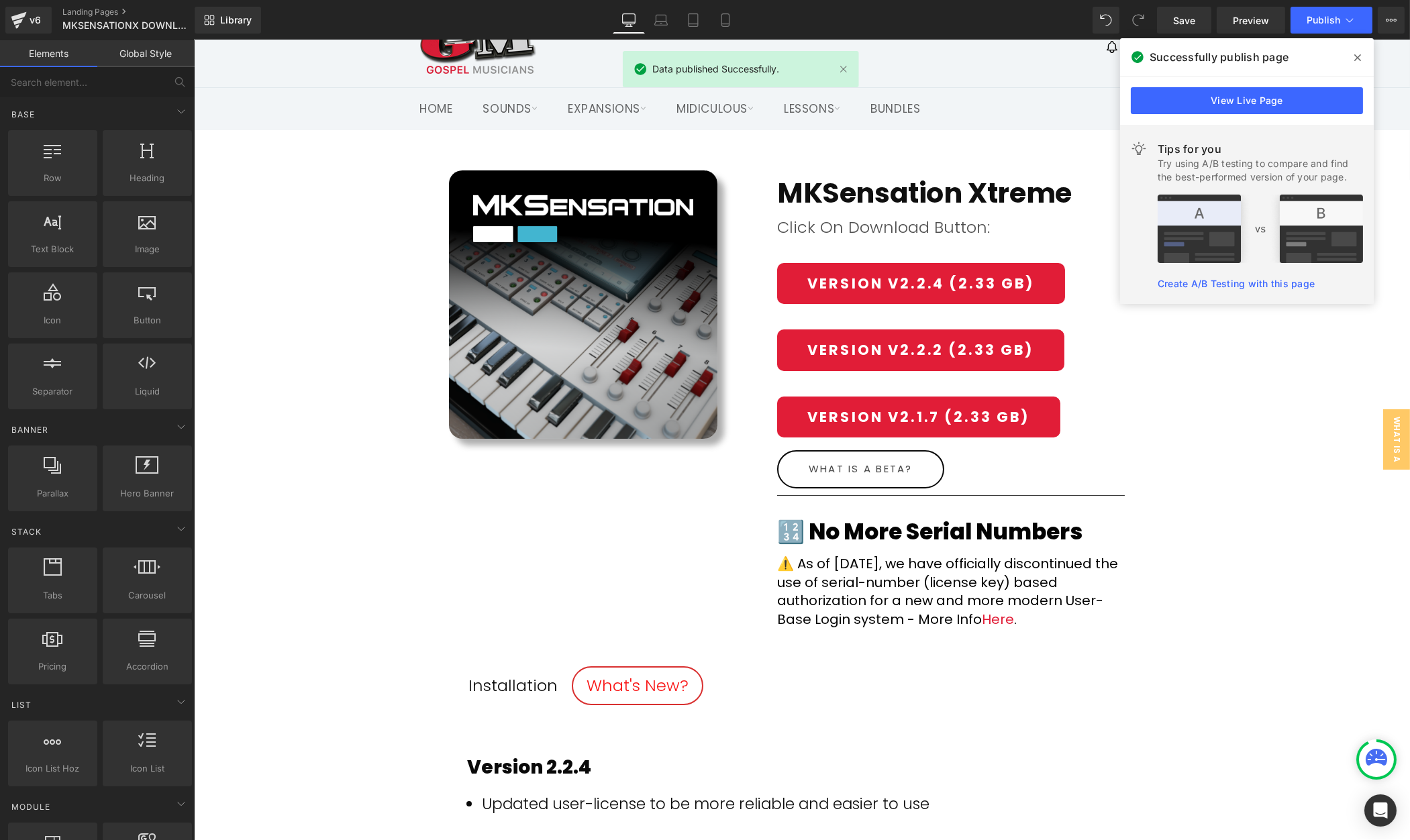
click at [1358, 54] on icon at bounding box center [1357, 57] width 7 height 10
click at [1357, 54] on header "Site navigation Search Search Cart Menu Site navigation Home" at bounding box center [802, 69] width 1216 height 121
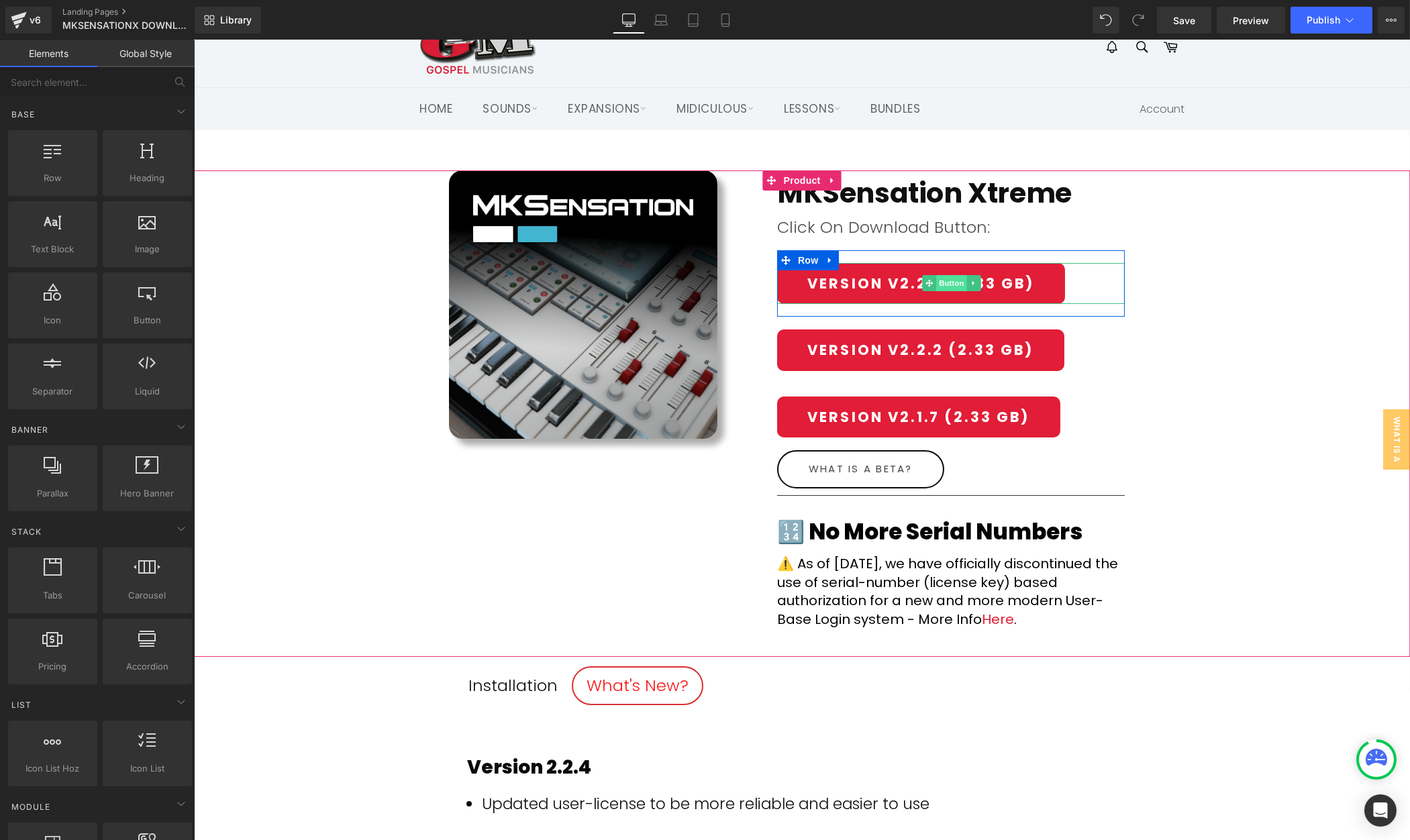
click at [939, 287] on span "Button" at bounding box center [950, 283] width 31 height 16
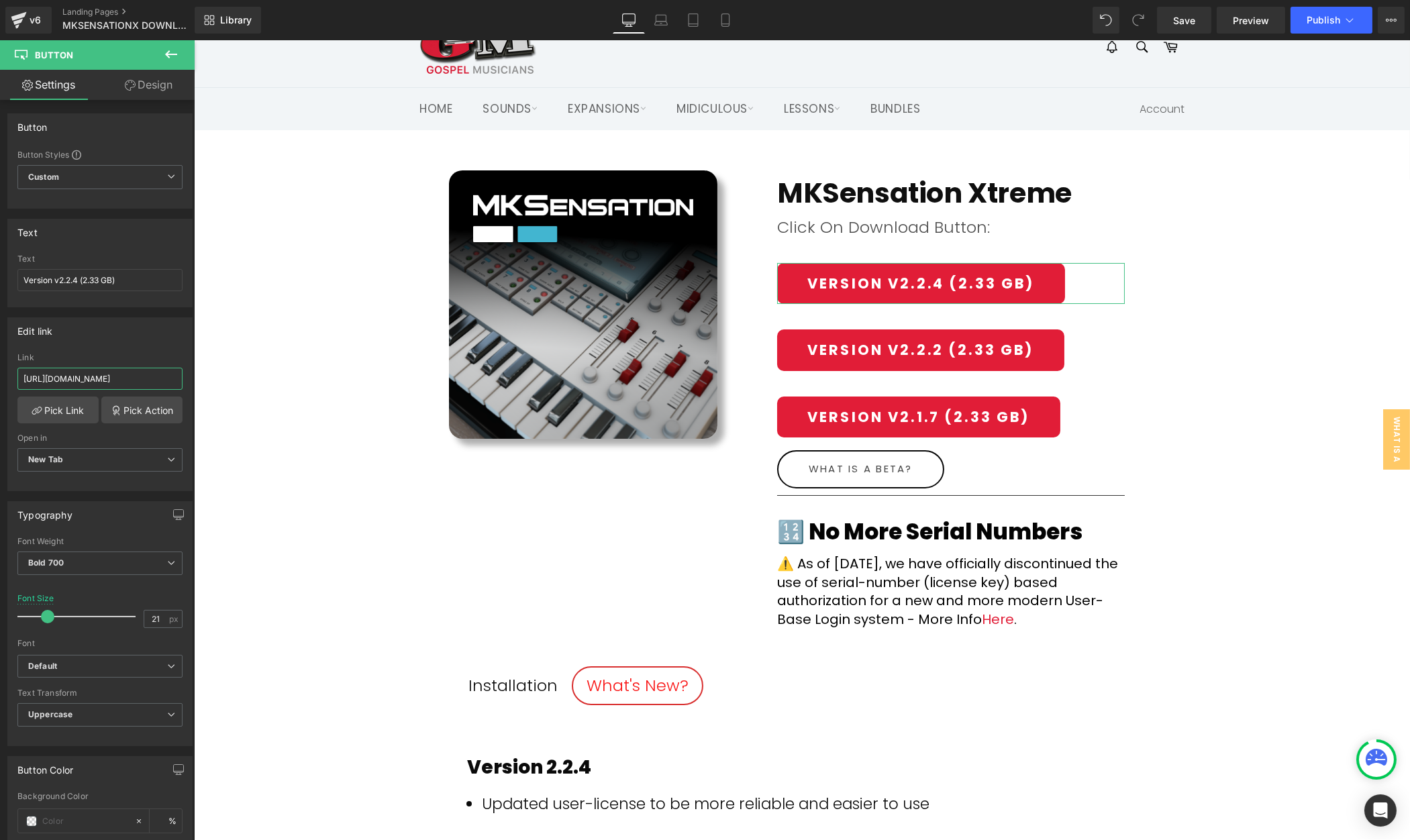
scroll to position [0, 250]
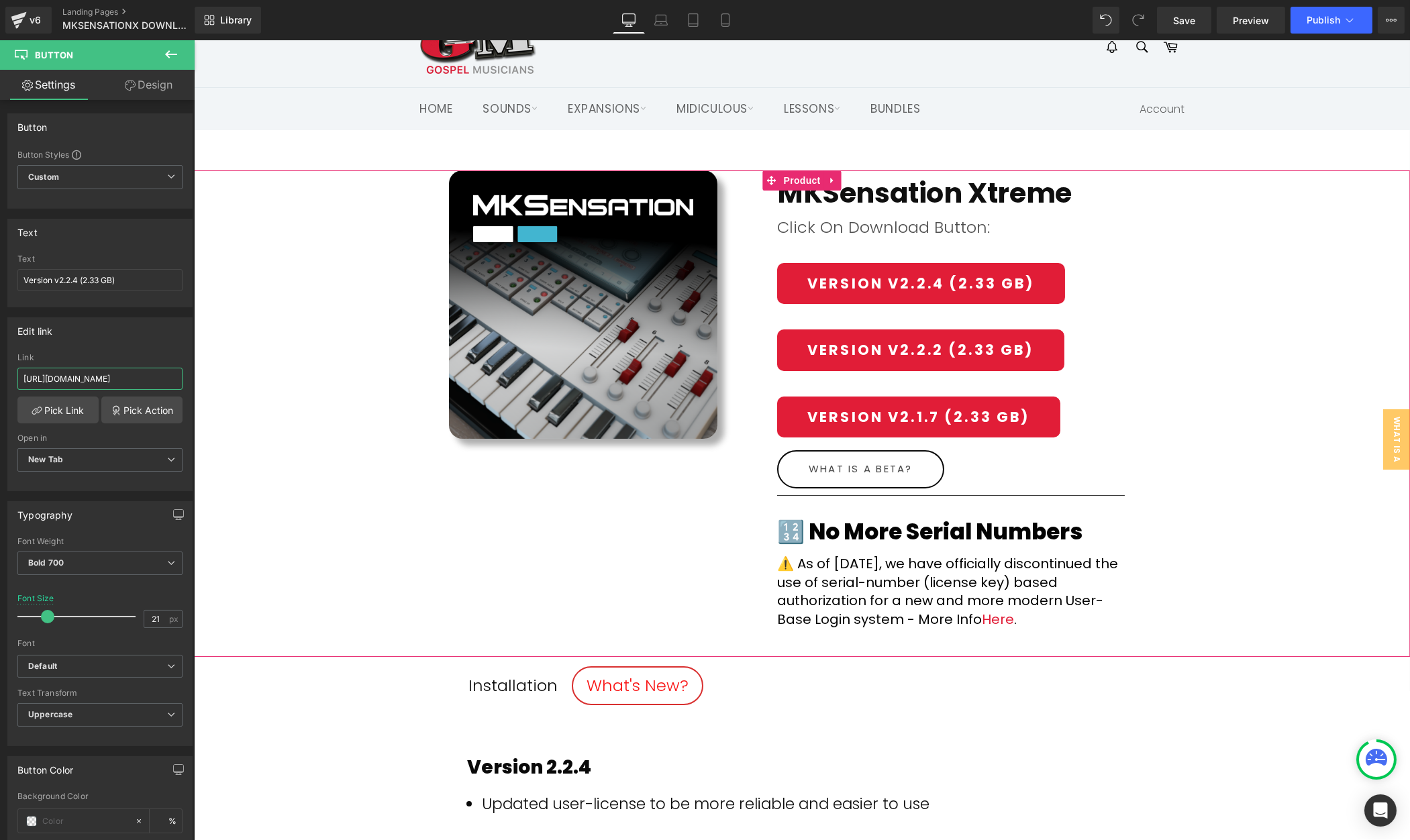
drag, startPoint x: 320, startPoint y: 412, endPoint x: 201, endPoint y: 376, distance: 124.3
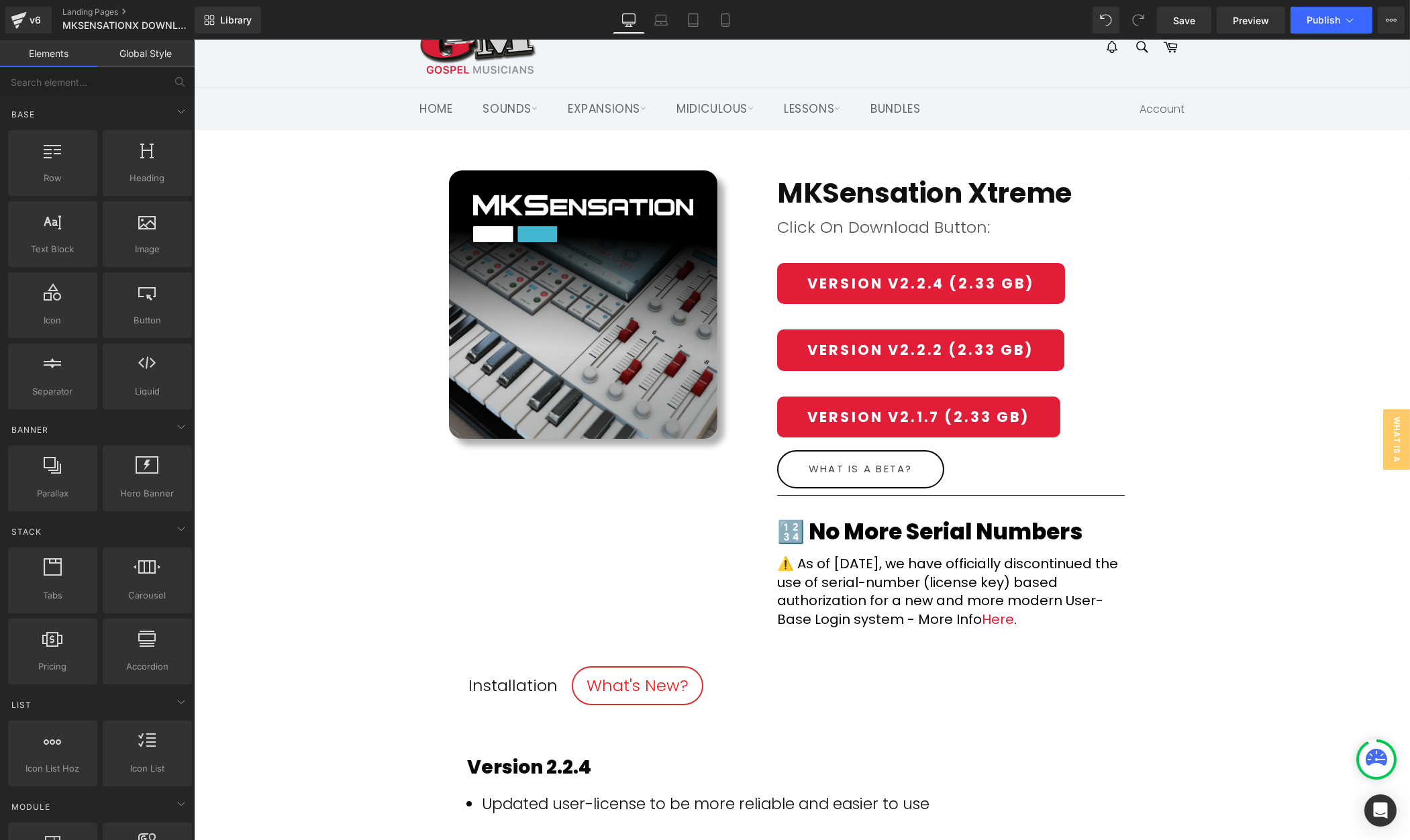
scroll to position [0, 0]
click at [1308, 16] on span "Publish" at bounding box center [1324, 20] width 34 height 10
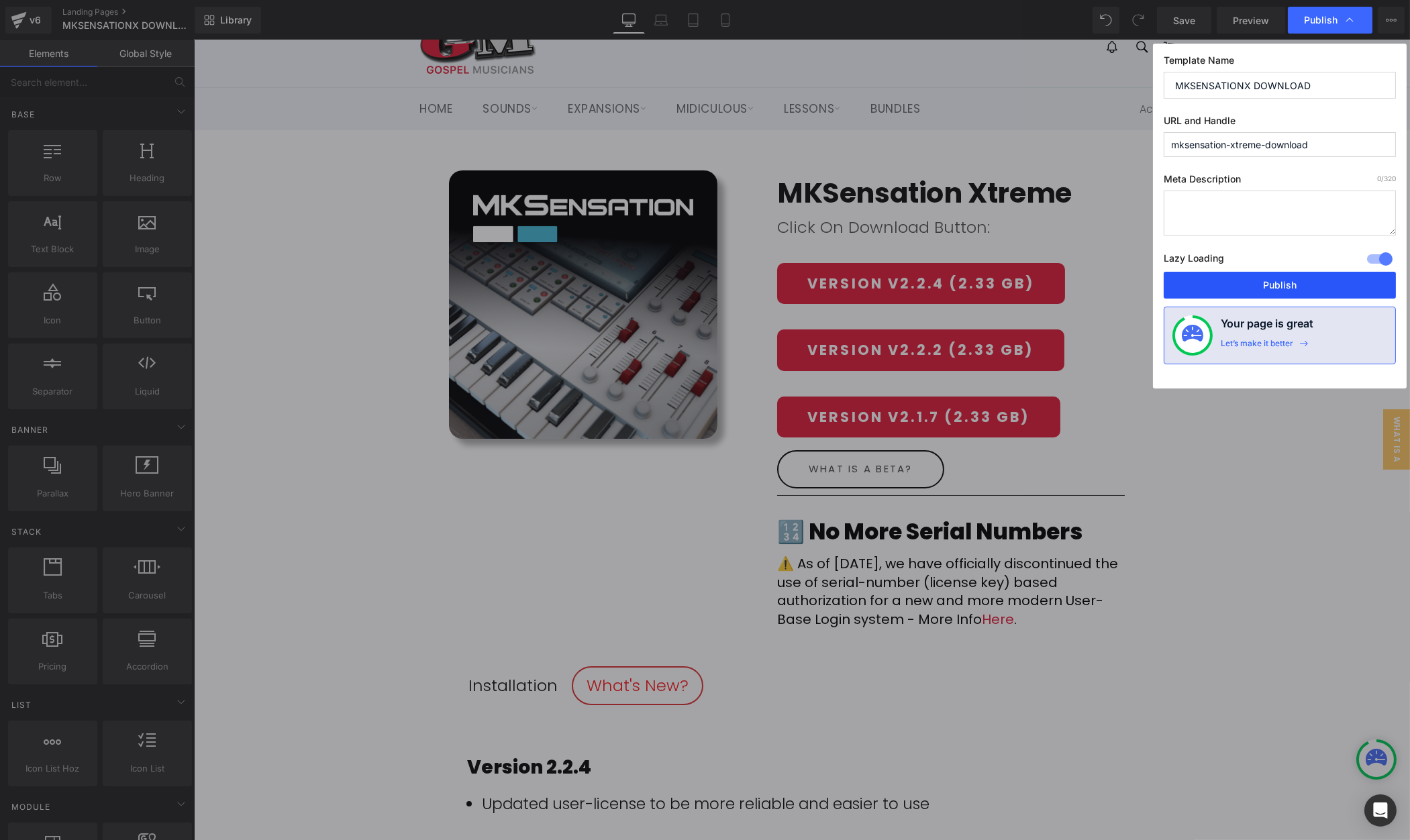
click at [1287, 285] on button "Publish" at bounding box center [1279, 285] width 232 height 27
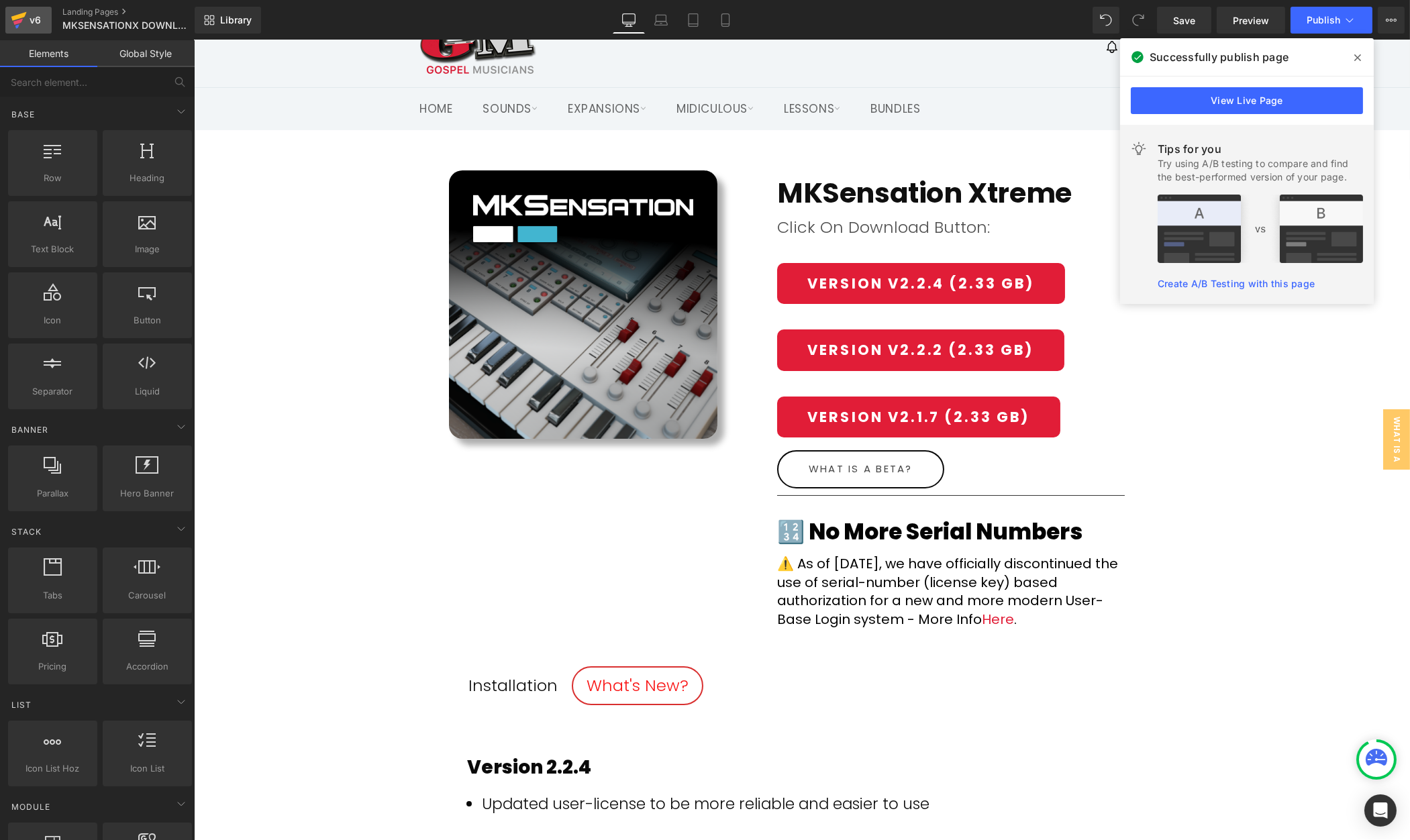
click at [24, 18] on icon at bounding box center [18, 21] width 16 height 34
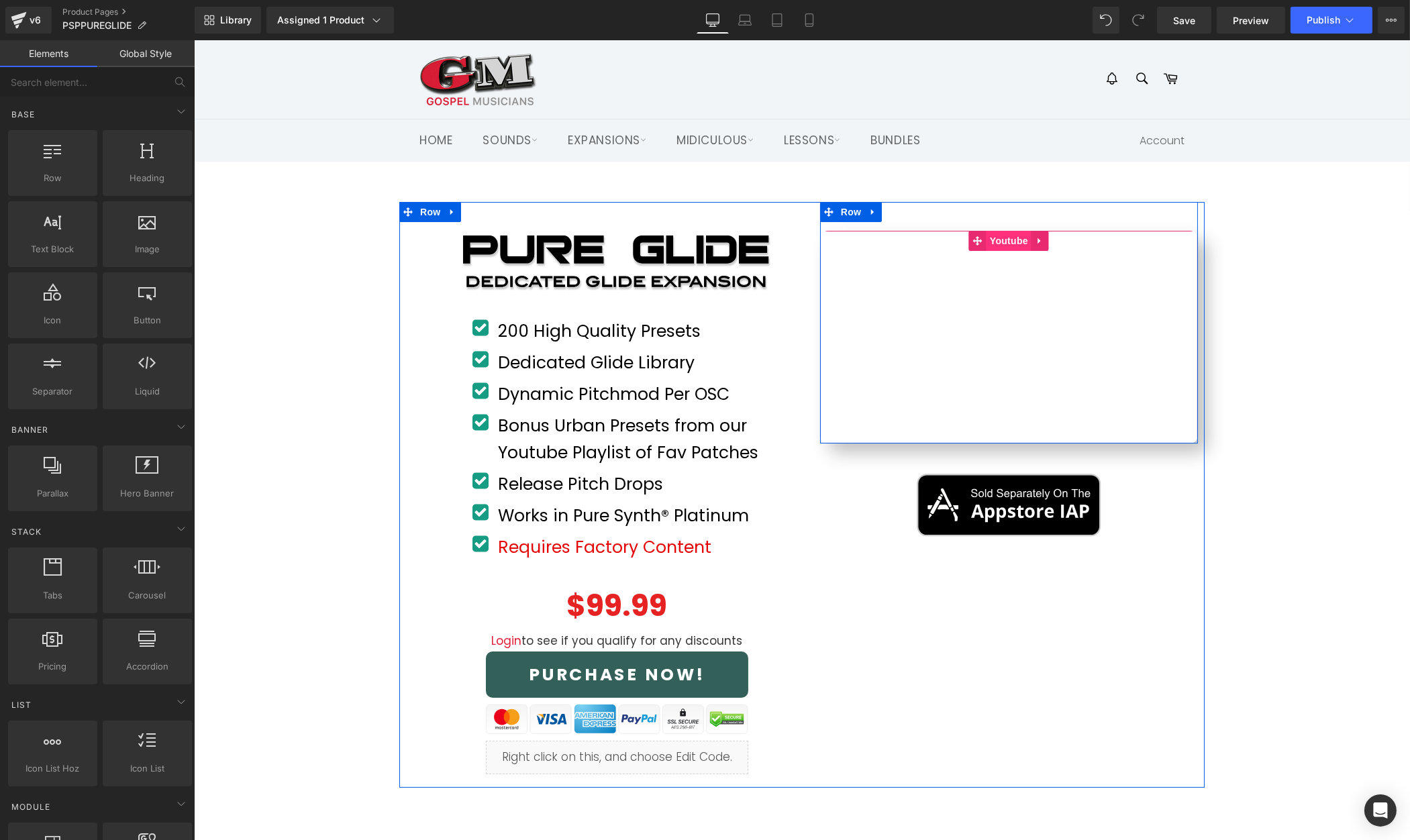
click at [1007, 234] on span "Youtube" at bounding box center [1009, 241] width 45 height 20
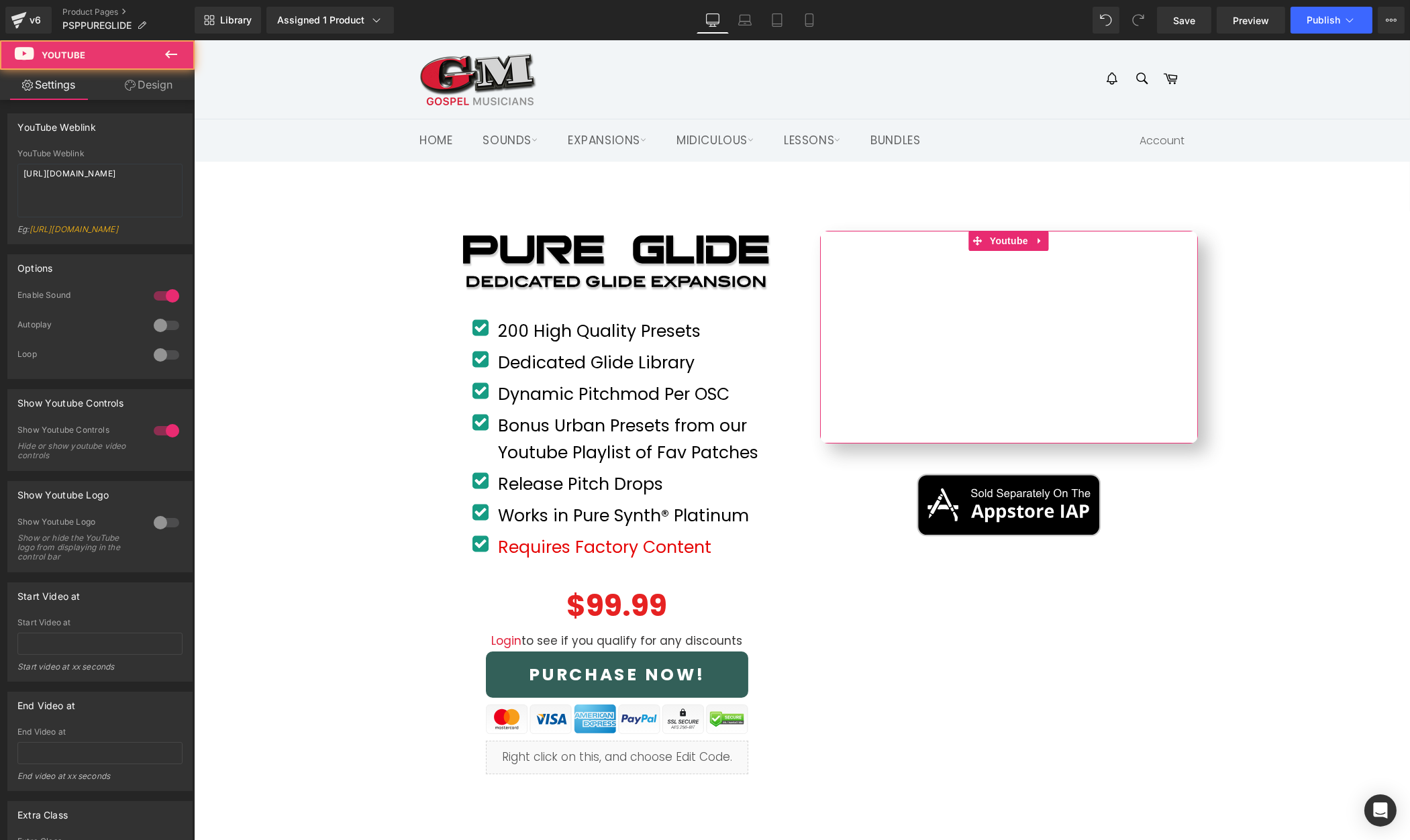
click at [159, 87] on link "Design" at bounding box center [149, 85] width 98 height 30
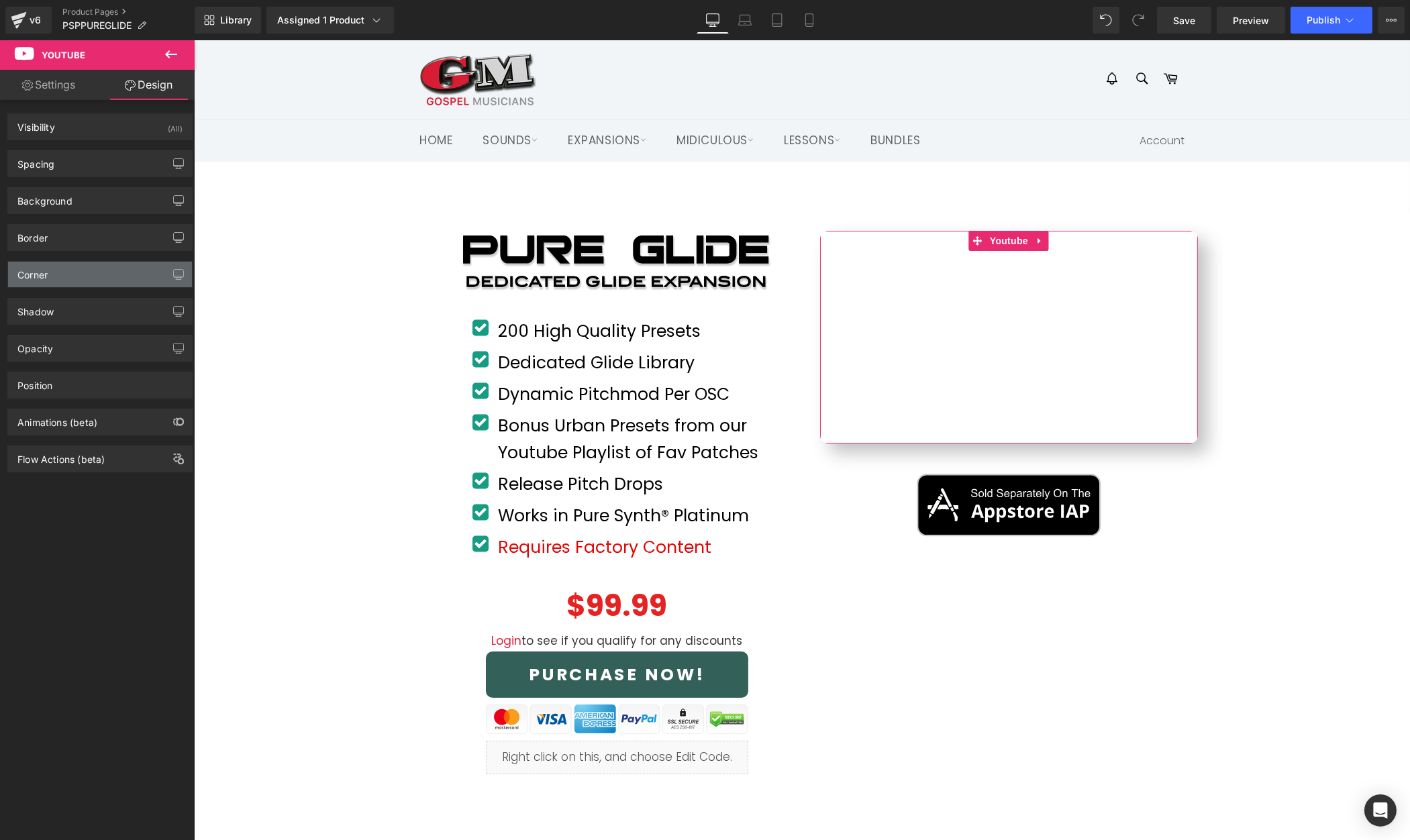
click at [75, 272] on div "Corner" at bounding box center [101, 274] width 184 height 25
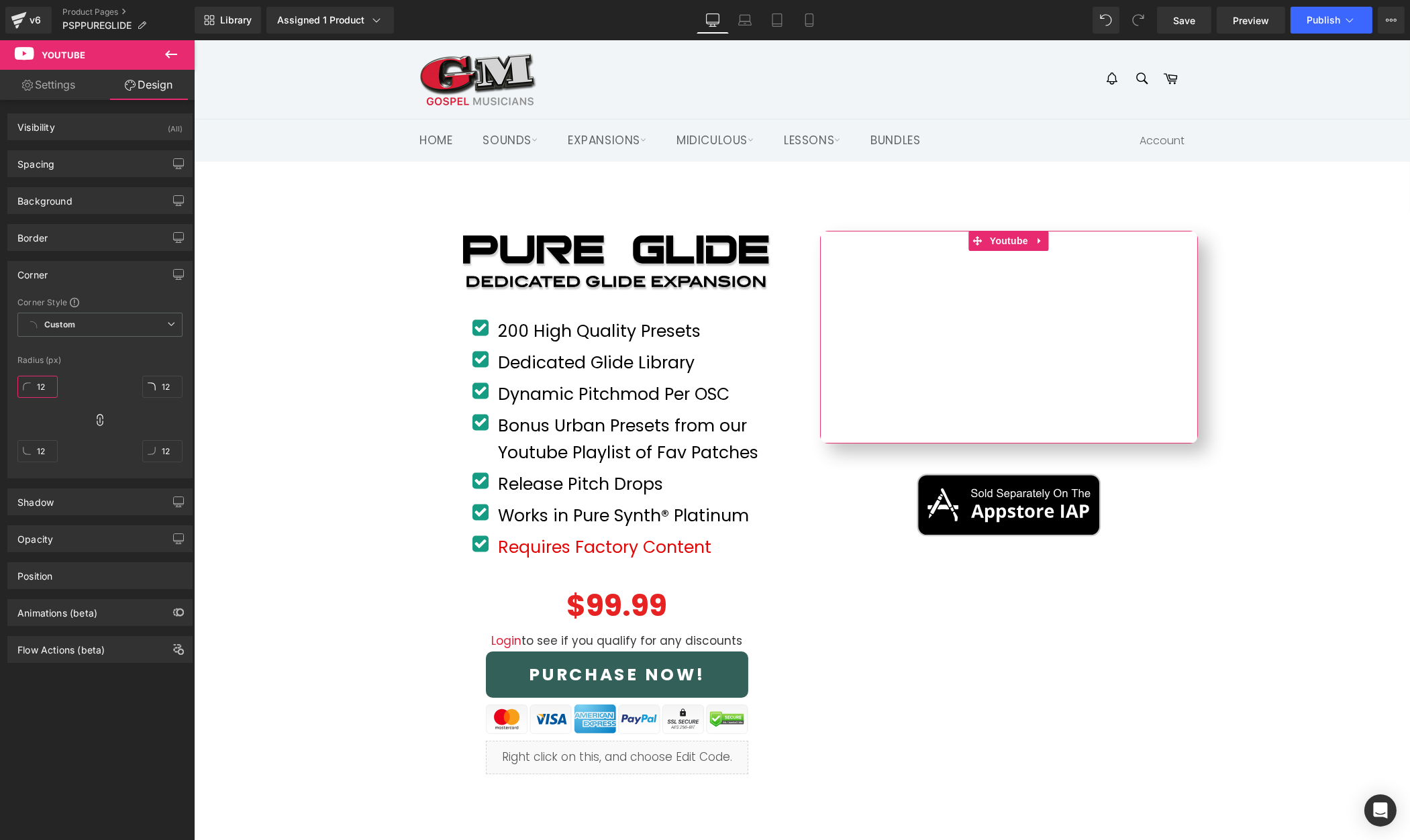
click at [40, 377] on input "12" at bounding box center [38, 387] width 40 height 23
click at [41, 383] on input "12" at bounding box center [38, 387] width 40 height 23
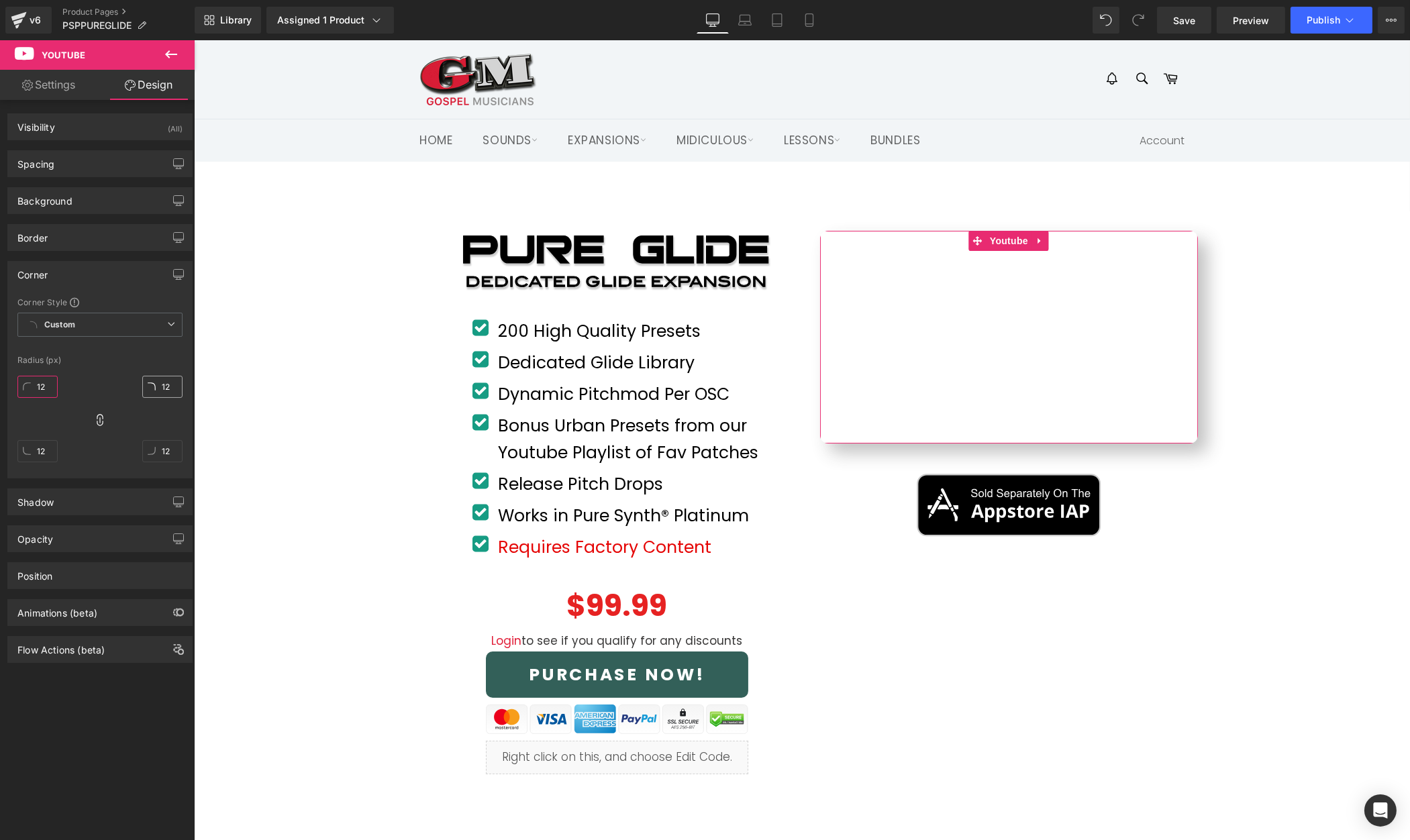
type input "2"
type input "20"
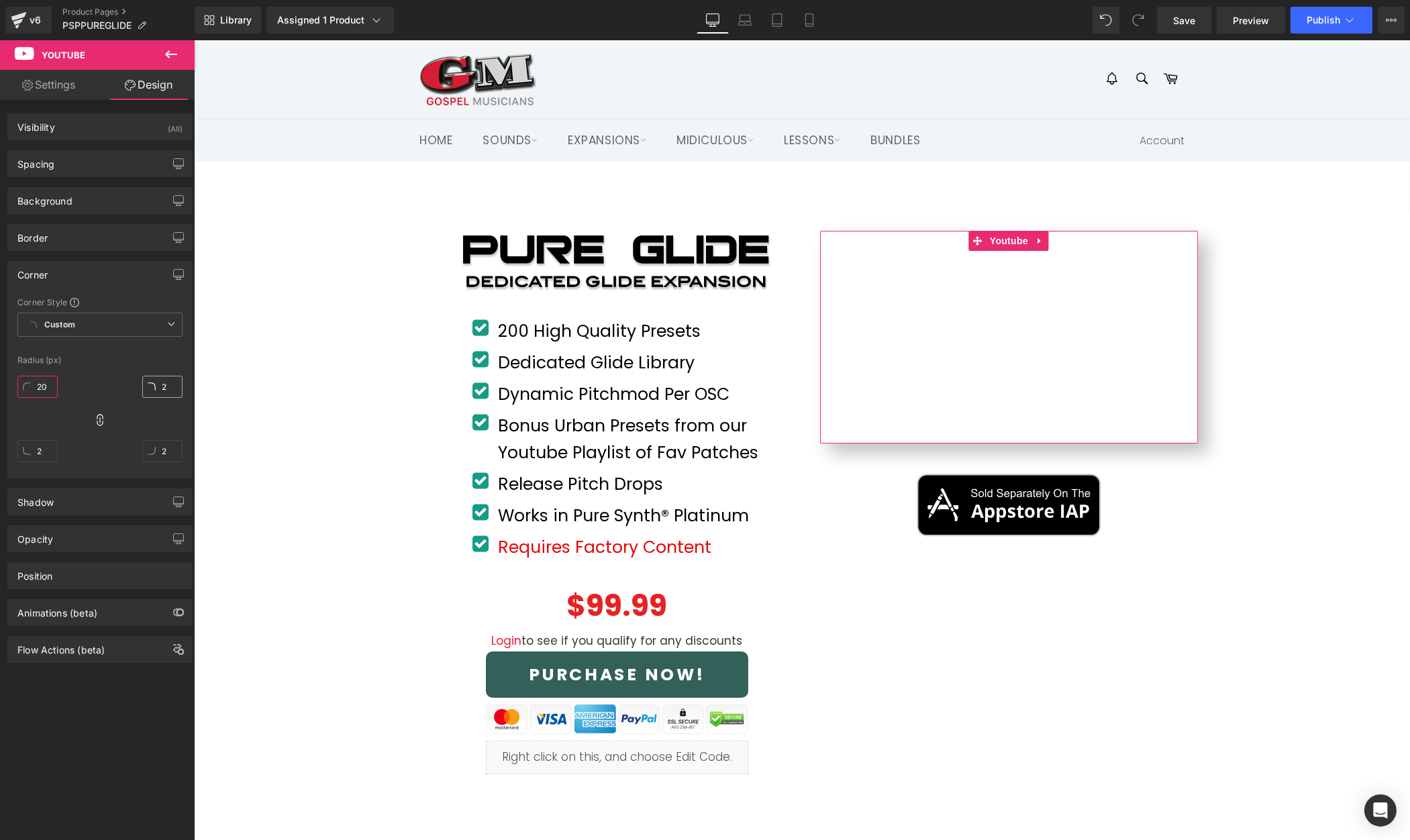
type input "20"
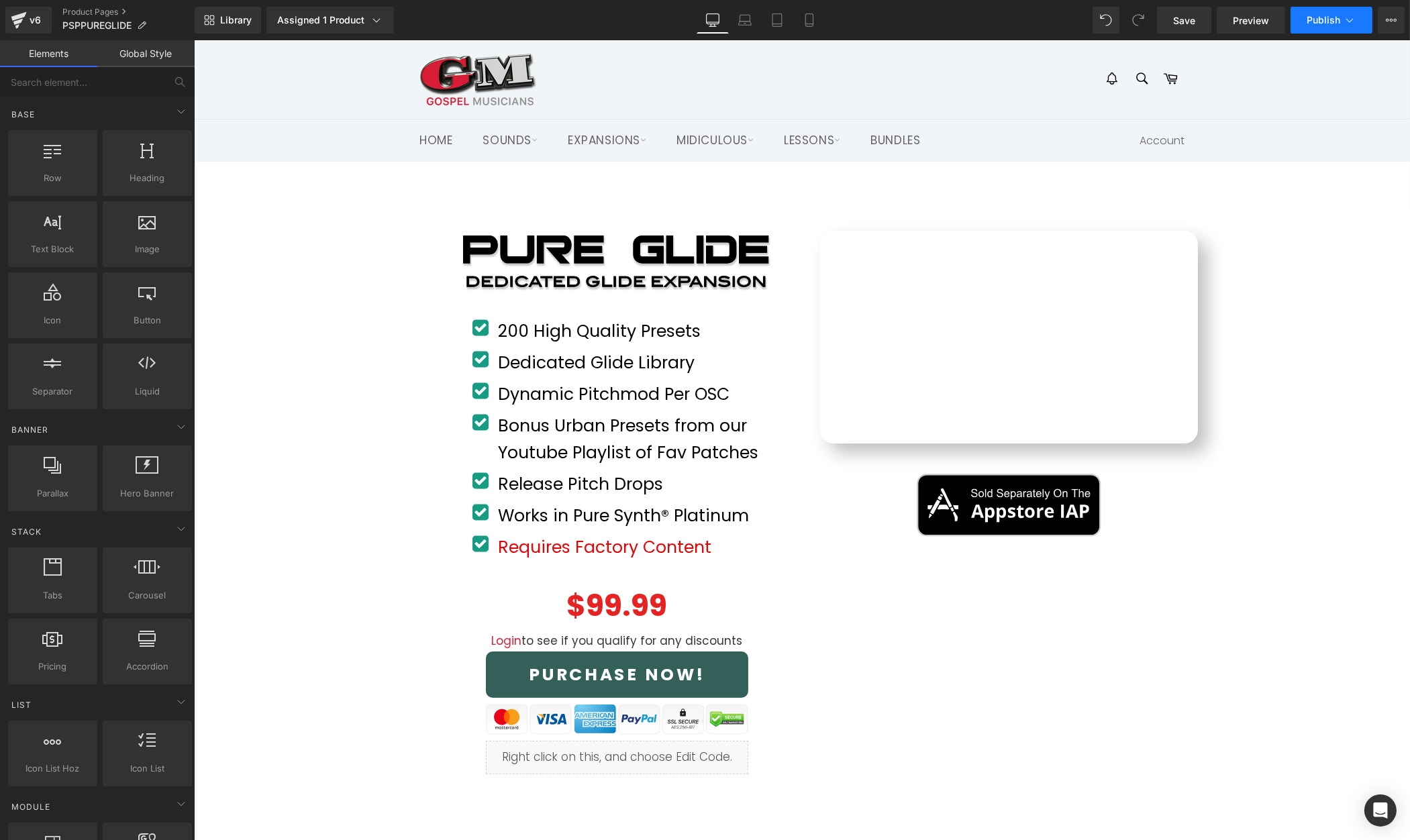
click at [1319, 23] on span "Publish" at bounding box center [1324, 20] width 34 height 10
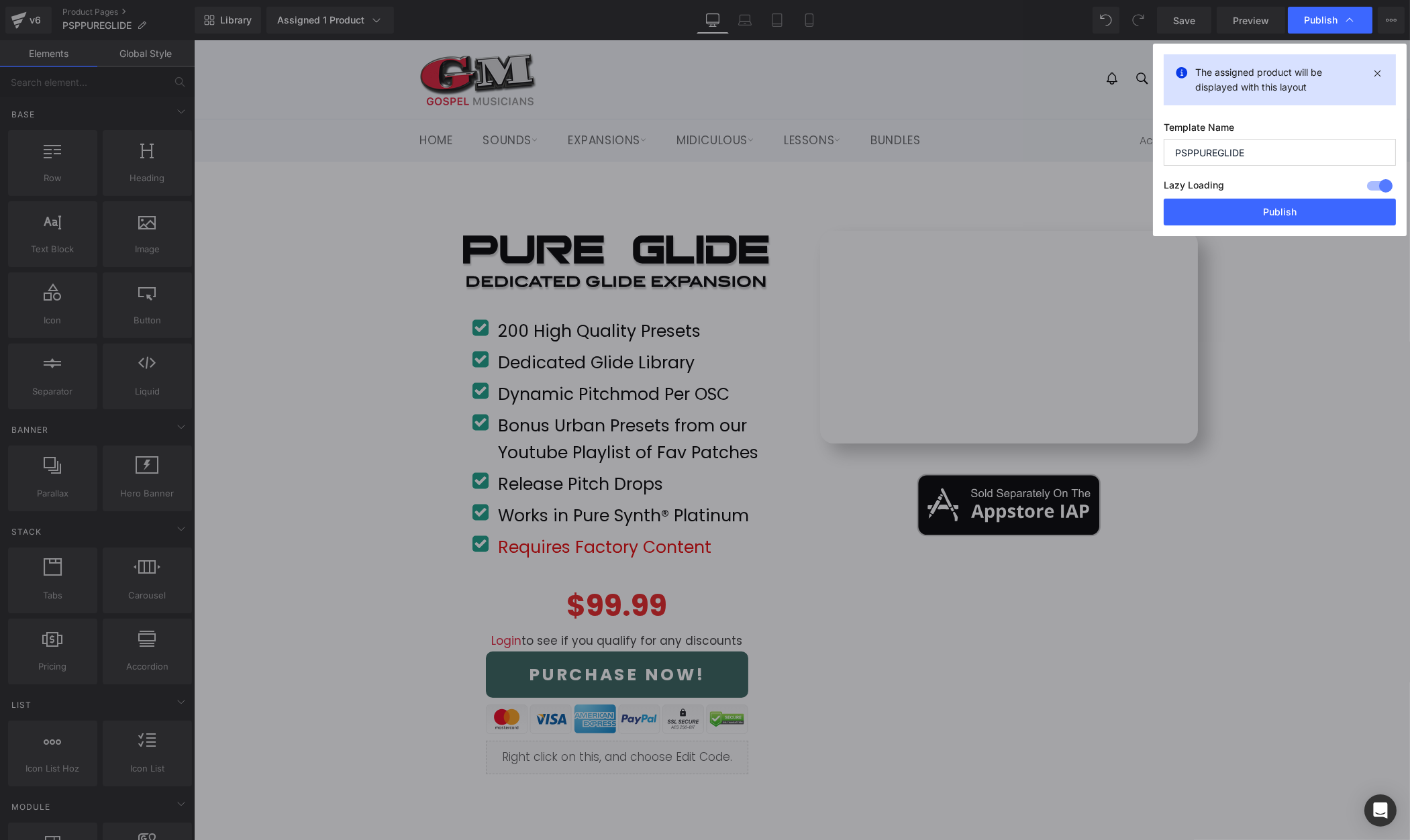
drag, startPoint x: 1501, startPoint y: 443, endPoint x: 1307, endPoint y: 402, distance: 198.3
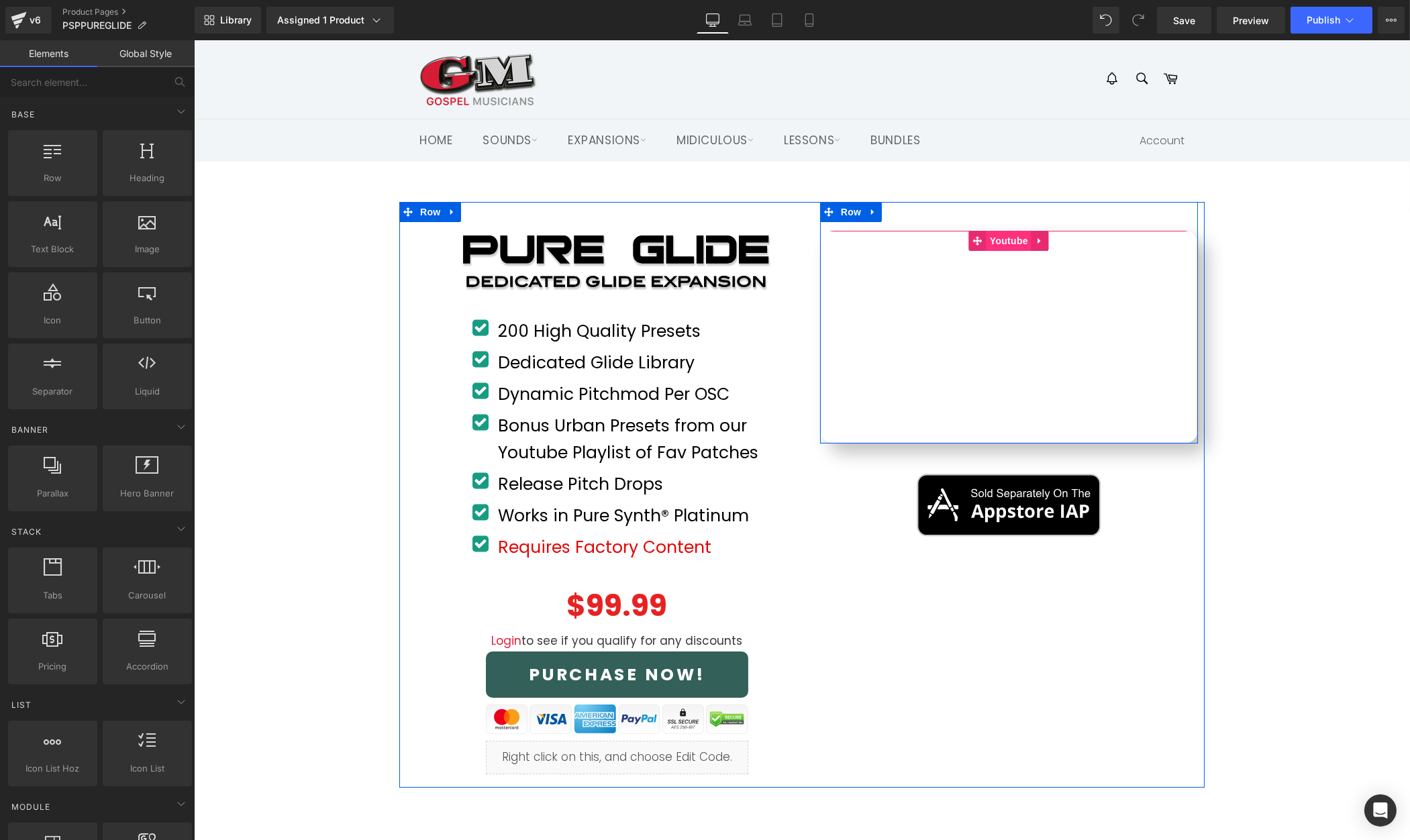
click at [1009, 241] on span "Youtube" at bounding box center [1009, 241] width 45 height 20
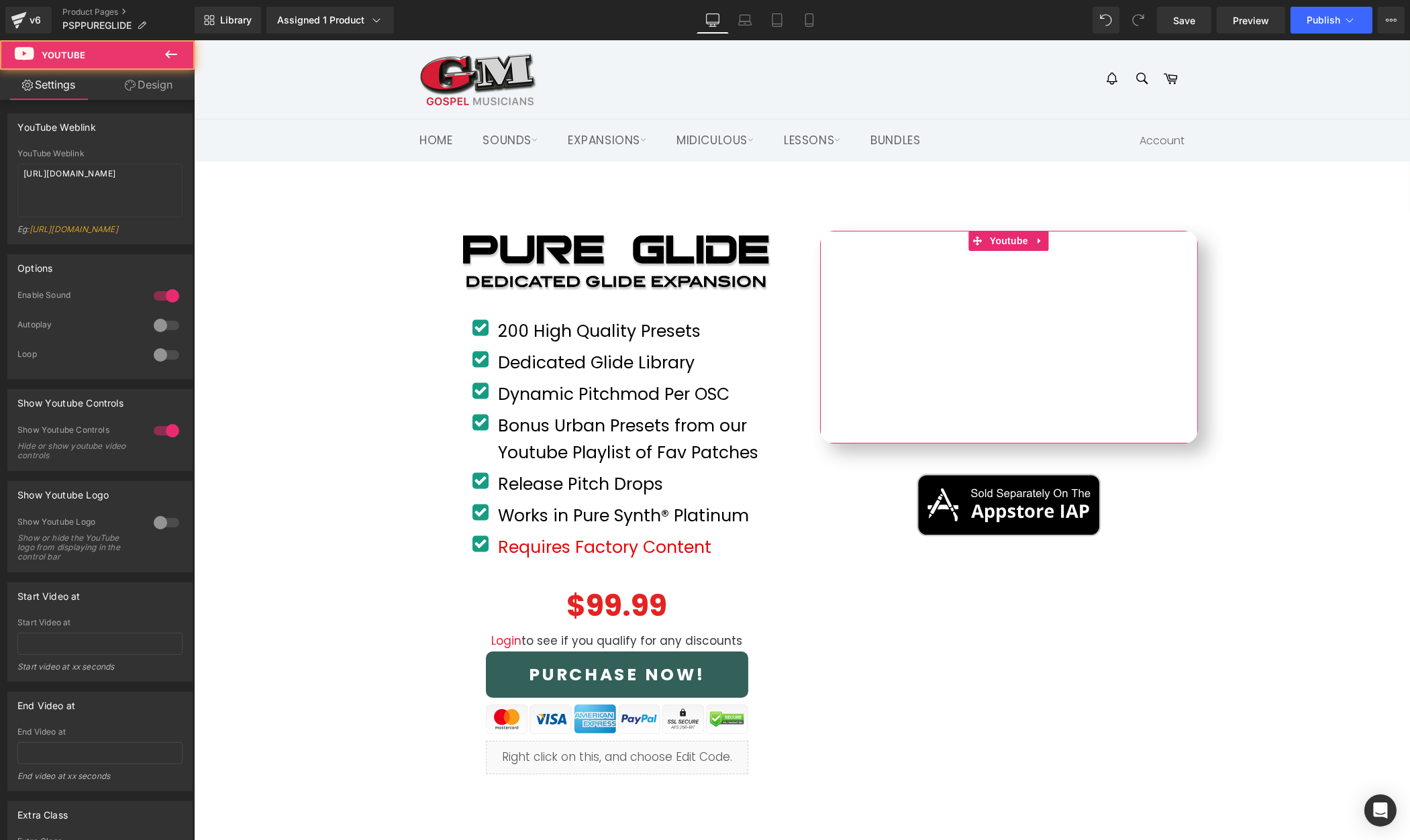
click at [147, 90] on link "Design" at bounding box center [149, 85] width 98 height 30
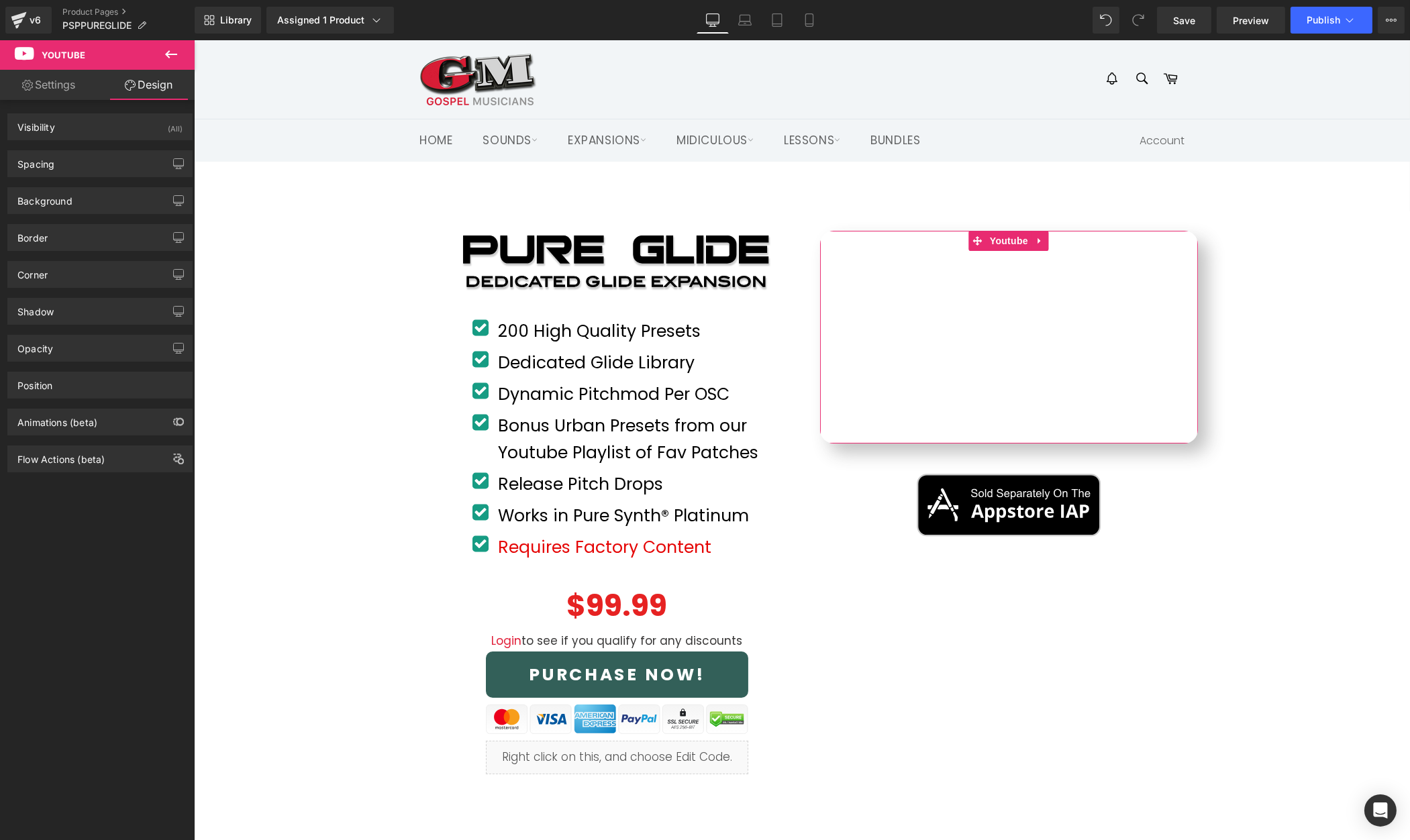
type input "20"
click at [70, 274] on div "Corner" at bounding box center [101, 274] width 184 height 25
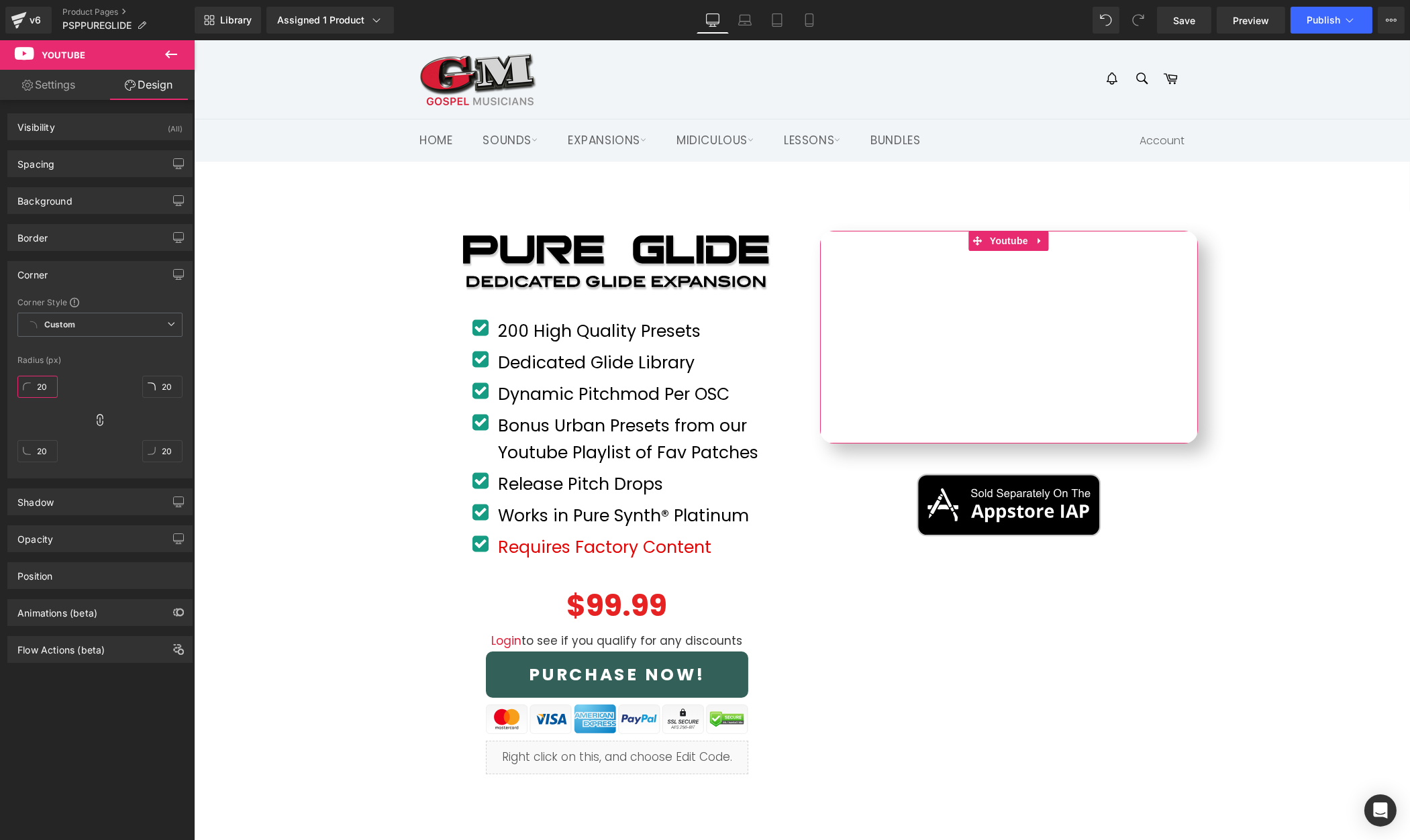
click at [43, 383] on input "20" at bounding box center [38, 387] width 40 height 23
type input "1"
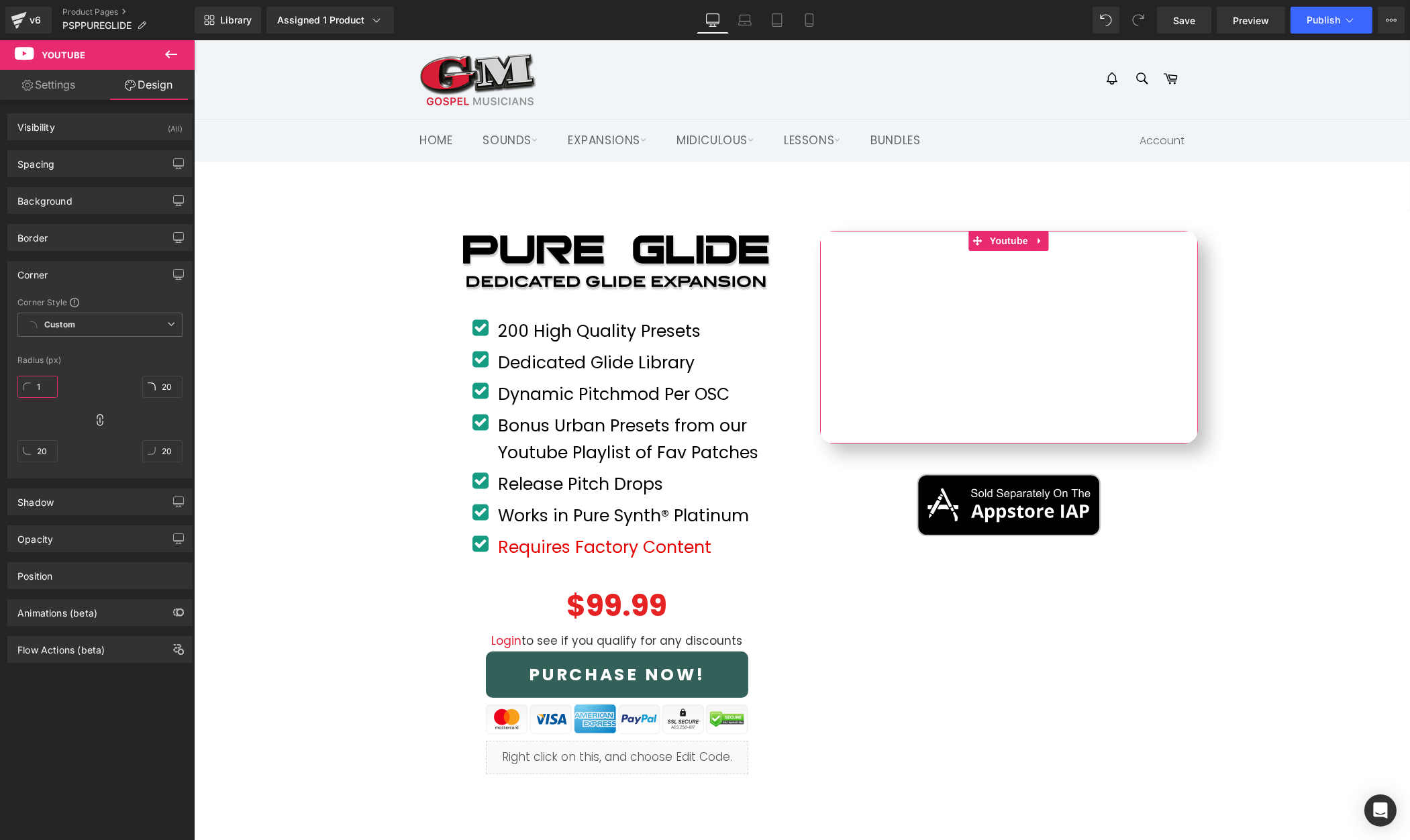
type input "1"
type input "15"
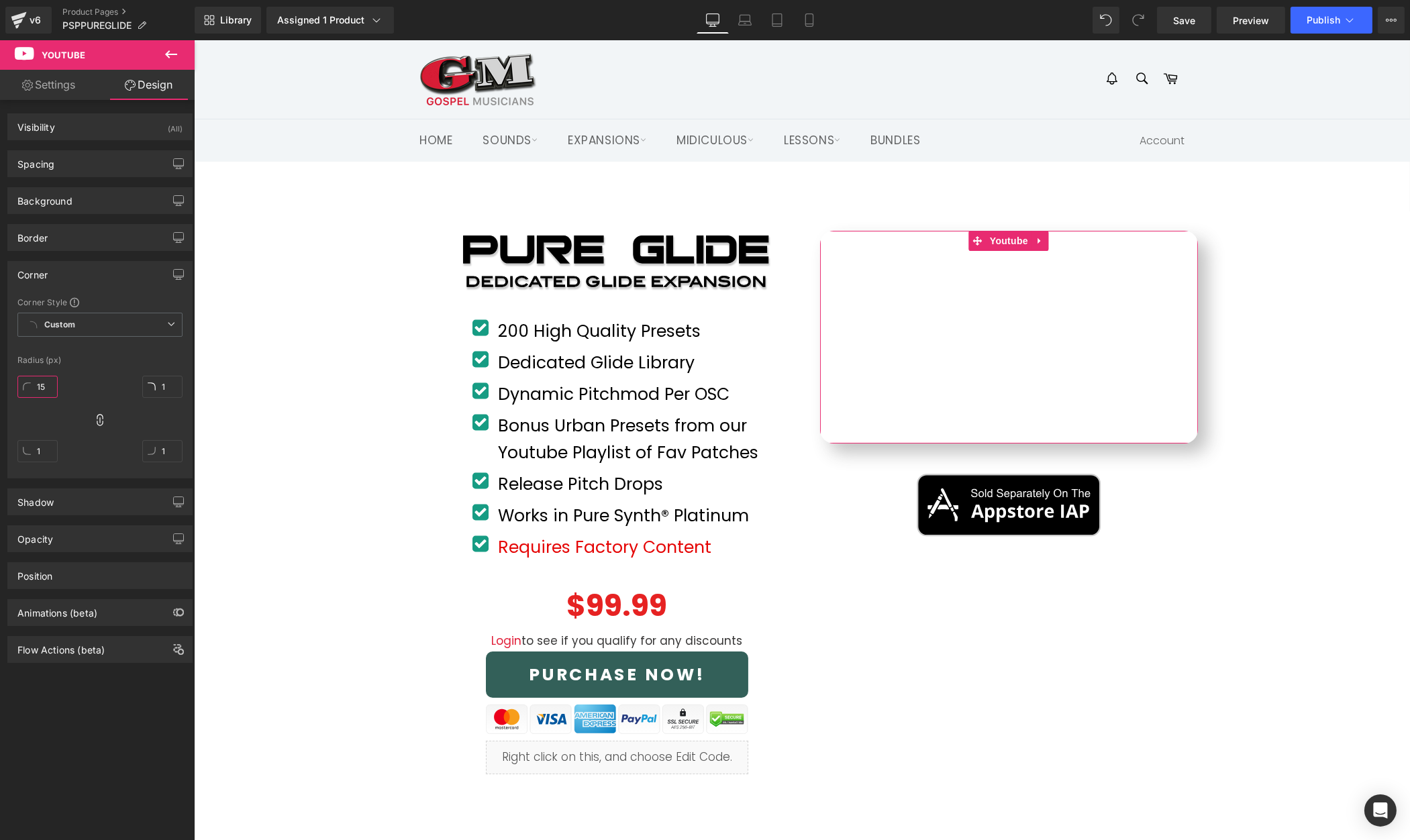
type input "15"
click at [43, 383] on input "15" at bounding box center [38, 387] width 40 height 23
type input "2"
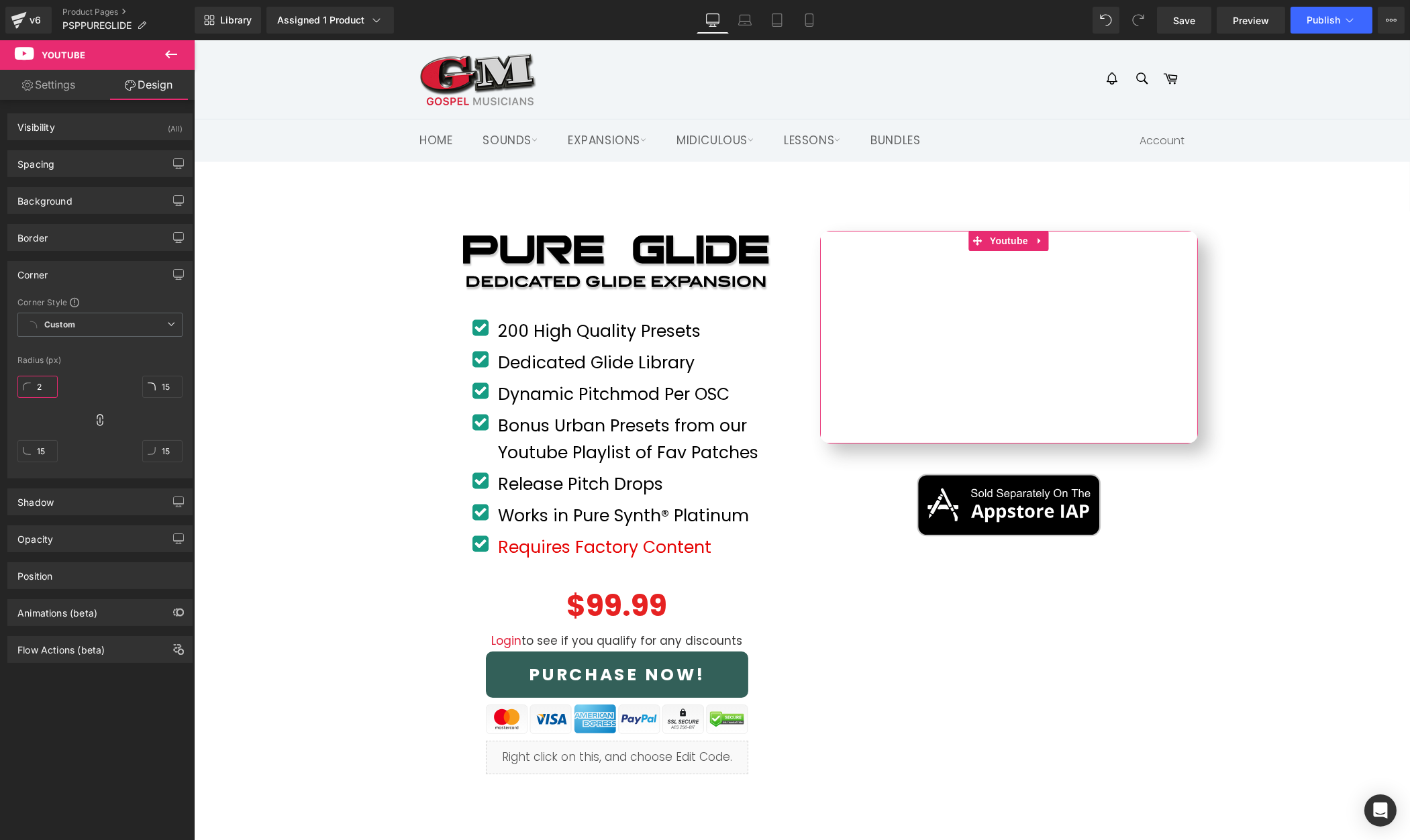
type input "2"
type input "20"
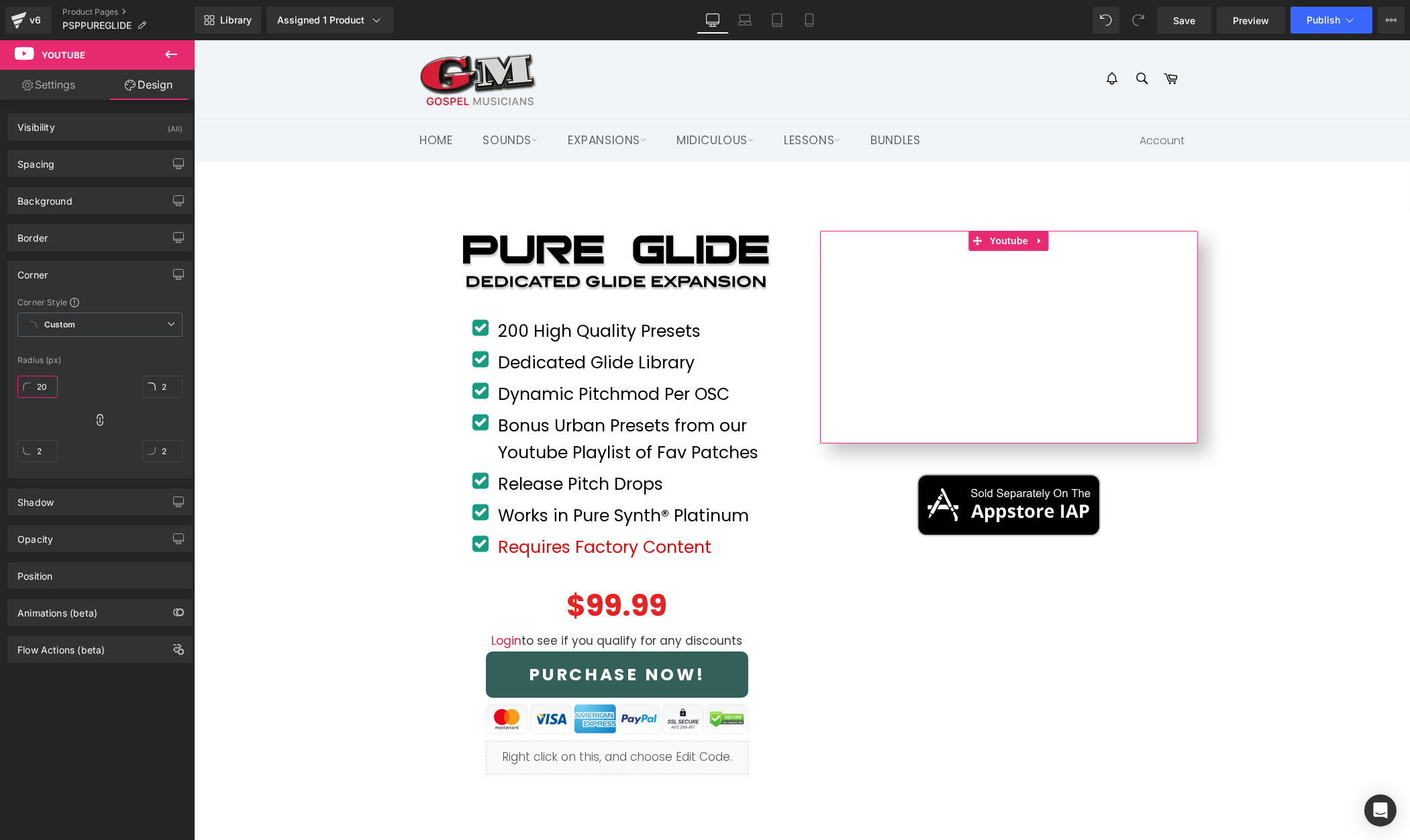
type input "20"
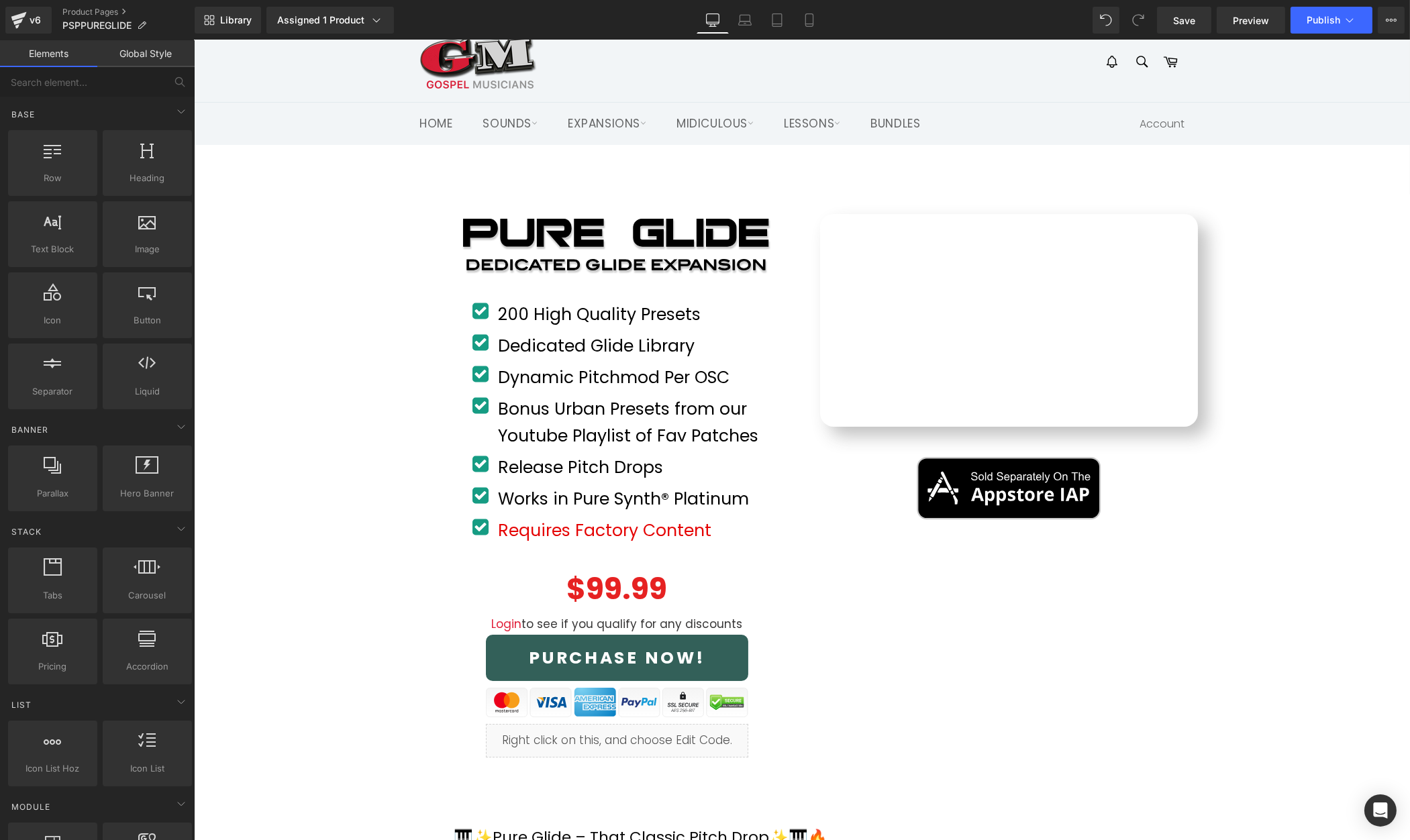
click at [1326, 24] on span "Publish" at bounding box center [1324, 20] width 34 height 10
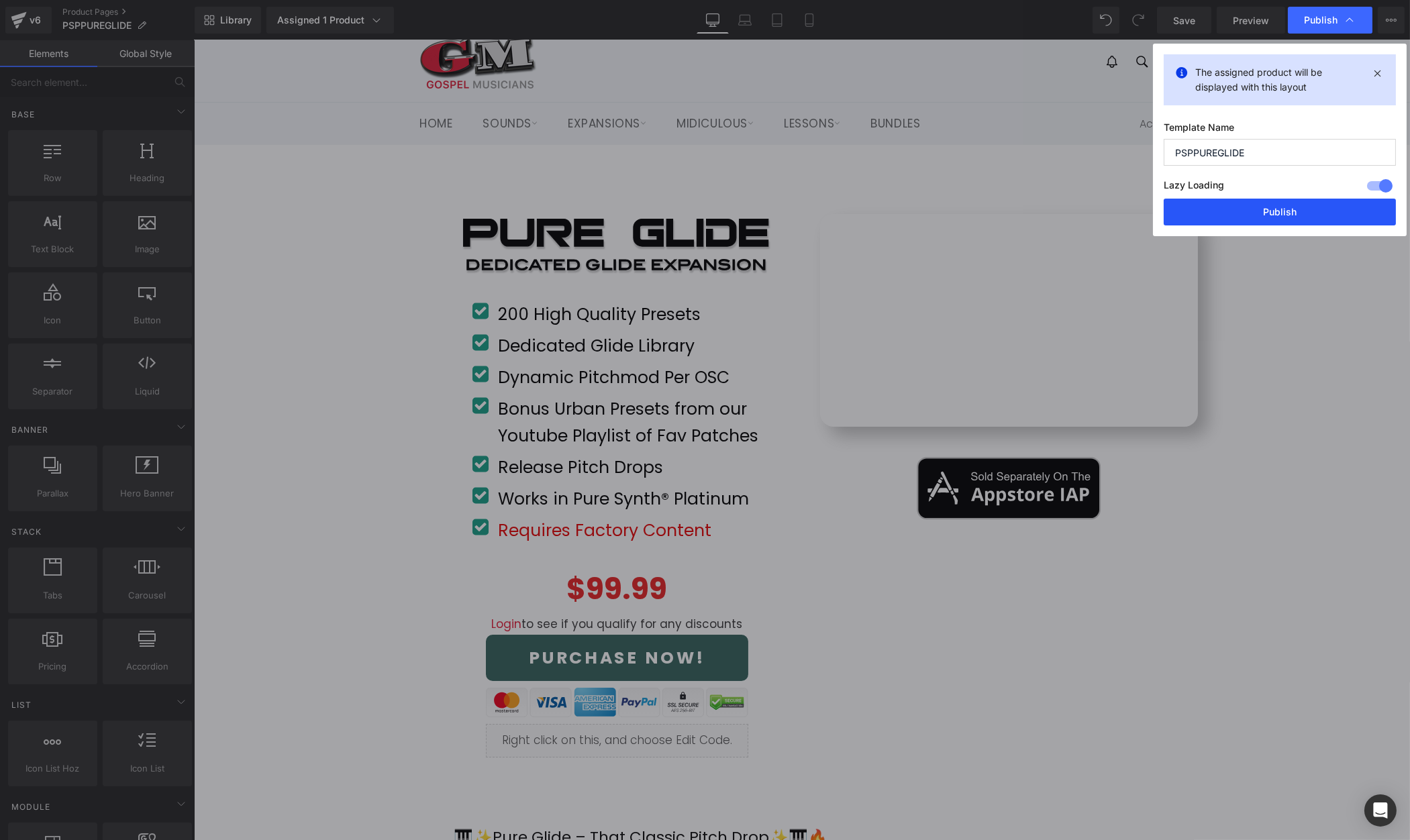
click at [1302, 208] on button "Publish" at bounding box center [1279, 211] width 232 height 27
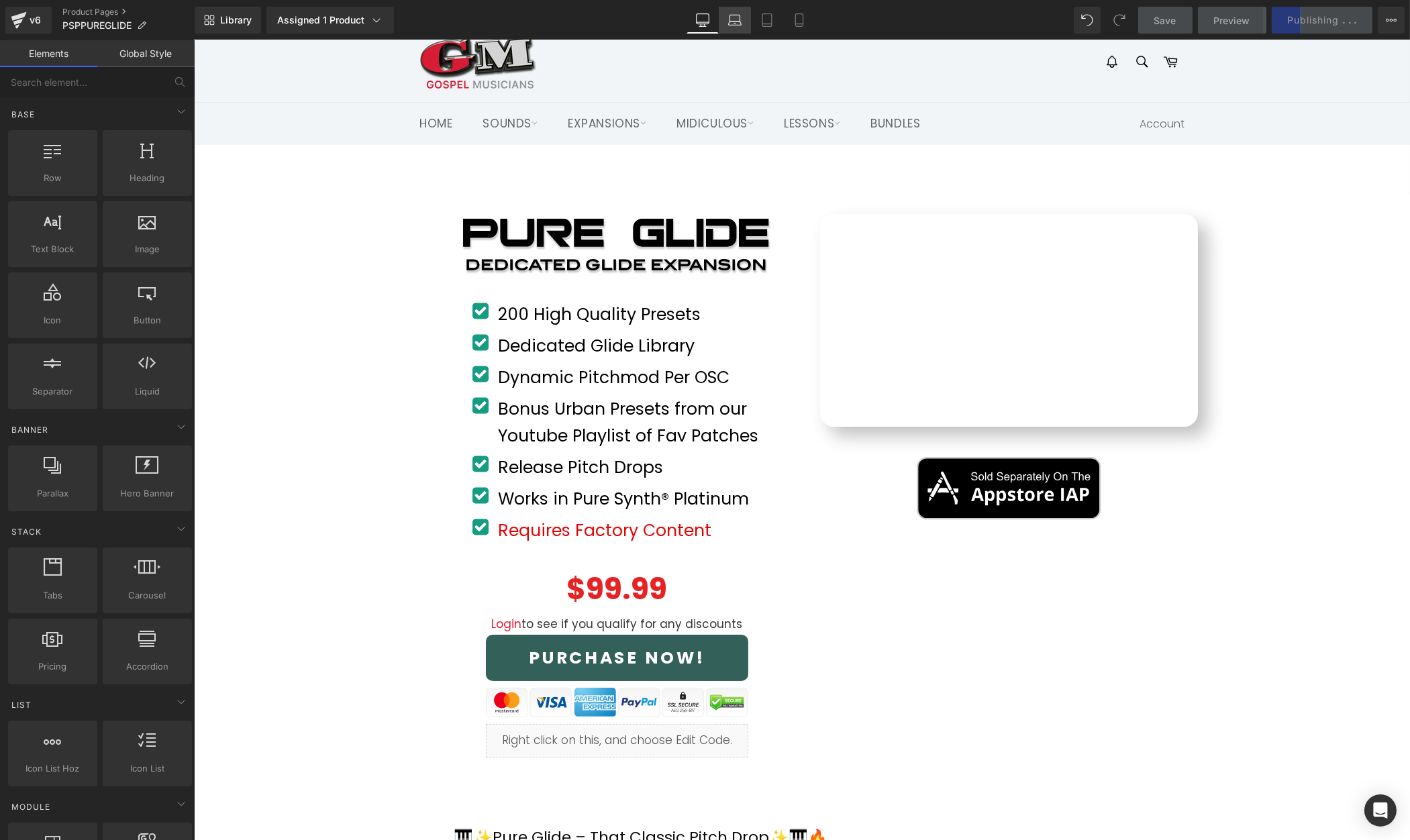
click at [736, 23] on icon at bounding box center [735, 23] width 2 height 0
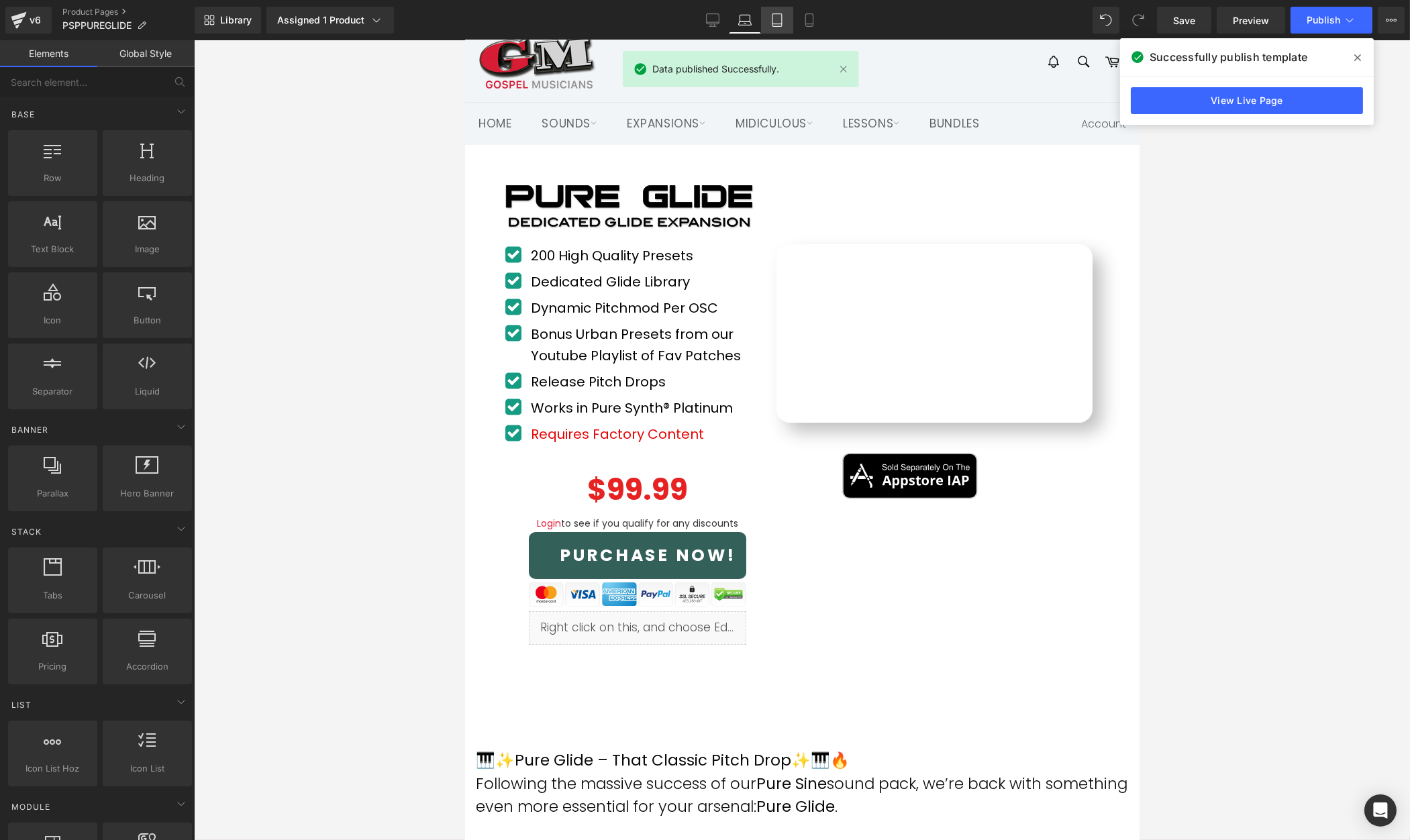
click at [773, 26] on icon at bounding box center [777, 21] width 9 height 13
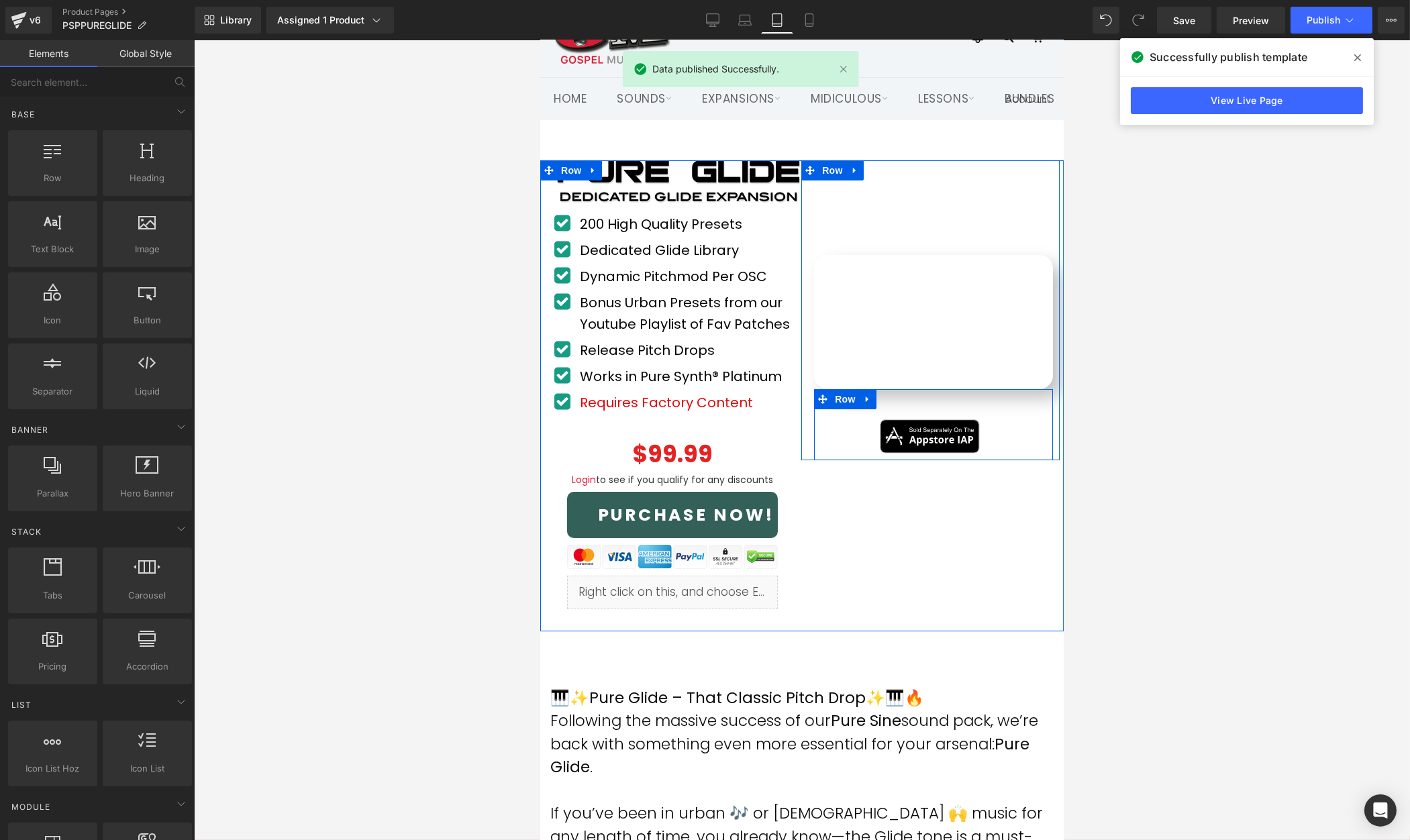
scroll to position [12, 0]
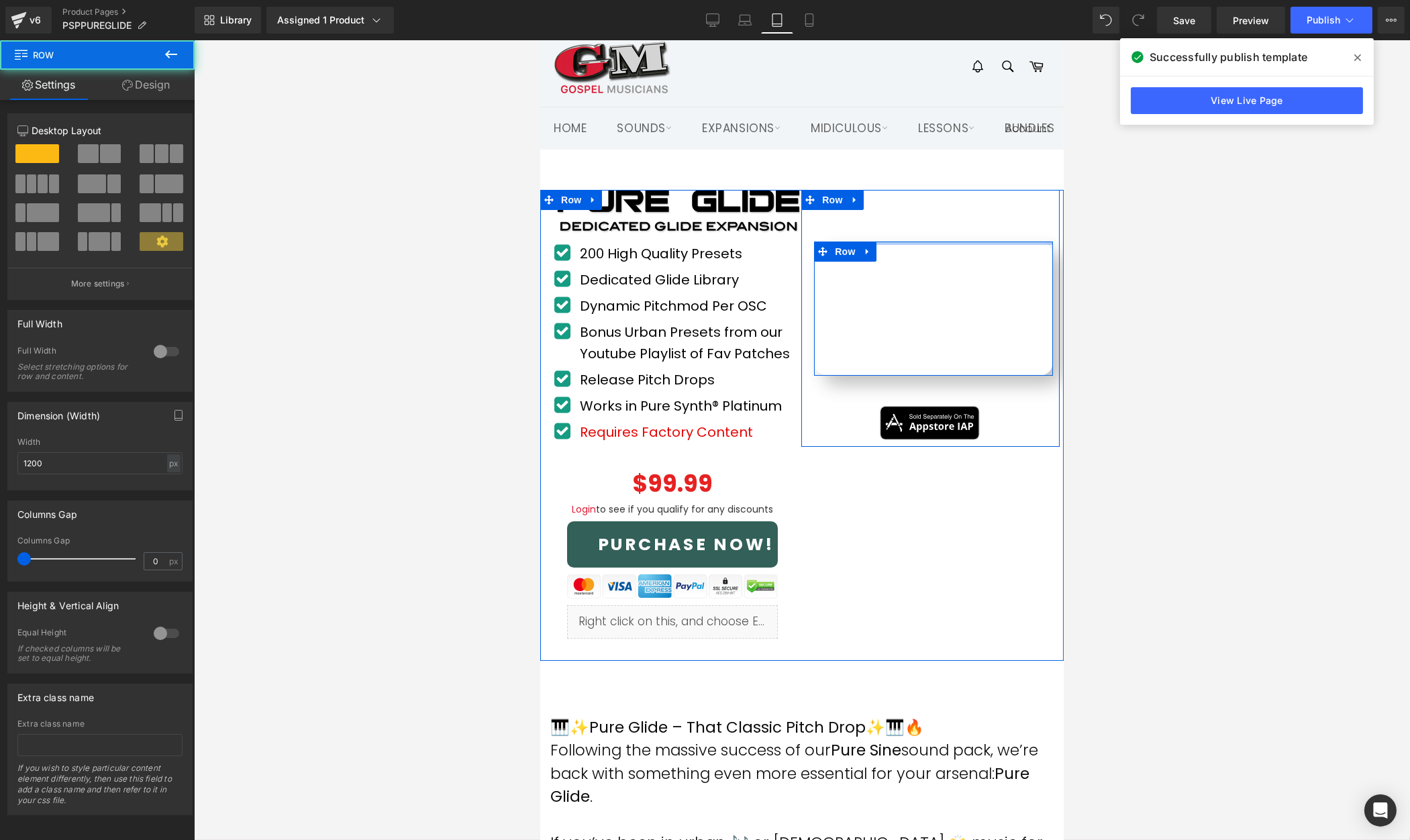
drag, startPoint x: 912, startPoint y: 241, endPoint x: 911, endPoint y: 193, distance: 48.0
click at [911, 193] on div "Youtube Row Image Row 45px Row" at bounding box center [930, 319] width 258 height 257
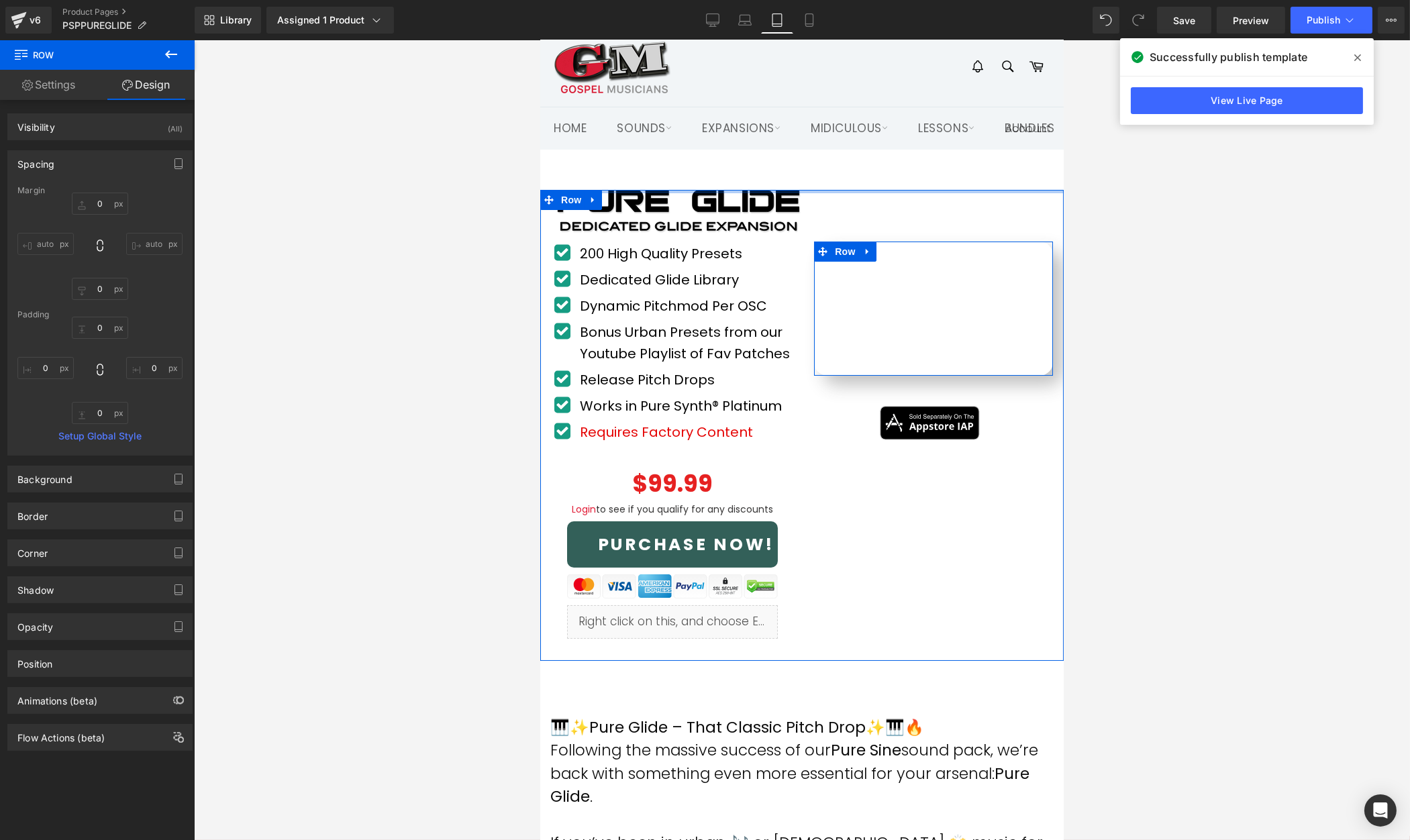
click at [919, 192] on div at bounding box center [801, 192] width 524 height 4
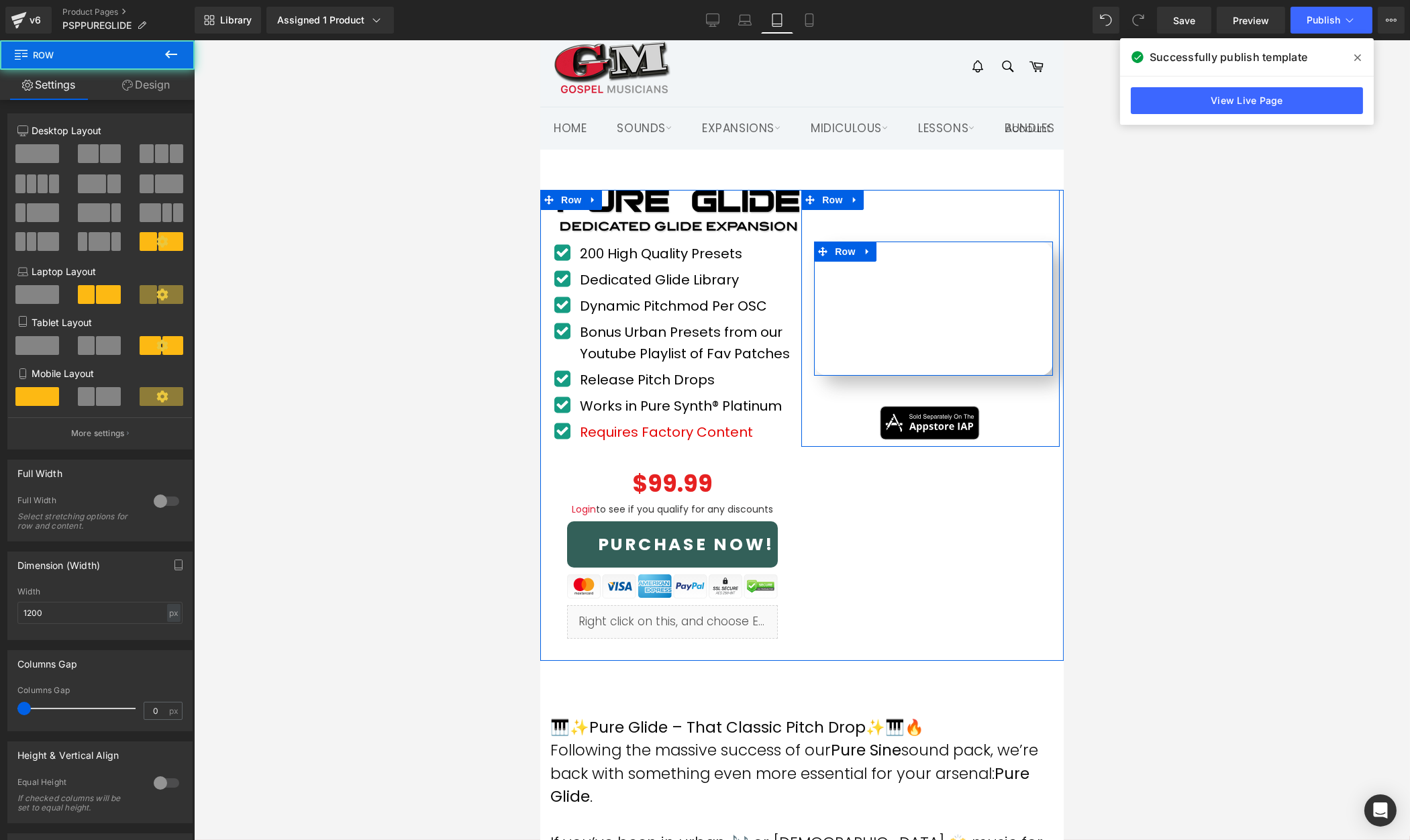
click at [916, 225] on div "Youtube Row Image Row 45px Row" at bounding box center [930, 319] width 258 height 257
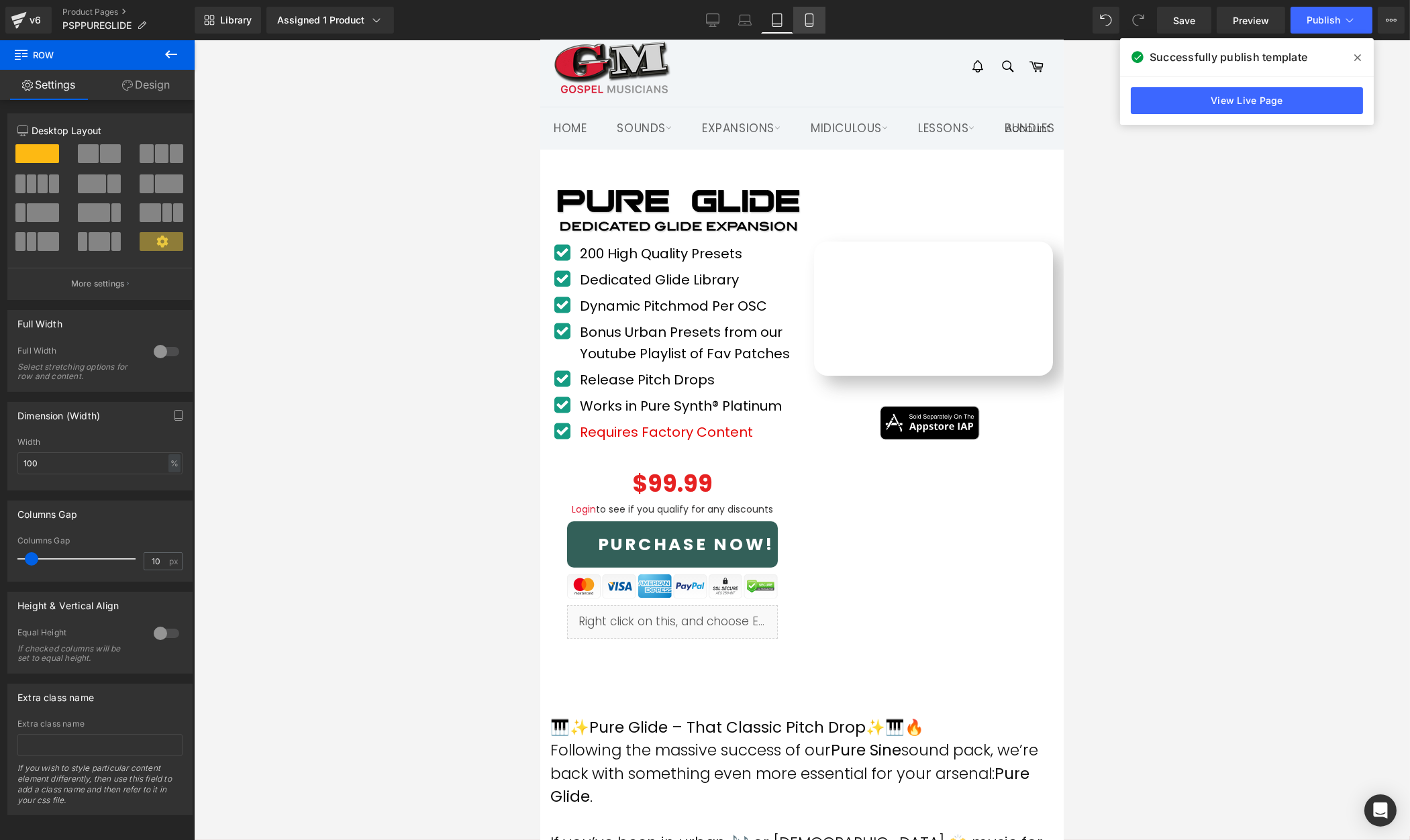
click at [807, 24] on icon at bounding box center [809, 20] width 13 height 13
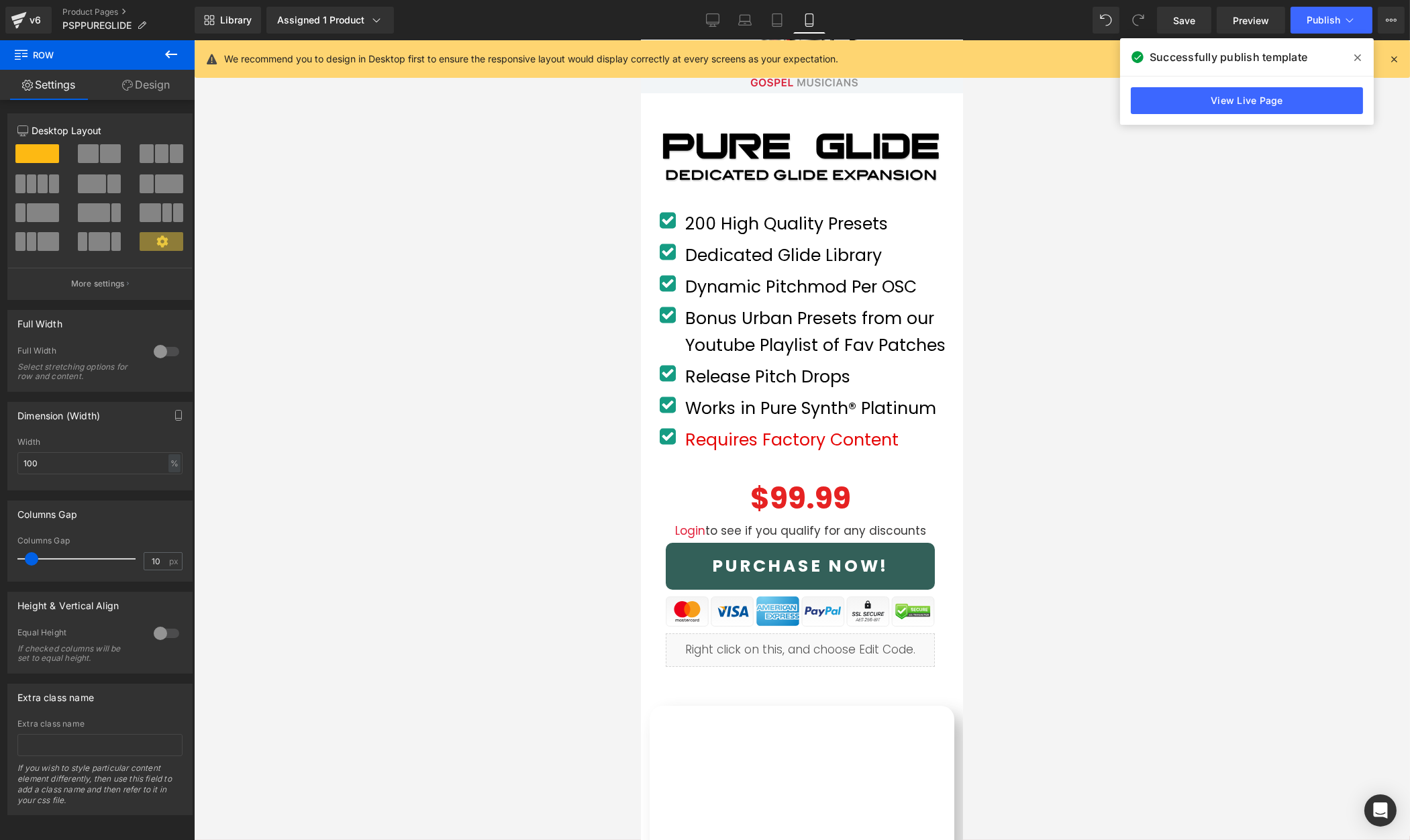
scroll to position [528, 0]
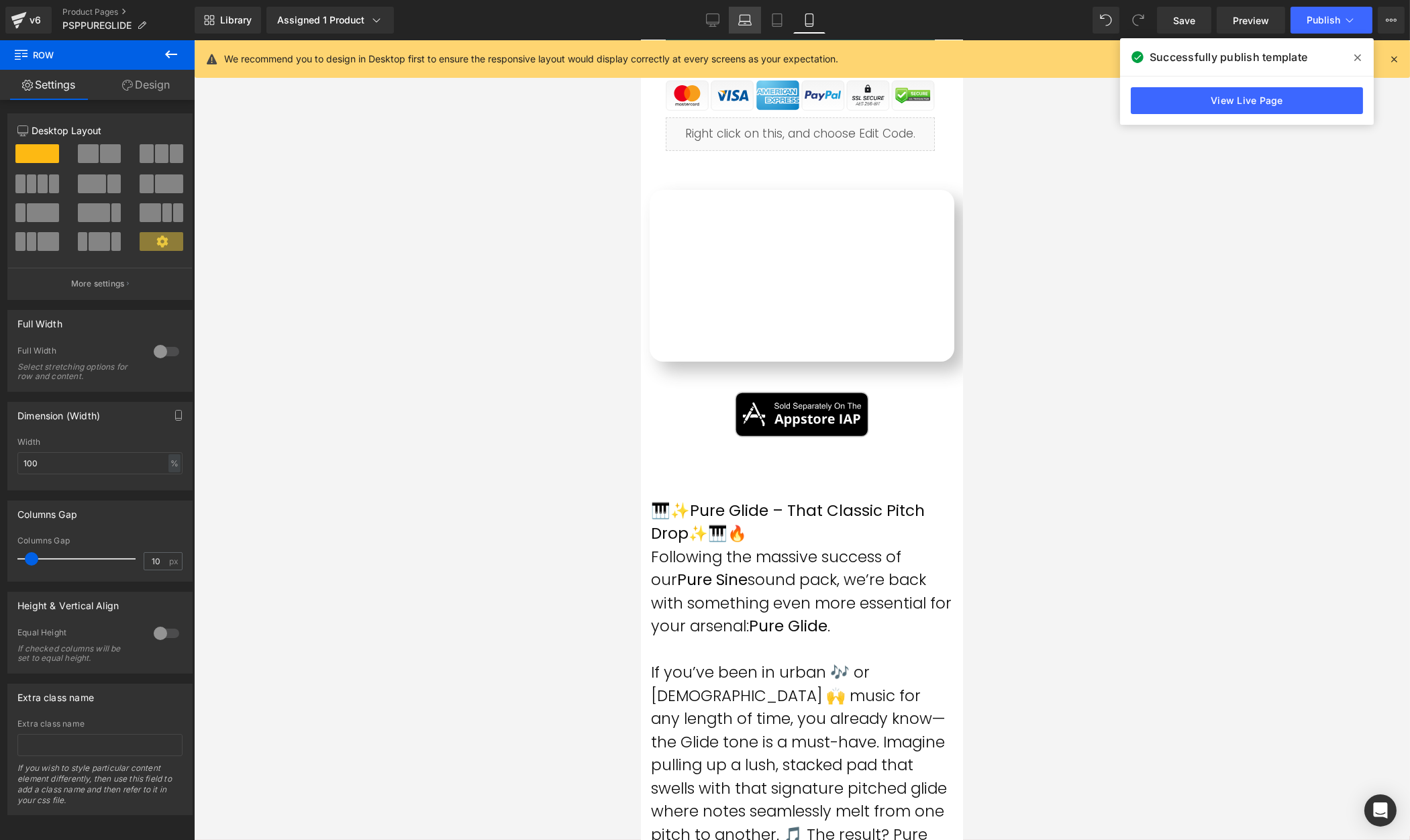
click at [740, 17] on icon at bounding box center [745, 20] width 13 height 13
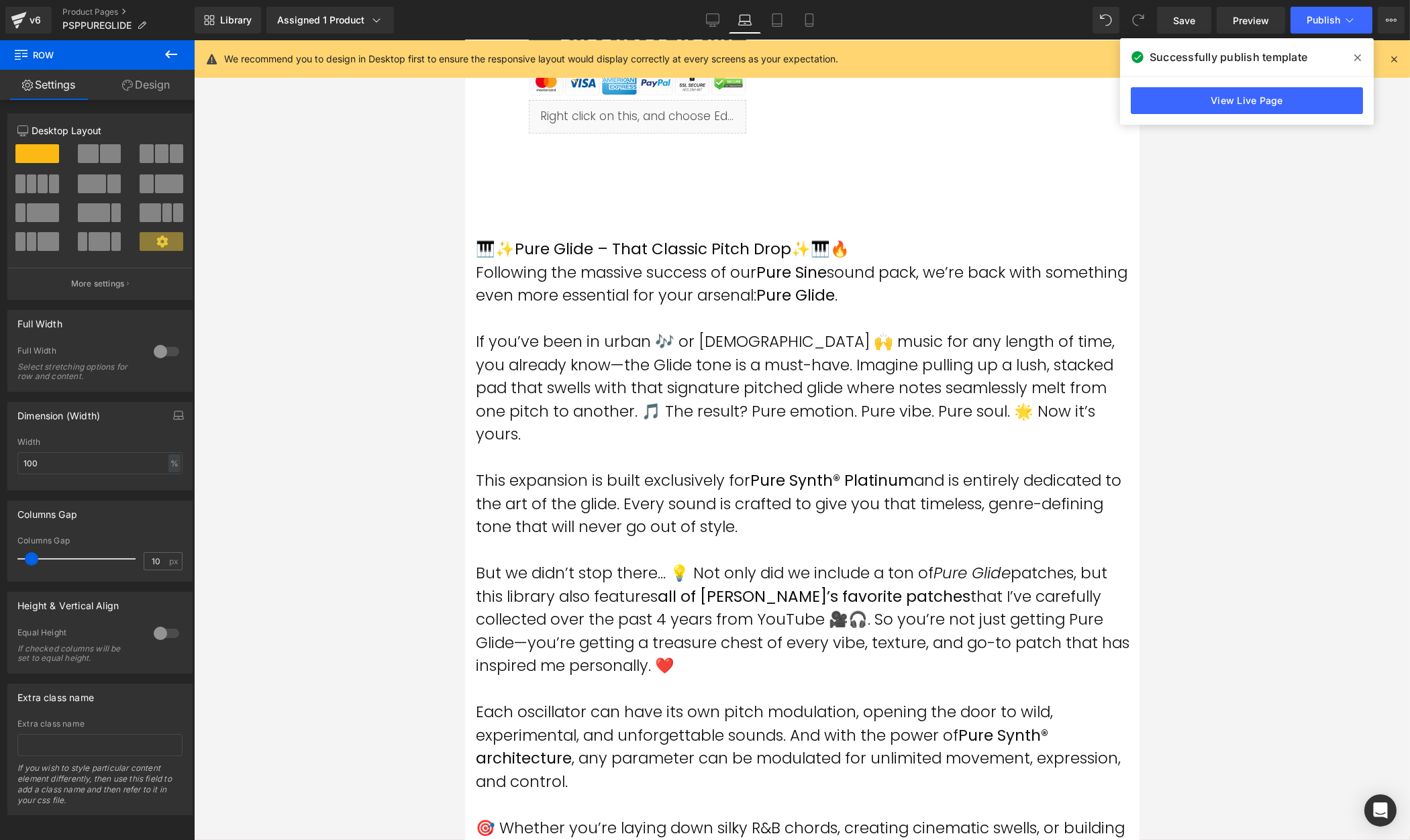
scroll to position [12, 0]
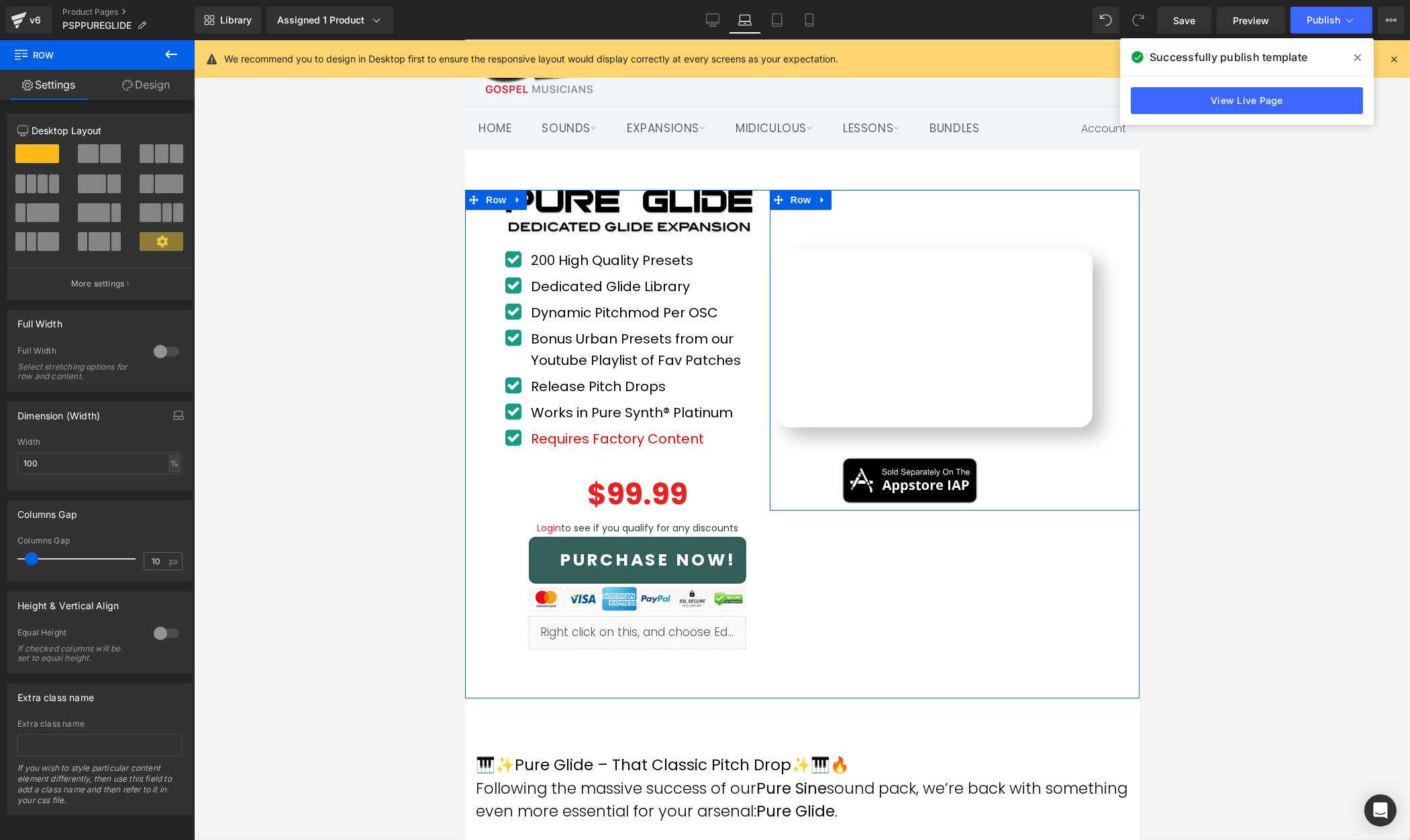
click at [912, 231] on div "Youtube Row Image Row 45px Row" at bounding box center [953, 350] width 369 height 320
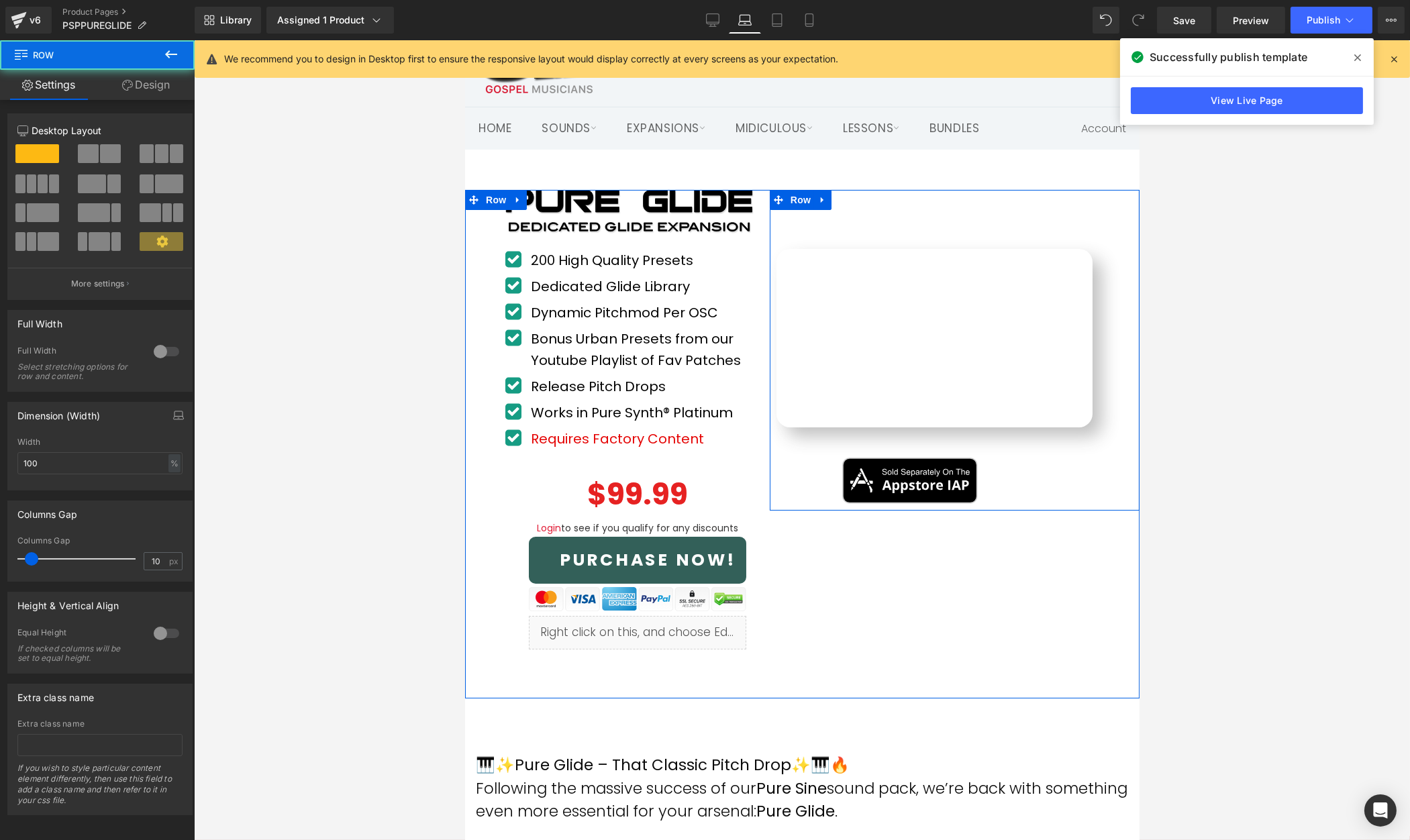
click at [910, 230] on div "Youtube Row Image Row 45px Row" at bounding box center [953, 350] width 369 height 320
click at [791, 199] on span "Row" at bounding box center [800, 200] width 27 height 20
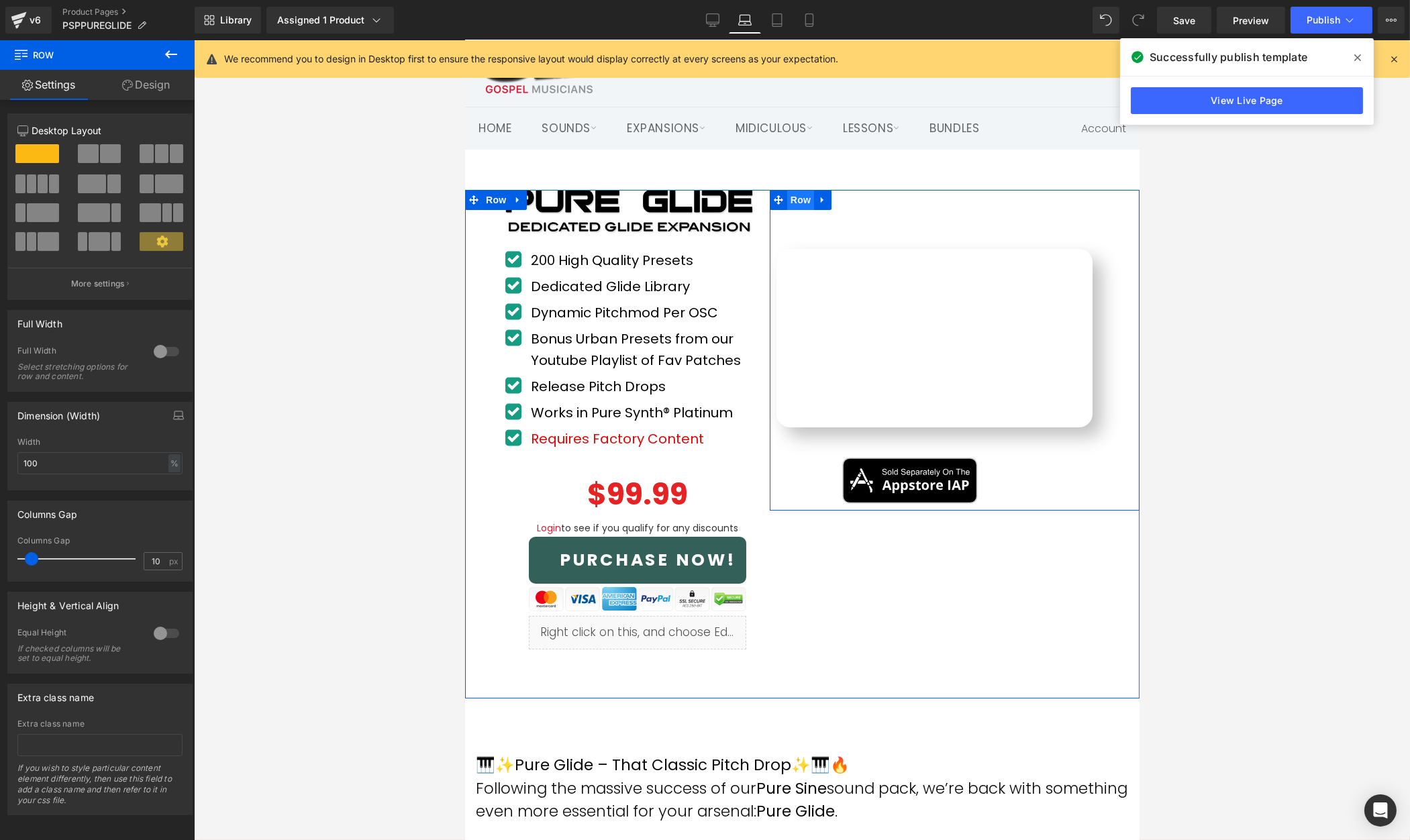
click at [802, 201] on span "Row" at bounding box center [800, 199] width 27 height 20
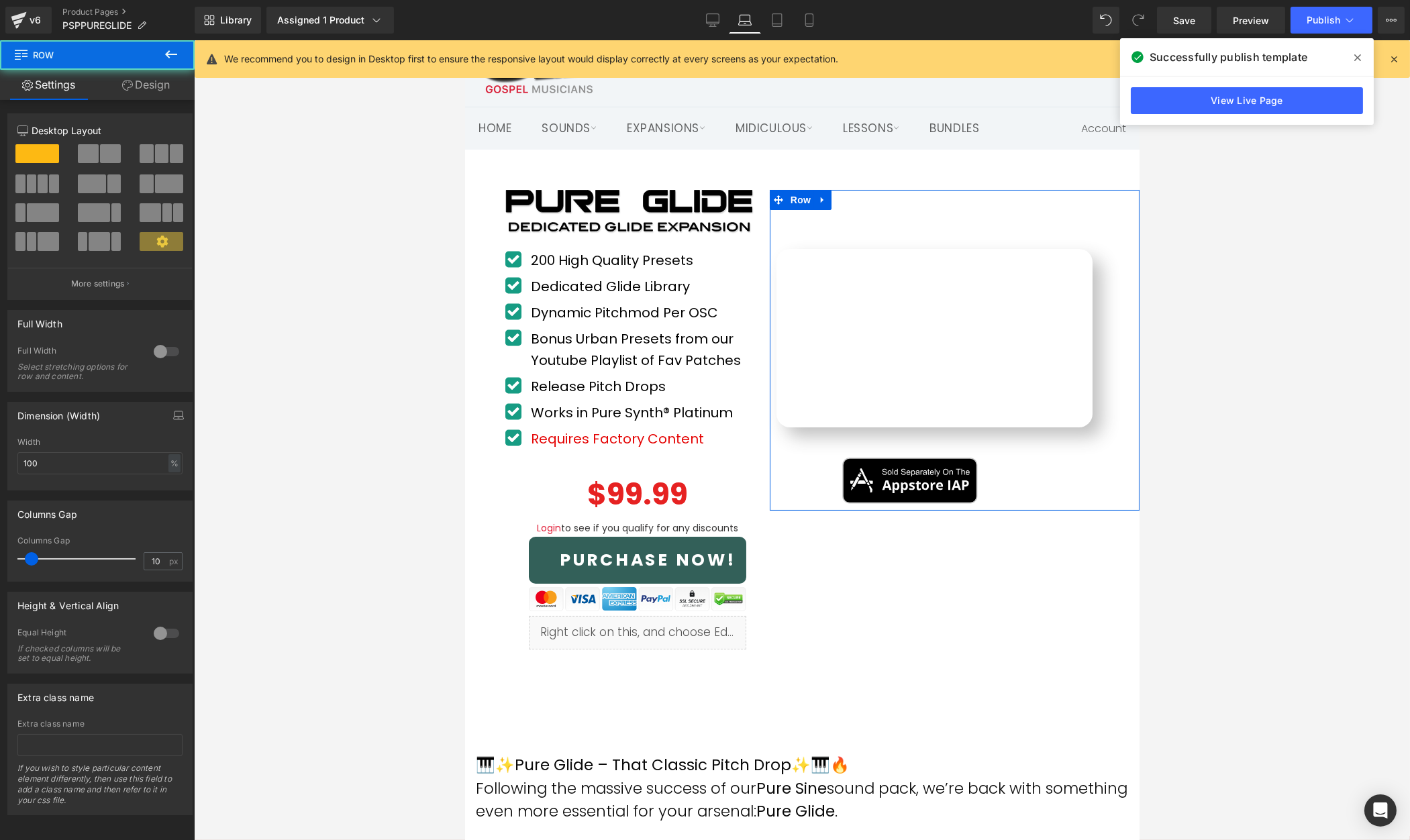
click at [154, 88] on link "Design" at bounding box center [147, 85] width 98 height 30
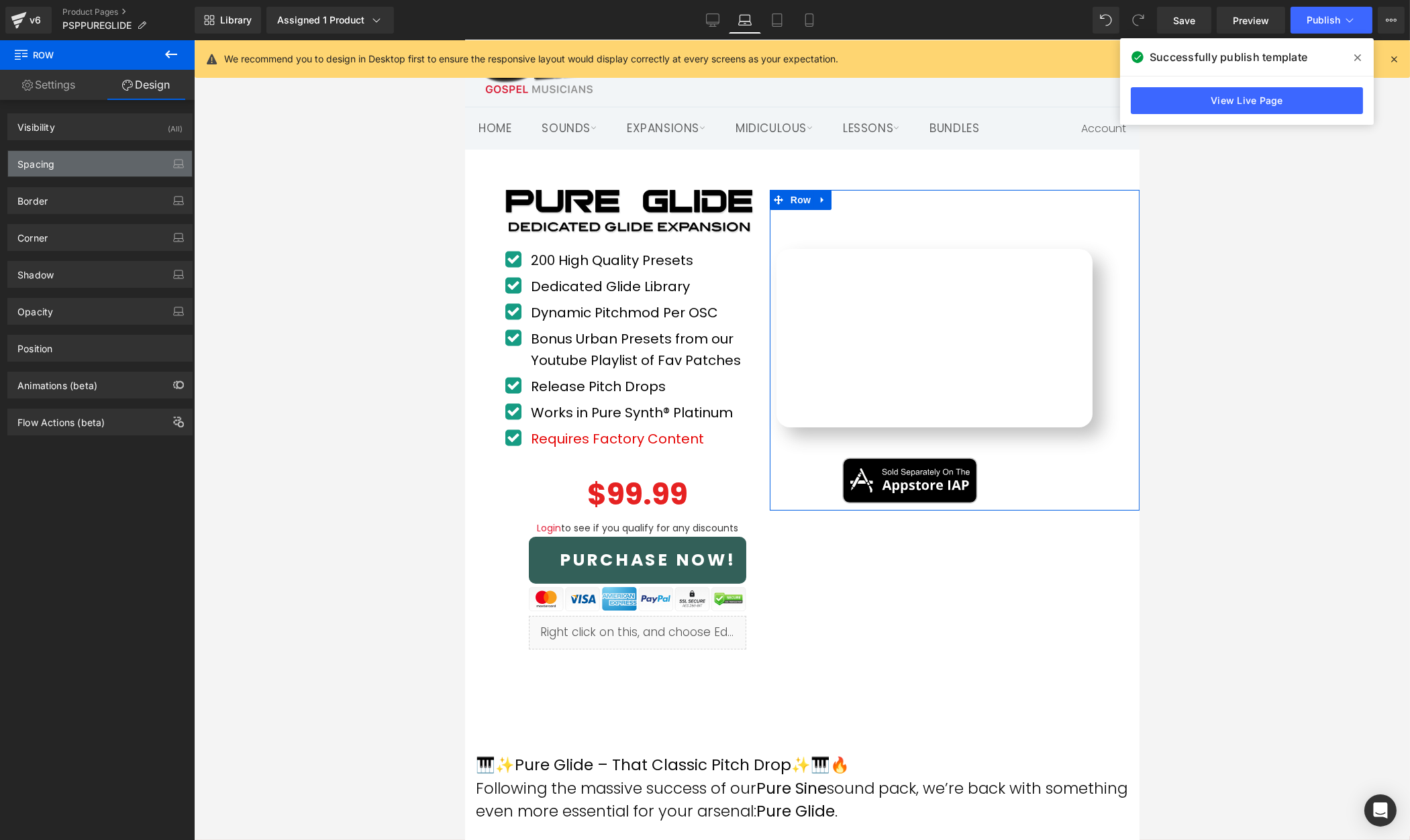
click at [90, 157] on div "Spacing" at bounding box center [101, 163] width 184 height 25
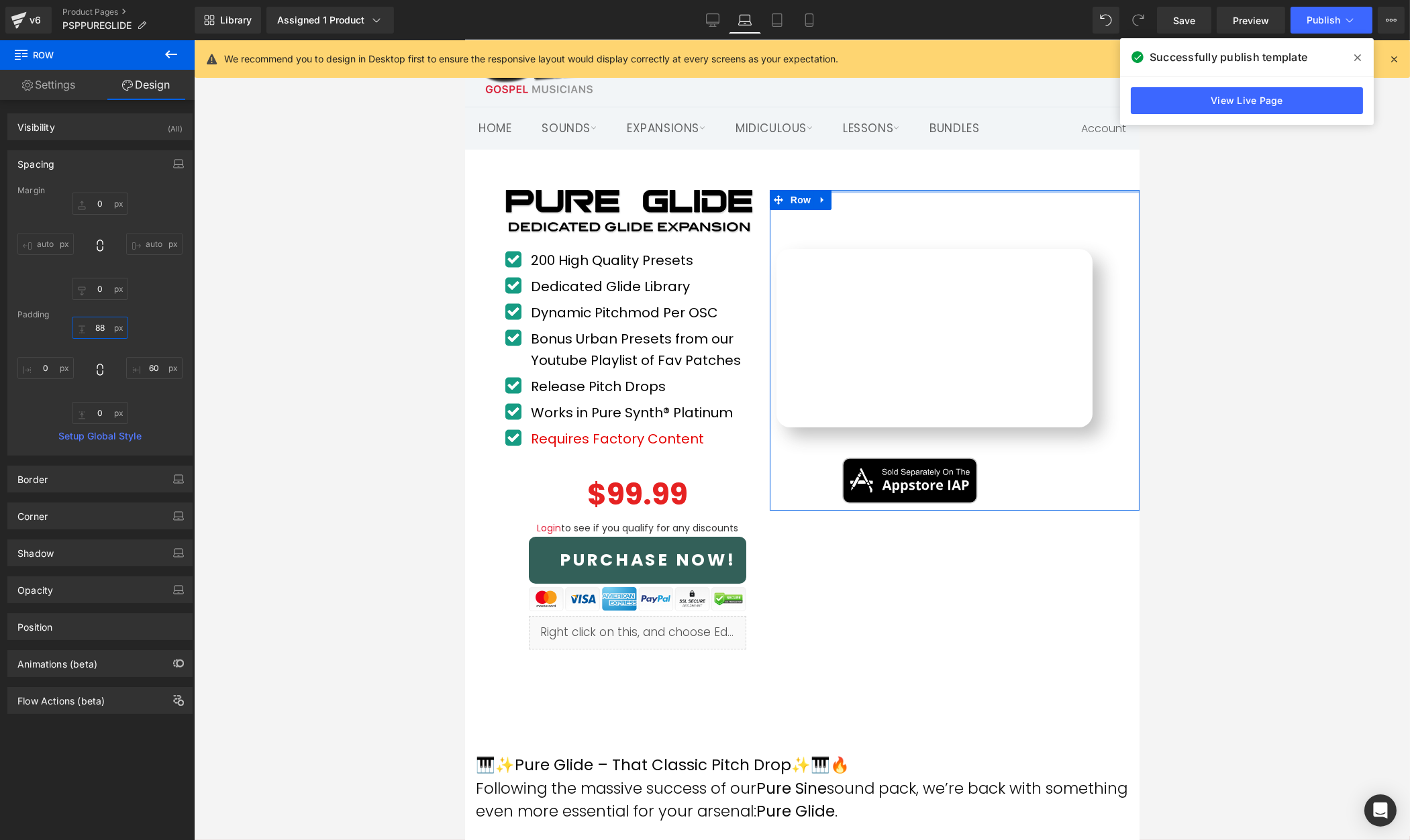
click at [98, 327] on input "88" at bounding box center [100, 328] width 56 height 23
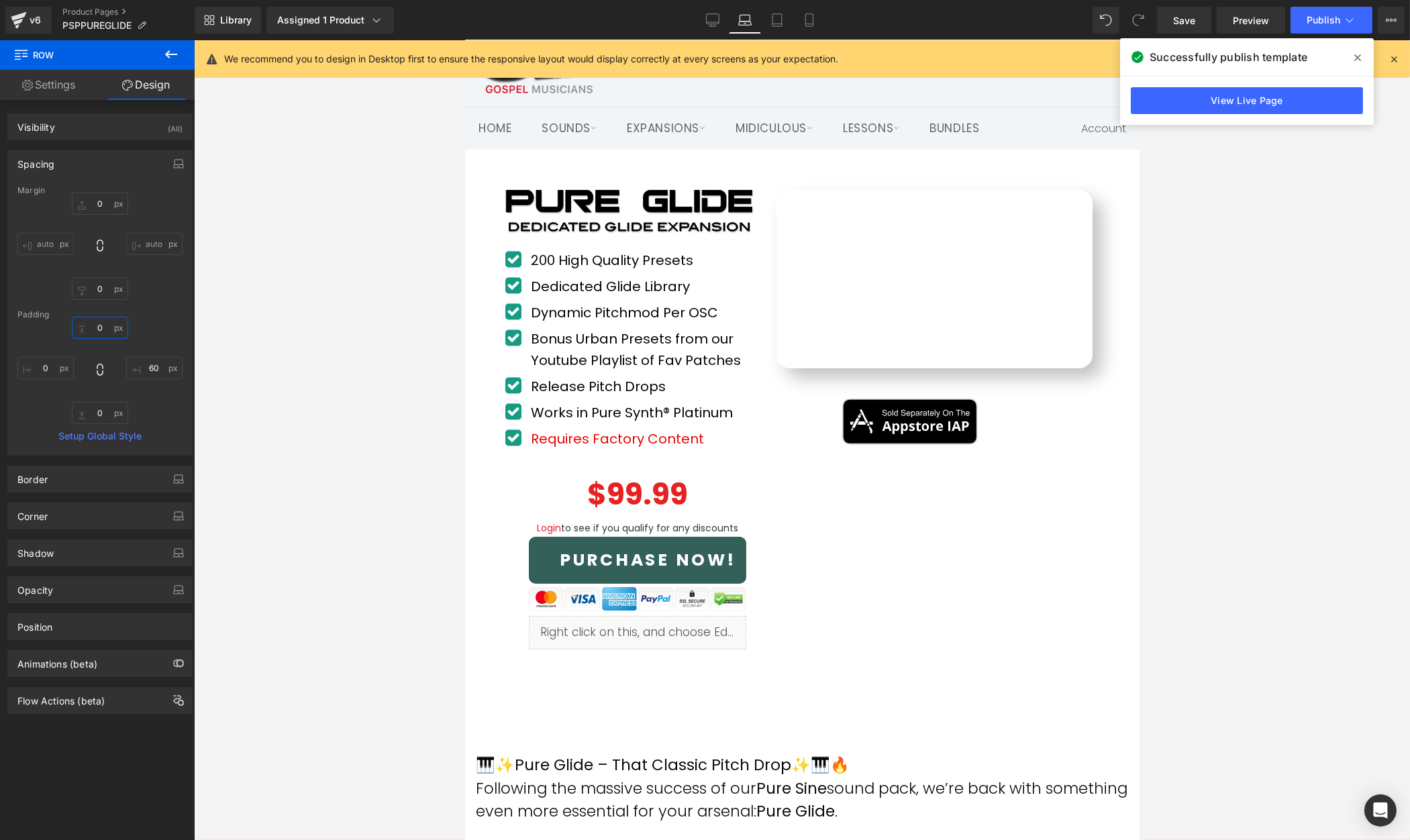
type input "0"
click at [778, 24] on icon at bounding box center [777, 20] width 13 height 13
type input "0"
type input "77"
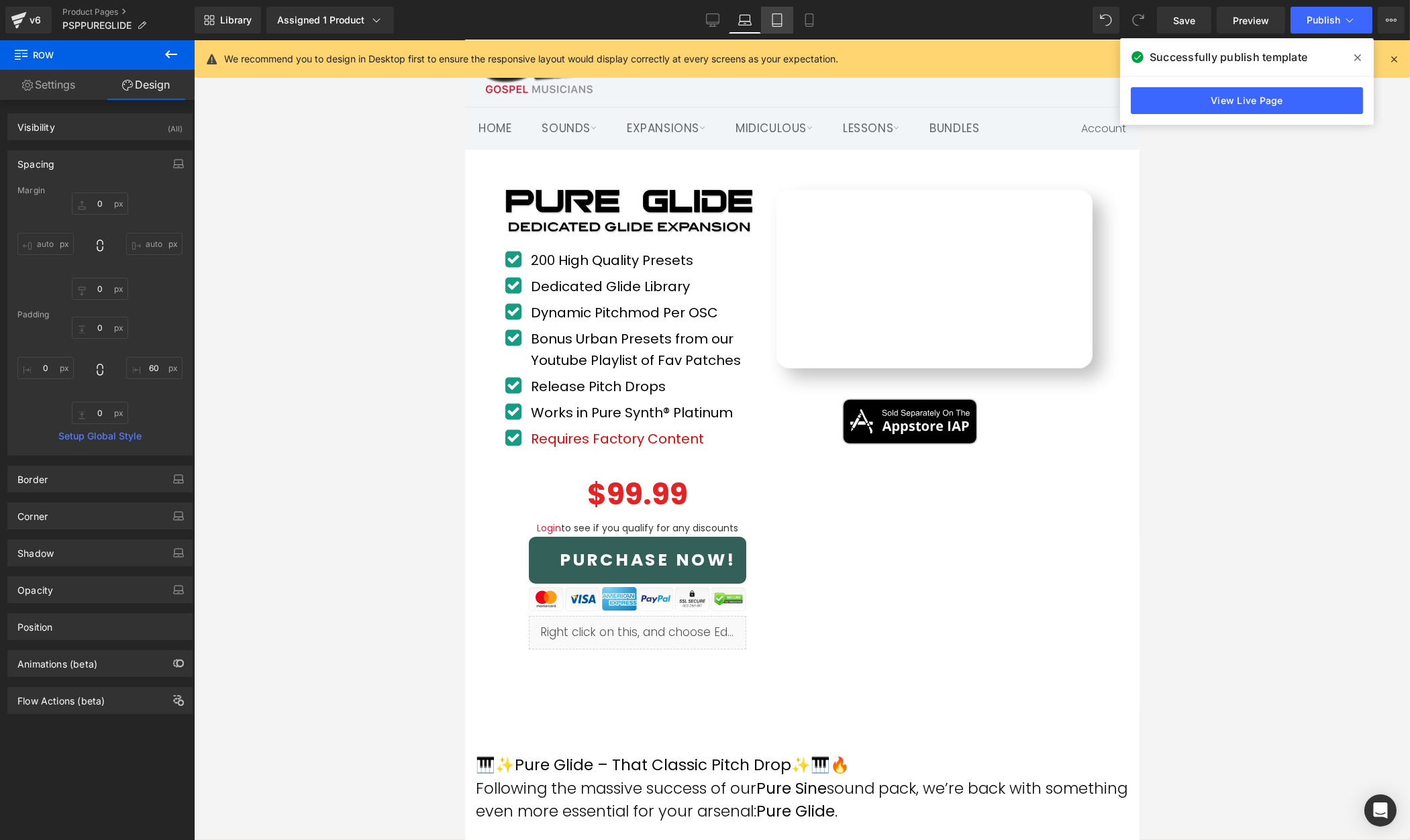
type input "0"
type input "9"
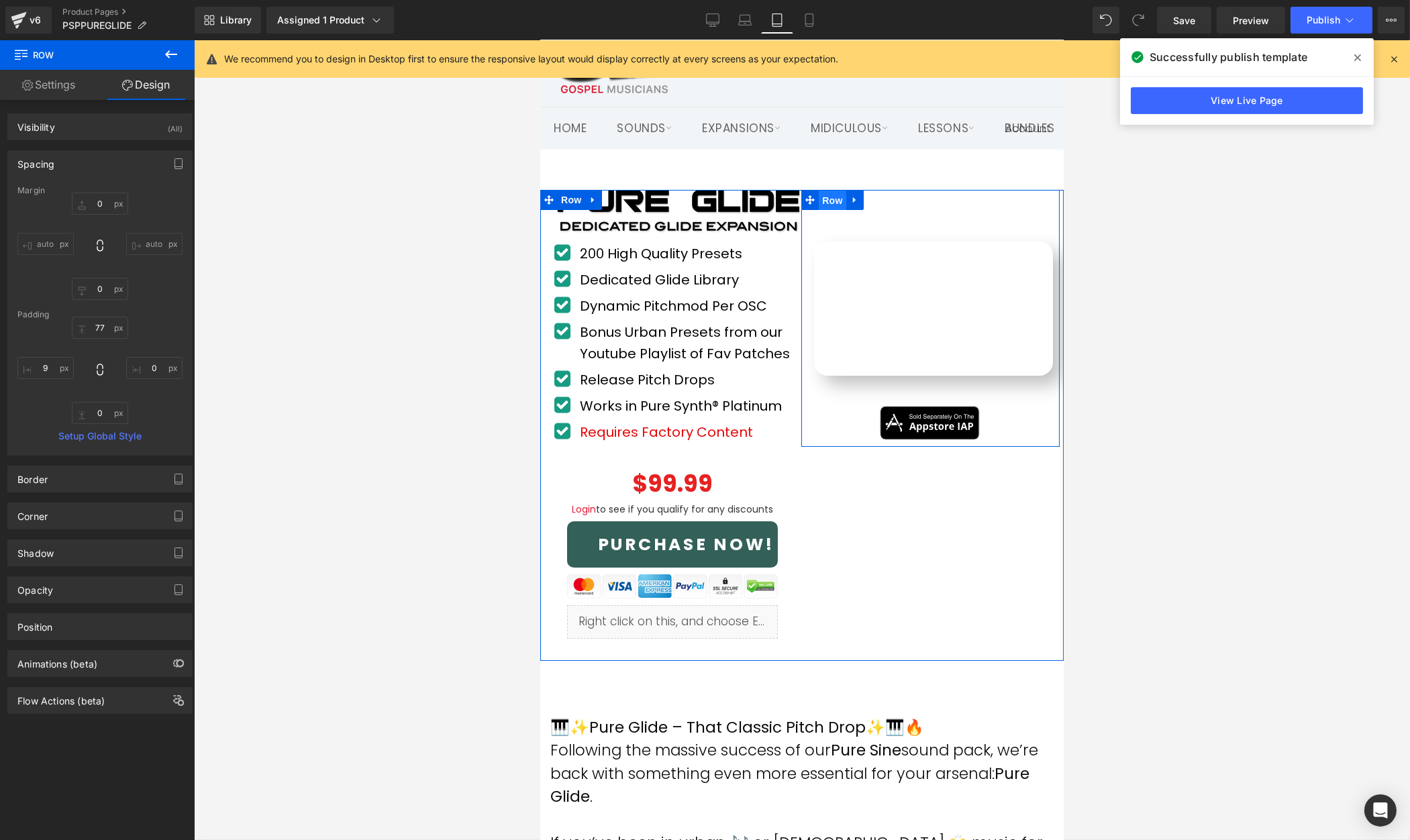
click at [833, 194] on span "Row" at bounding box center [832, 200] width 27 height 20
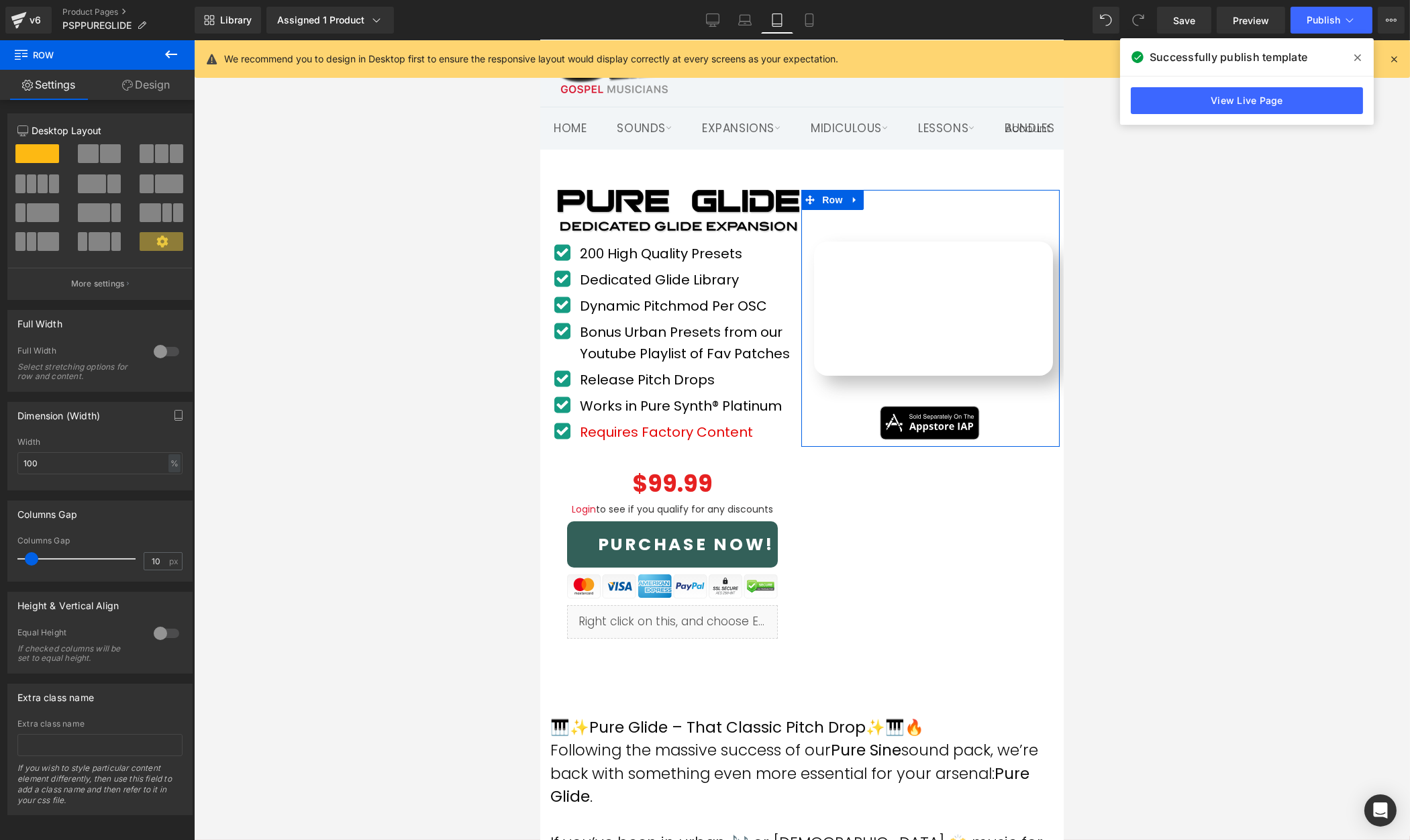
click at [162, 87] on link "Design" at bounding box center [147, 85] width 98 height 30
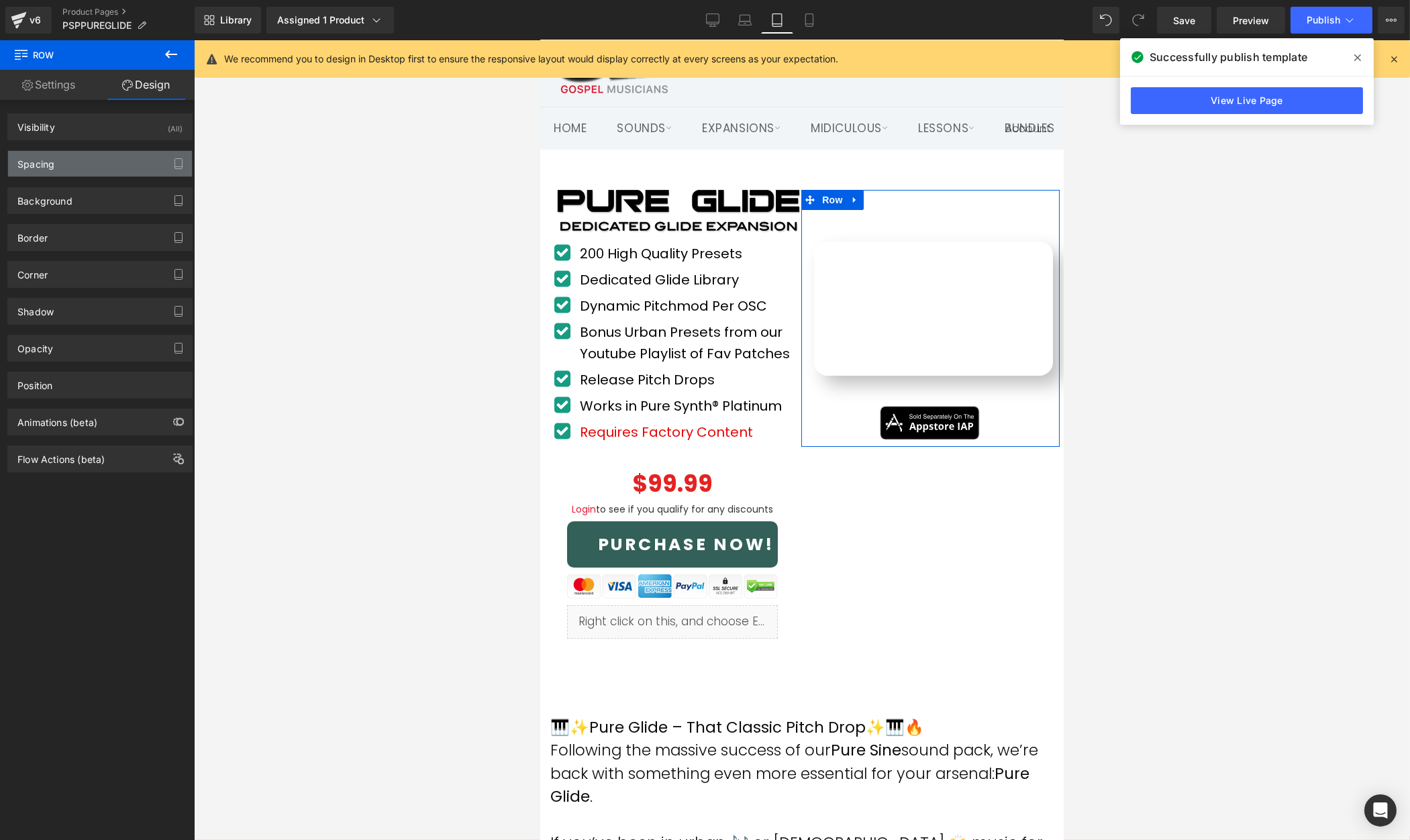
click at [80, 168] on div "Spacing" at bounding box center [101, 163] width 184 height 25
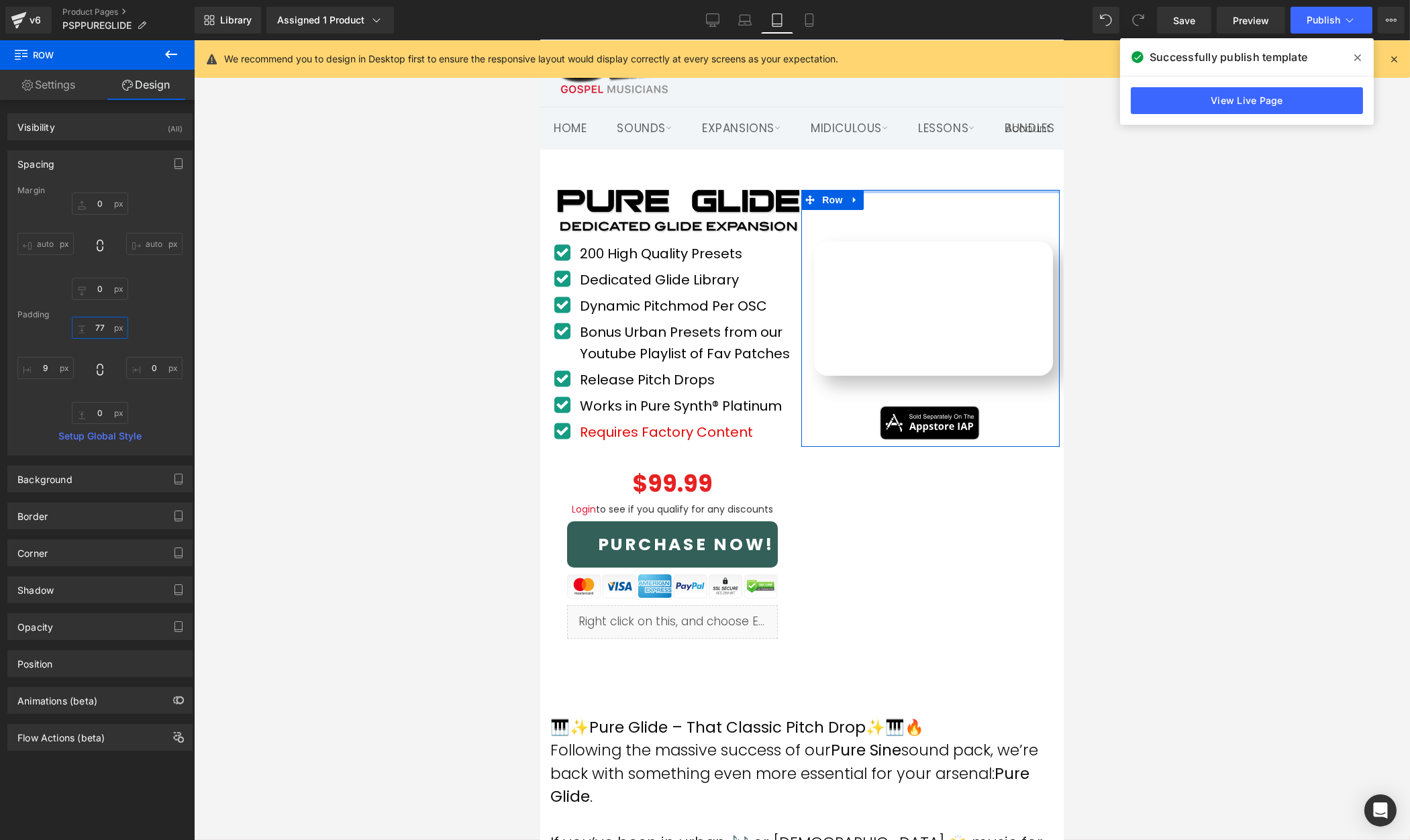
click at [102, 327] on input "77" at bounding box center [100, 328] width 56 height 23
type input "0"
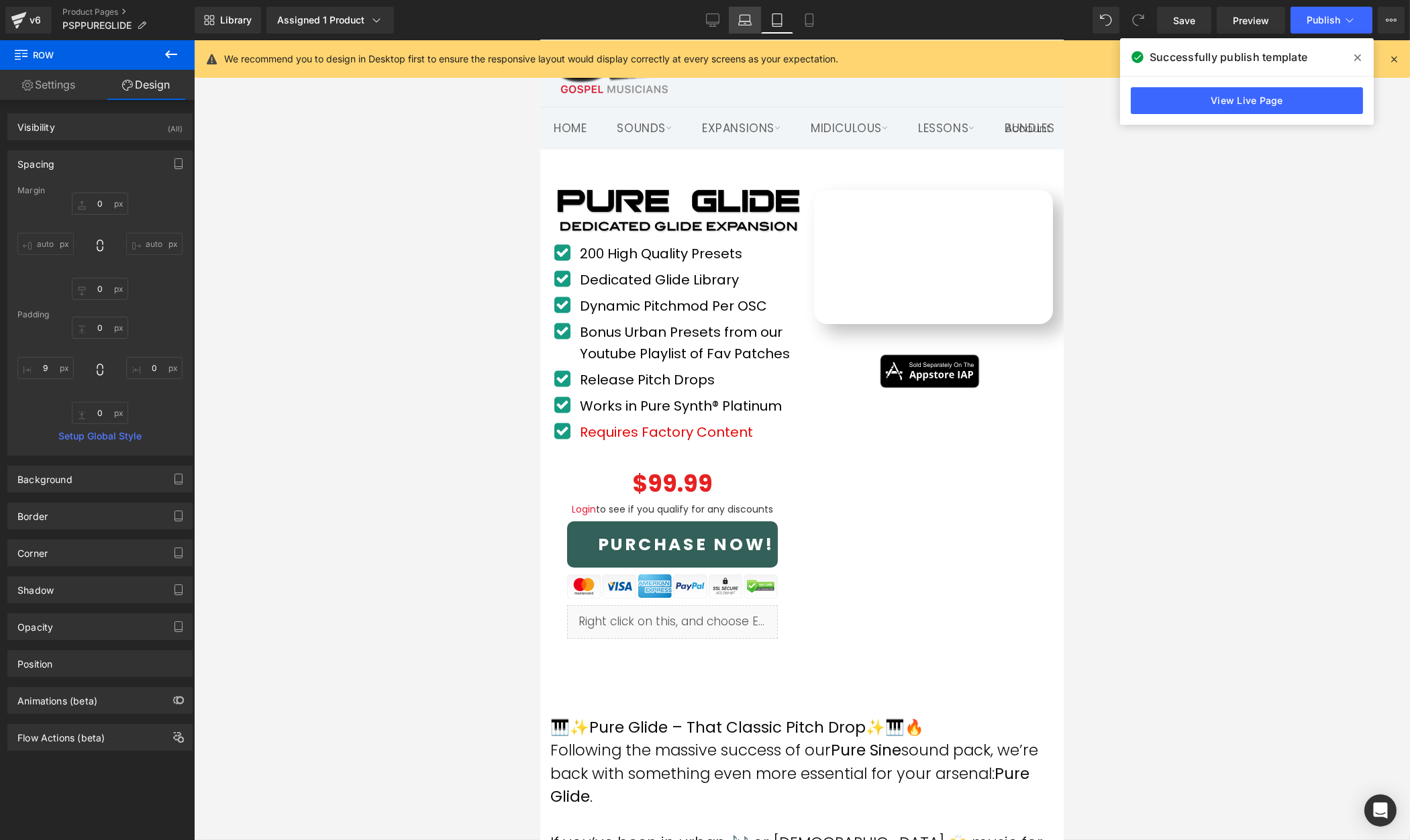
click at [744, 19] on icon at bounding box center [745, 20] width 13 height 13
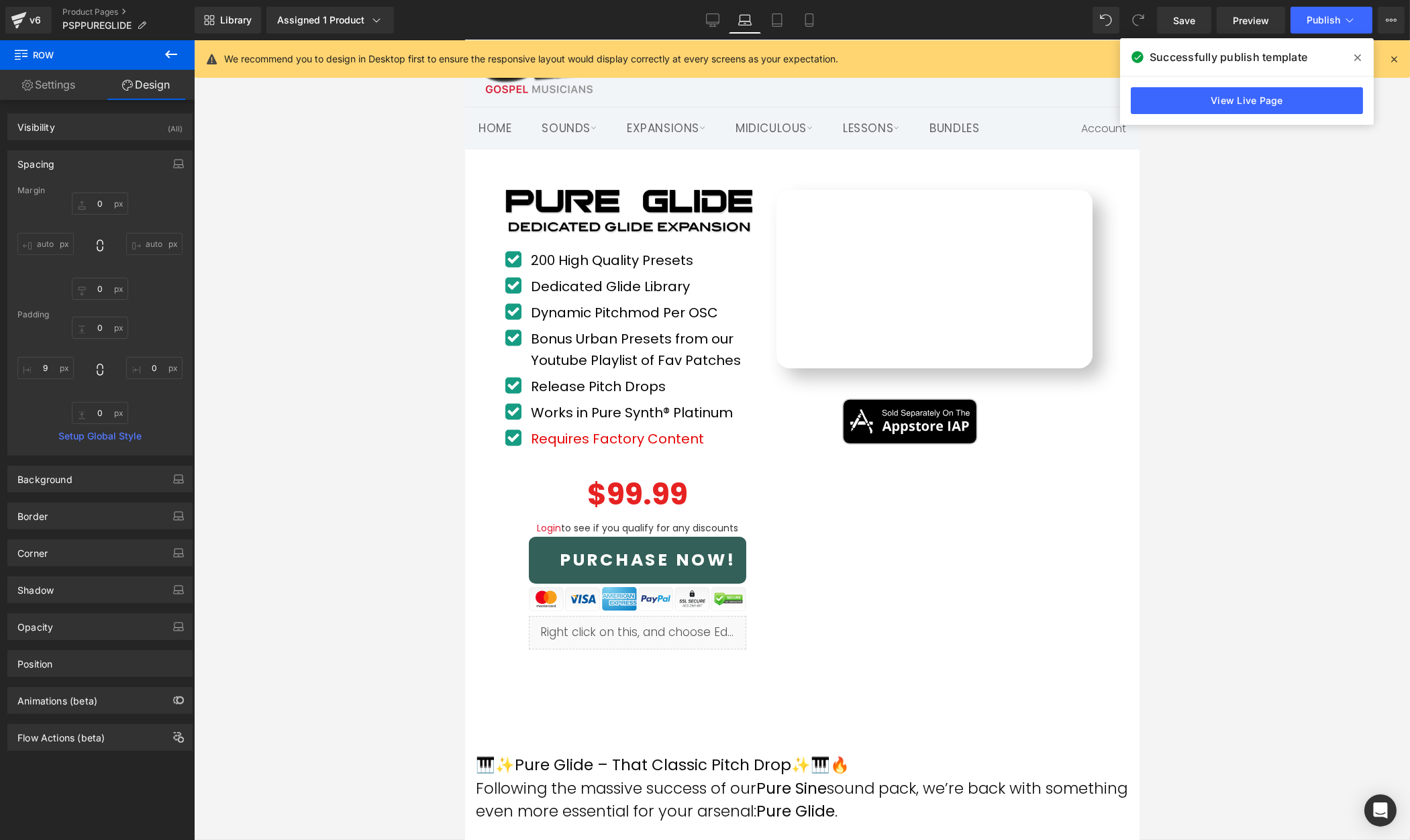
type input "0"
type input "60"
type input "0"
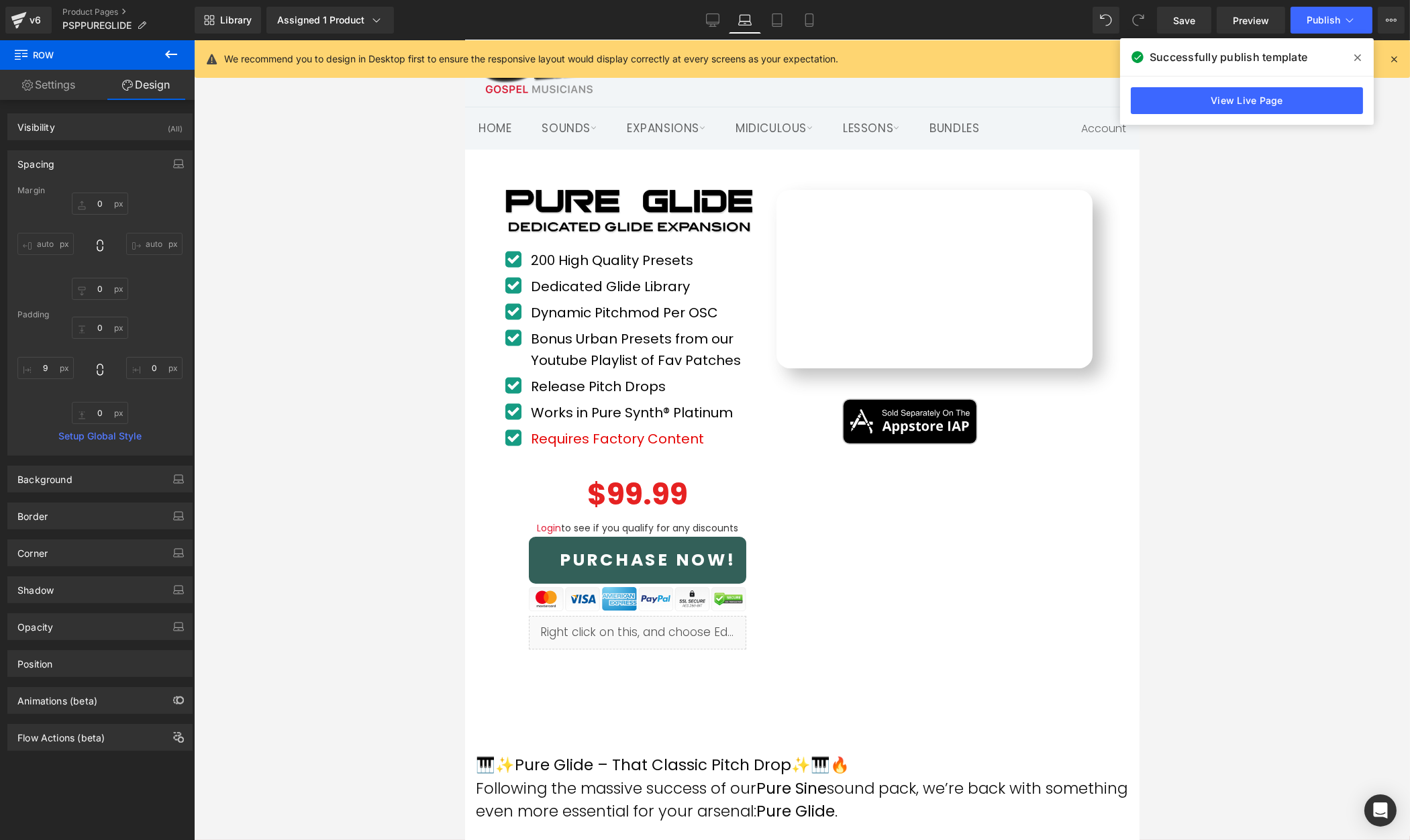
type input "0"
click at [715, 22] on icon at bounding box center [713, 20] width 13 height 13
type input "0"
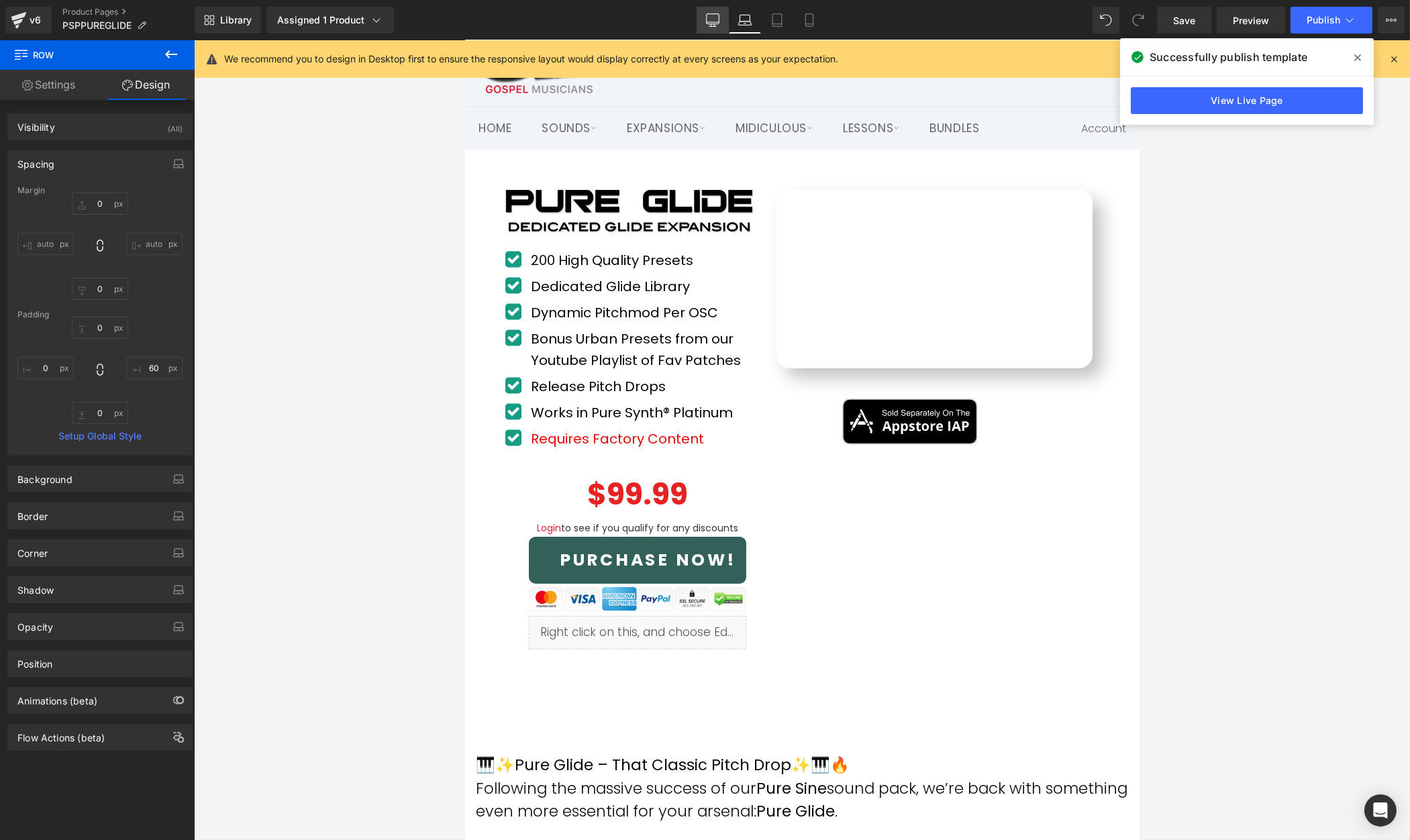
type input "0"
type input "62"
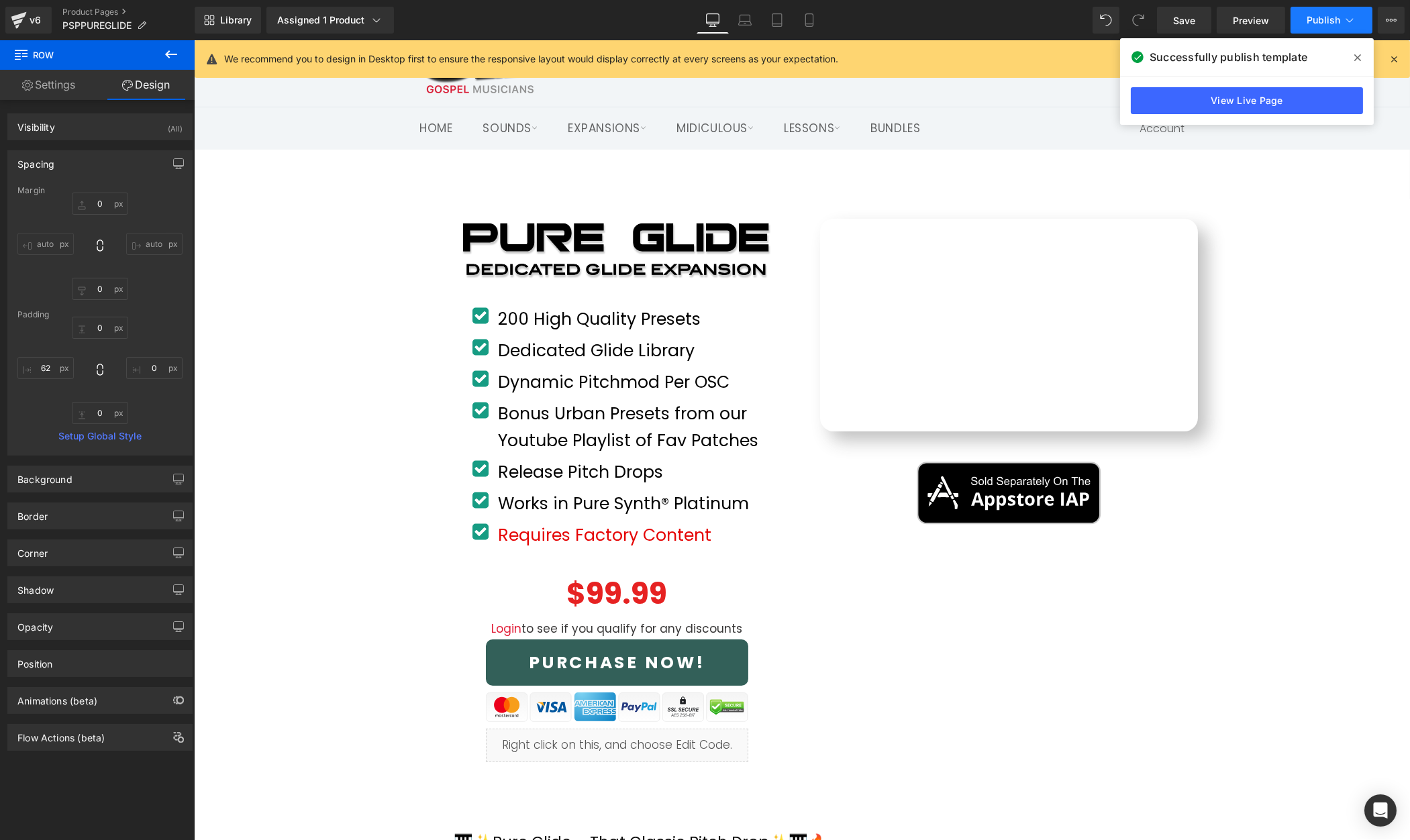
click at [1324, 31] on button "Publish" at bounding box center [1331, 20] width 82 height 27
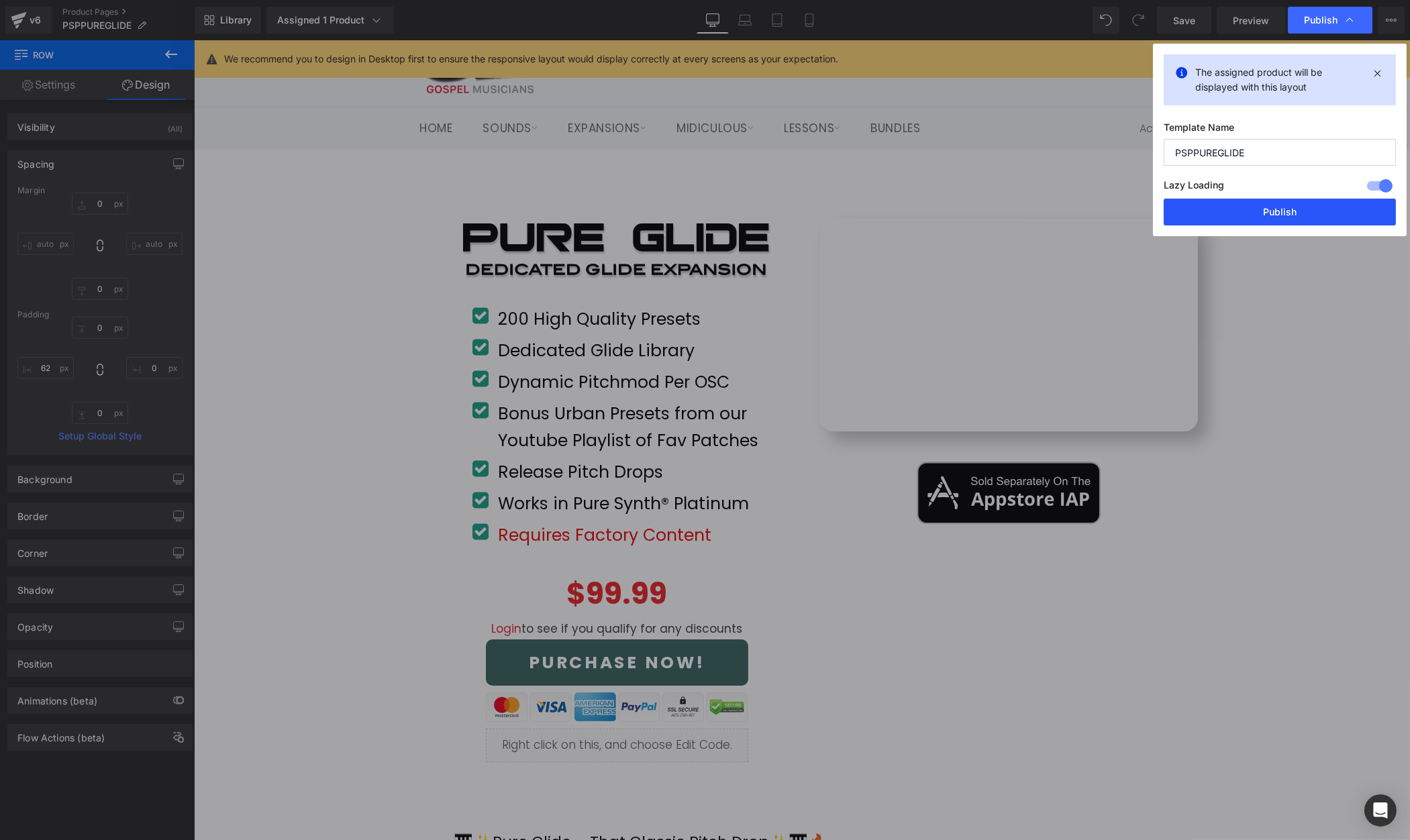
click at [1309, 206] on button "Publish" at bounding box center [1279, 211] width 232 height 27
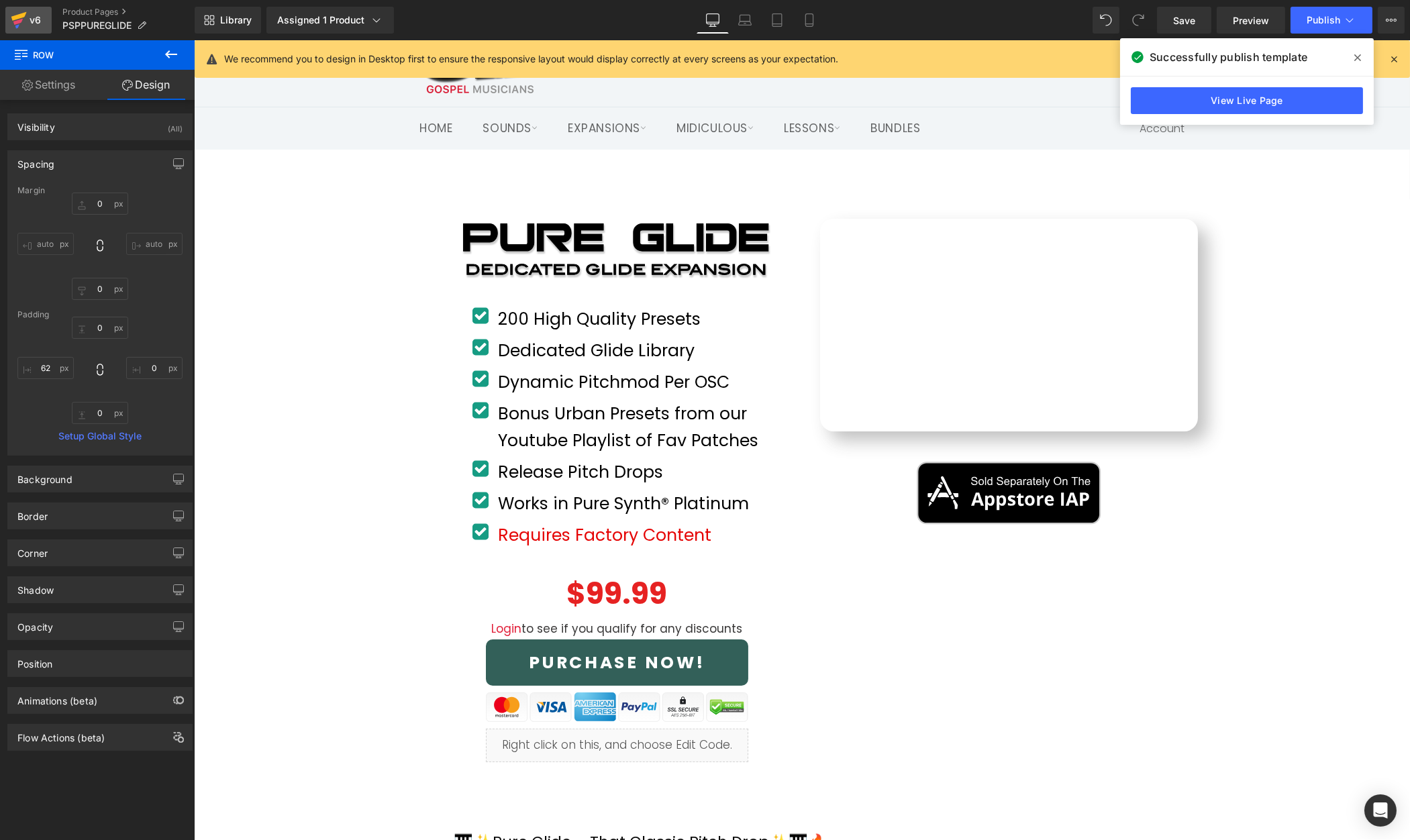
click at [32, 22] on div "v6" at bounding box center [36, 20] width 17 height 18
